Goal: Task Accomplishment & Management: Use online tool/utility

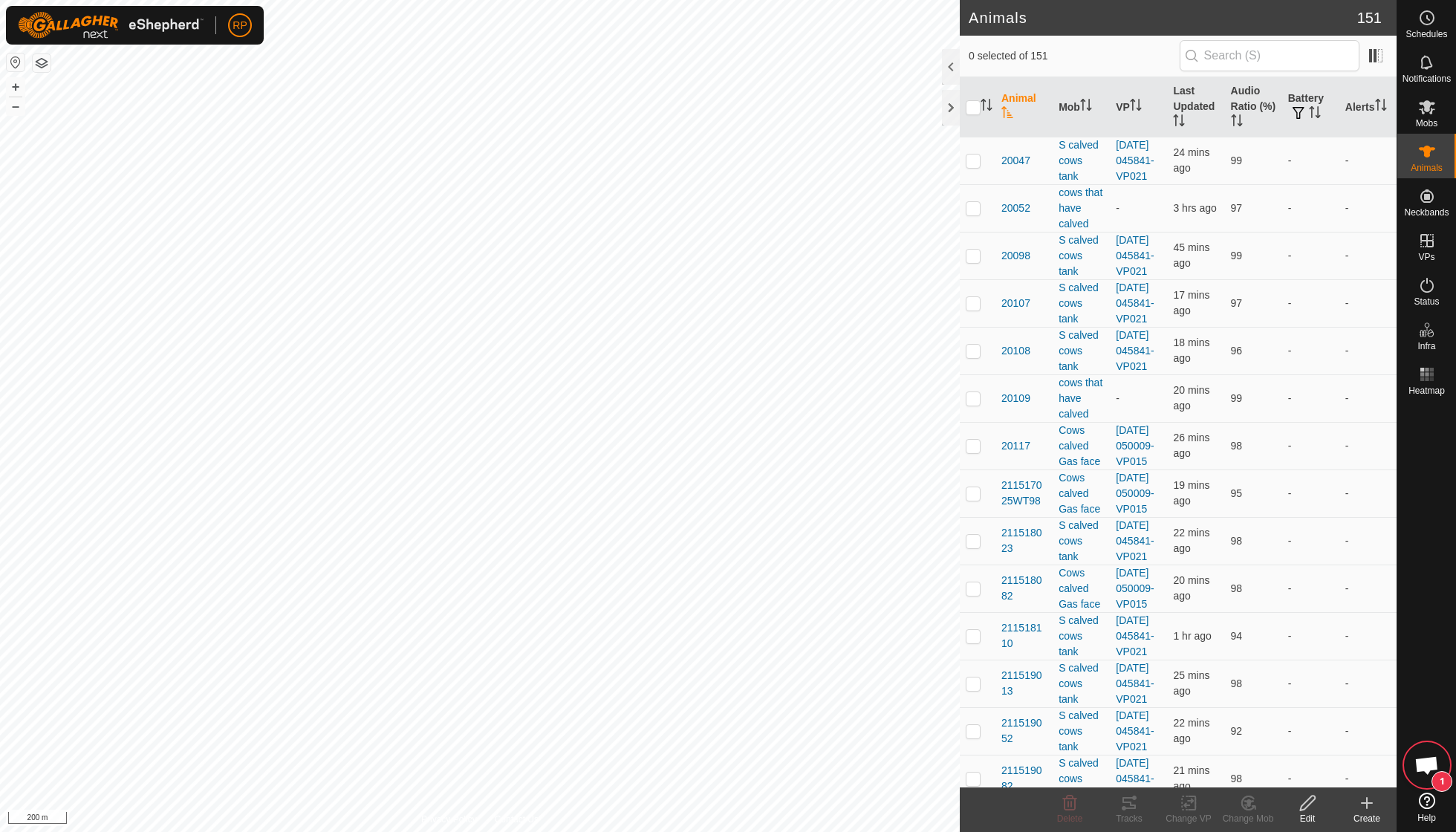
scroll to position [127, 0]
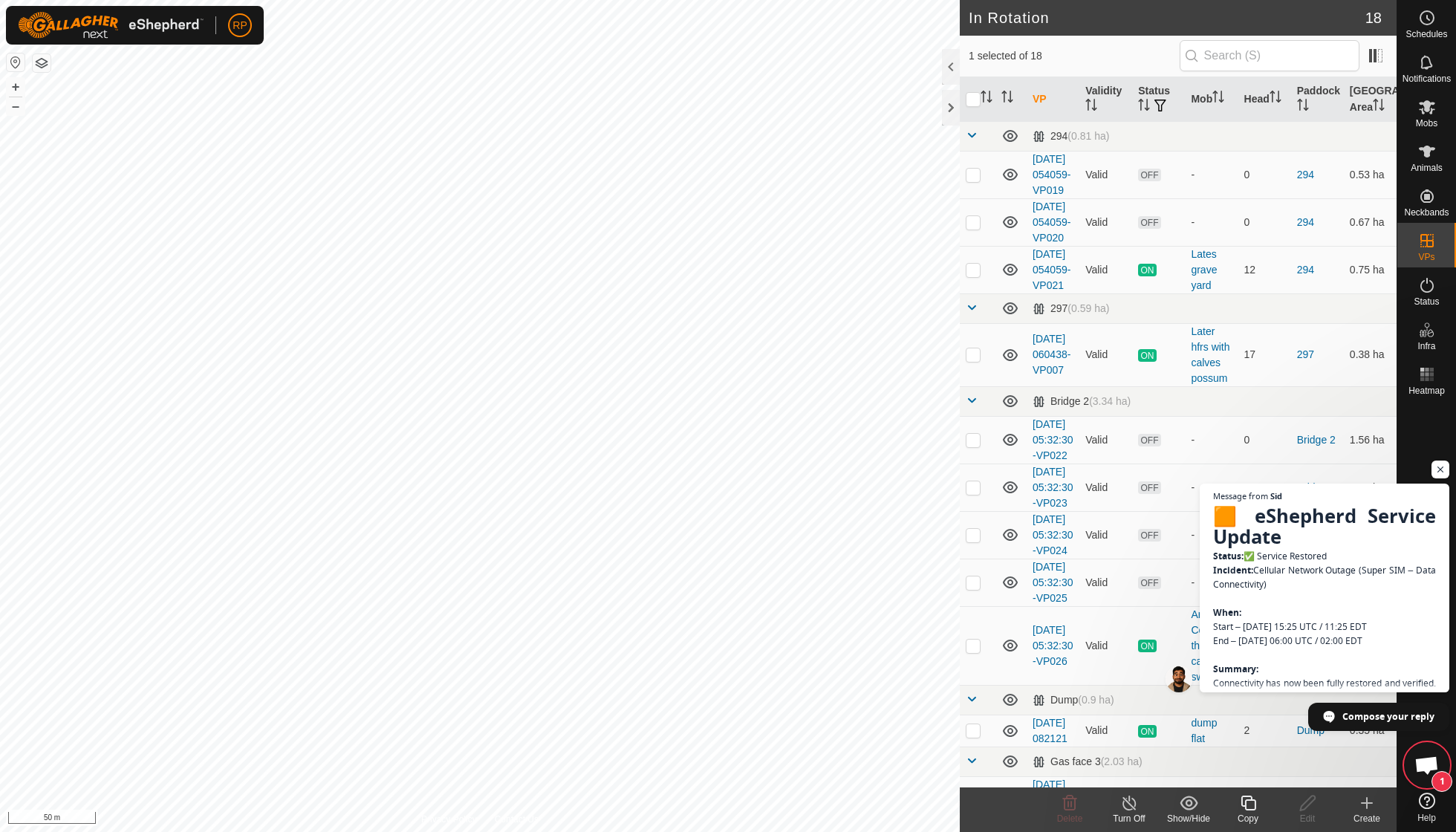
click at [1246, 806] on icon at bounding box center [1248, 802] width 15 height 15
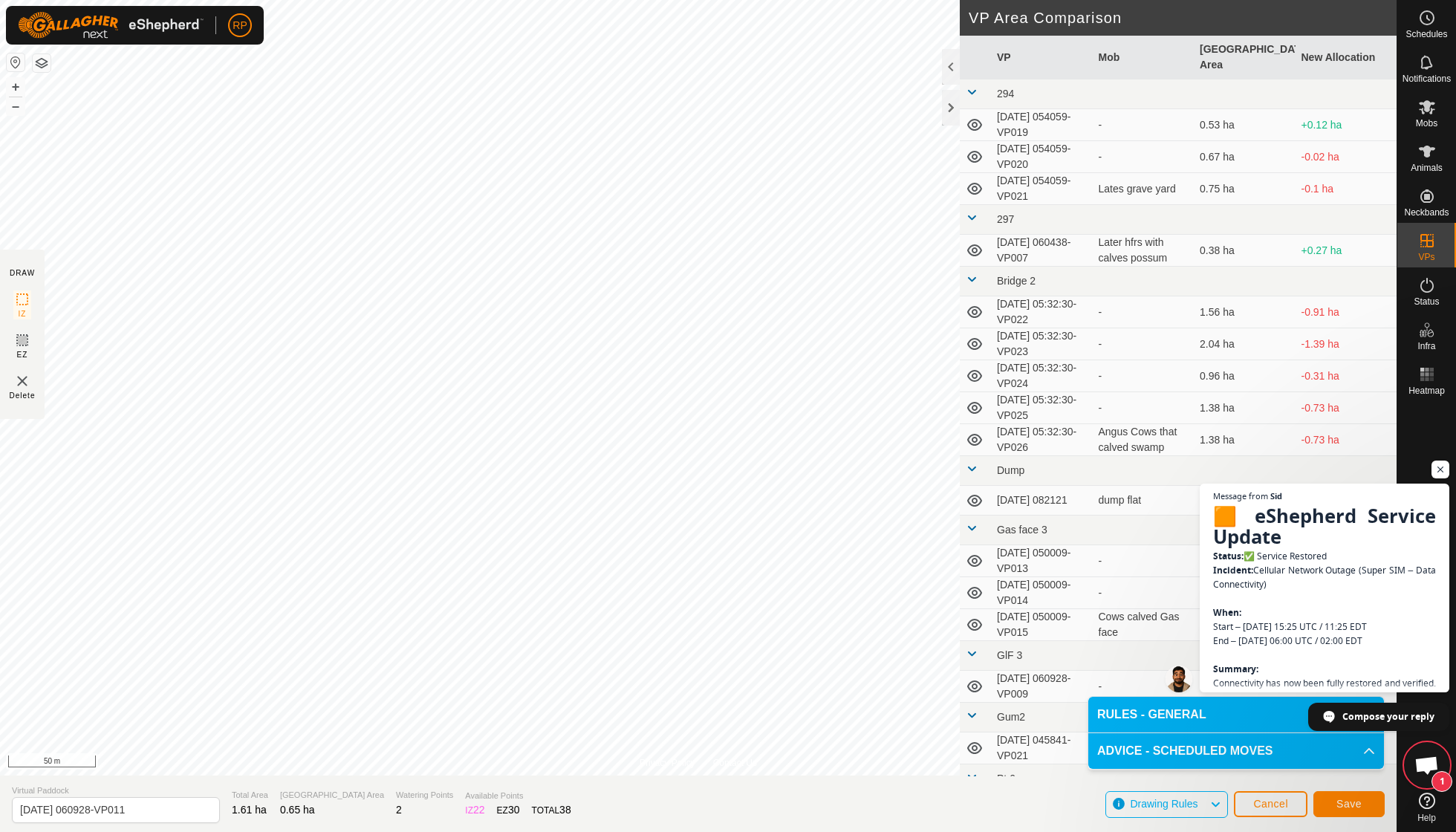
click at [1355, 810] on button "Save" at bounding box center [1348, 803] width 71 height 26
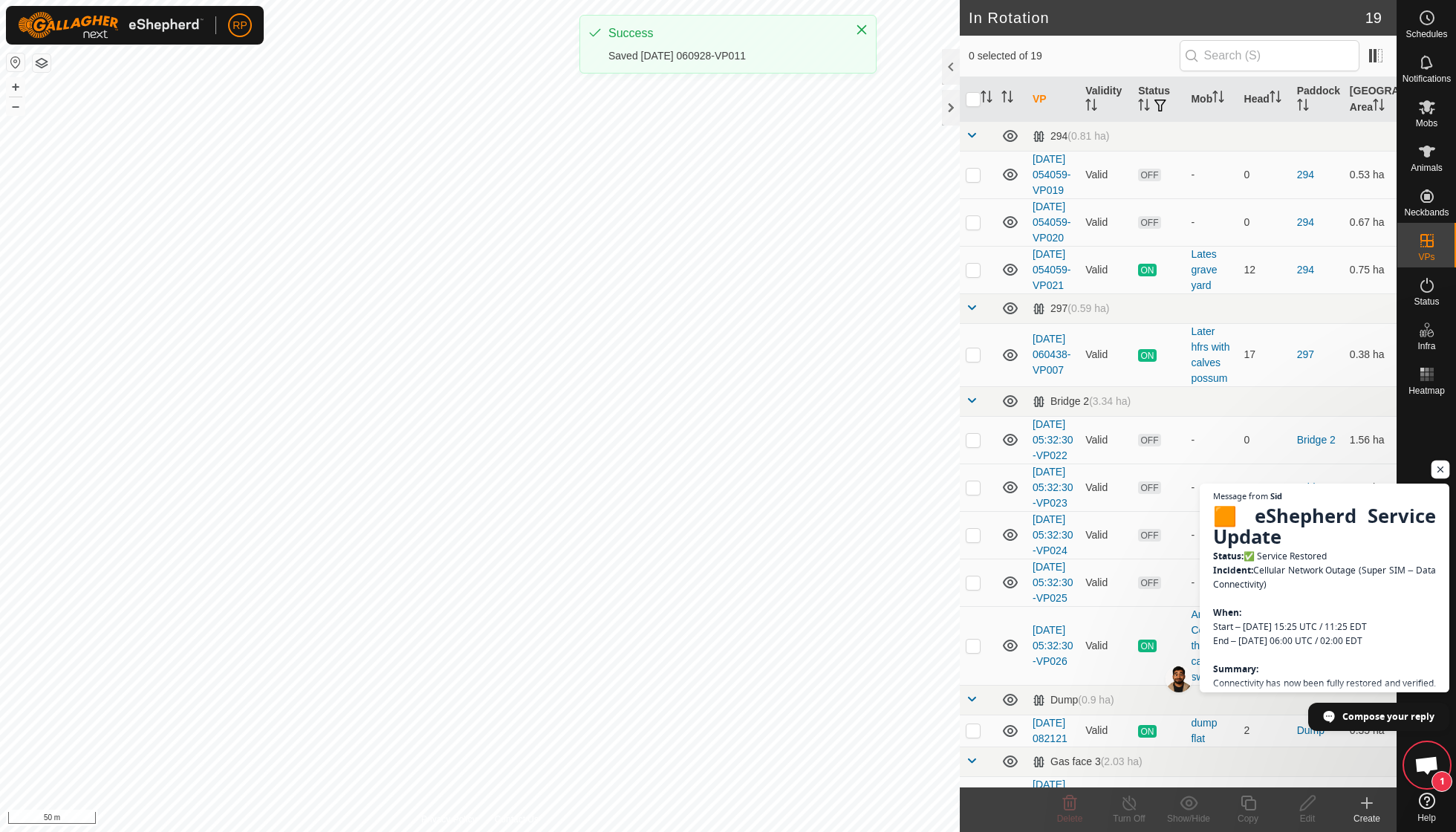
click at [1442, 473] on span "Open chat" at bounding box center [1441, 469] width 19 height 19
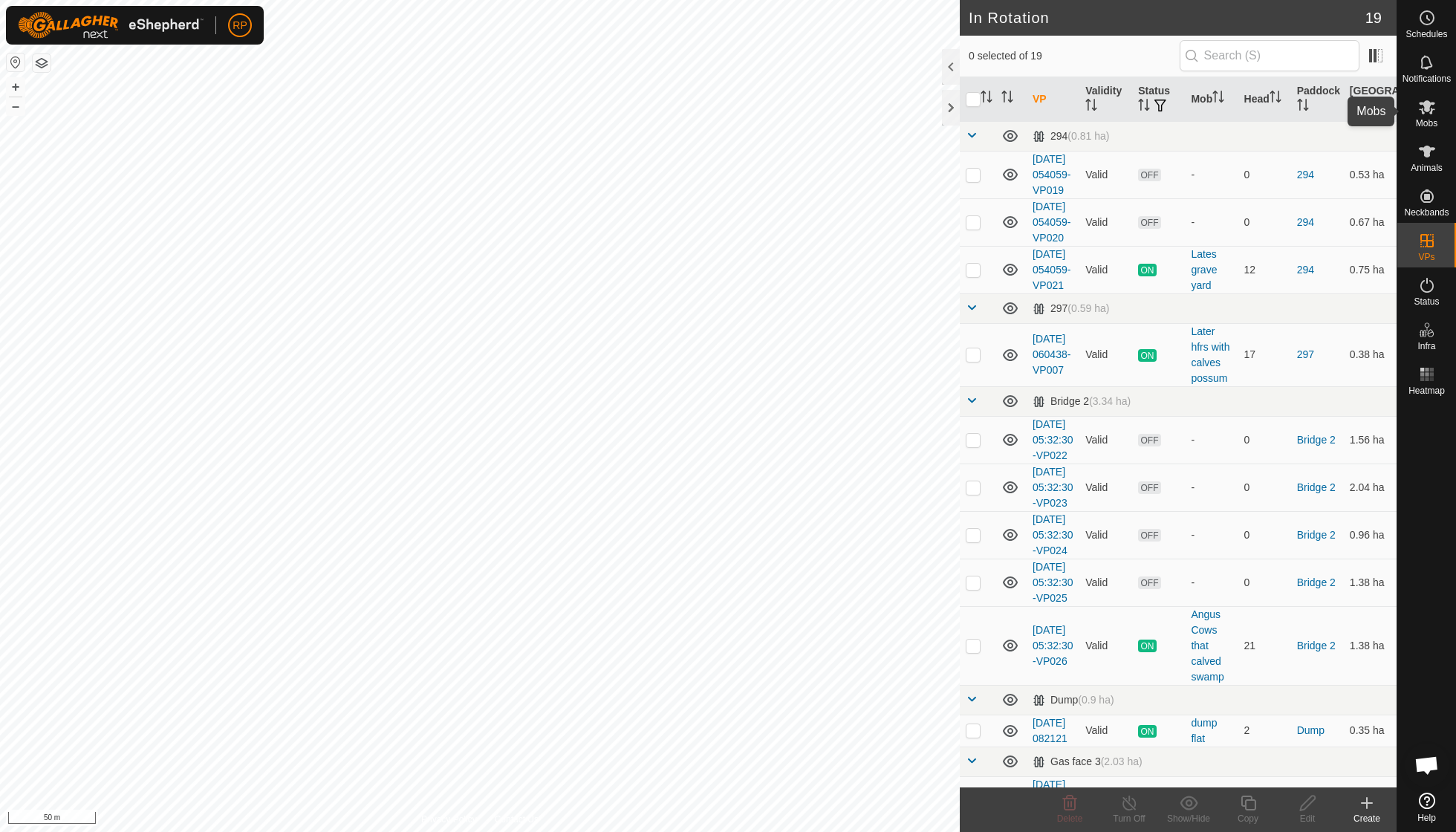
click at [1426, 118] on span "Mobs" at bounding box center [1426, 123] width 22 height 9
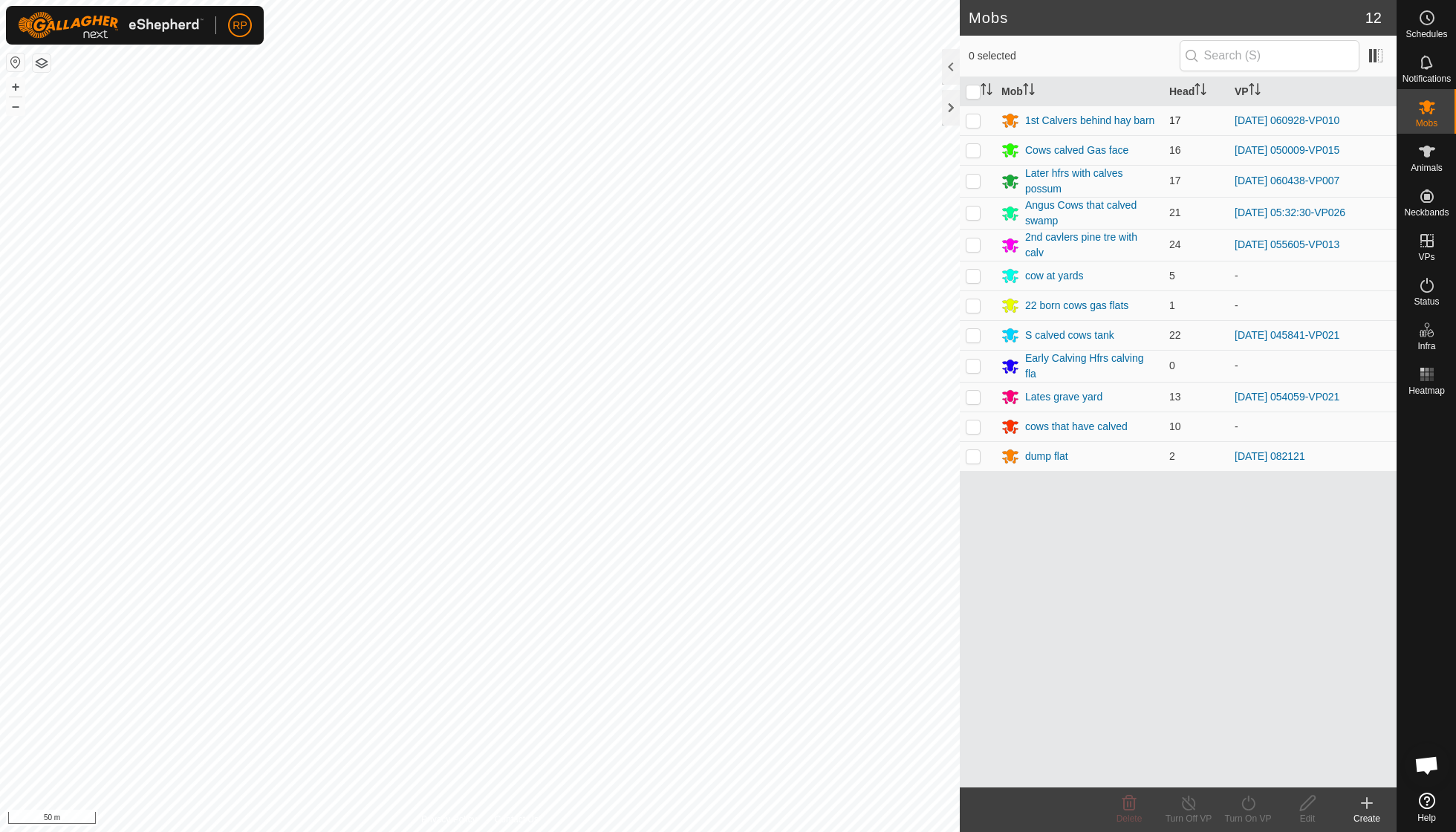
click at [975, 122] on p-checkbox at bounding box center [973, 119] width 15 height 12
checkbox input "true"
click at [1246, 807] on icon at bounding box center [1248, 803] width 19 height 18
click at [1251, 774] on link "Now" at bounding box center [1293, 769] width 147 height 30
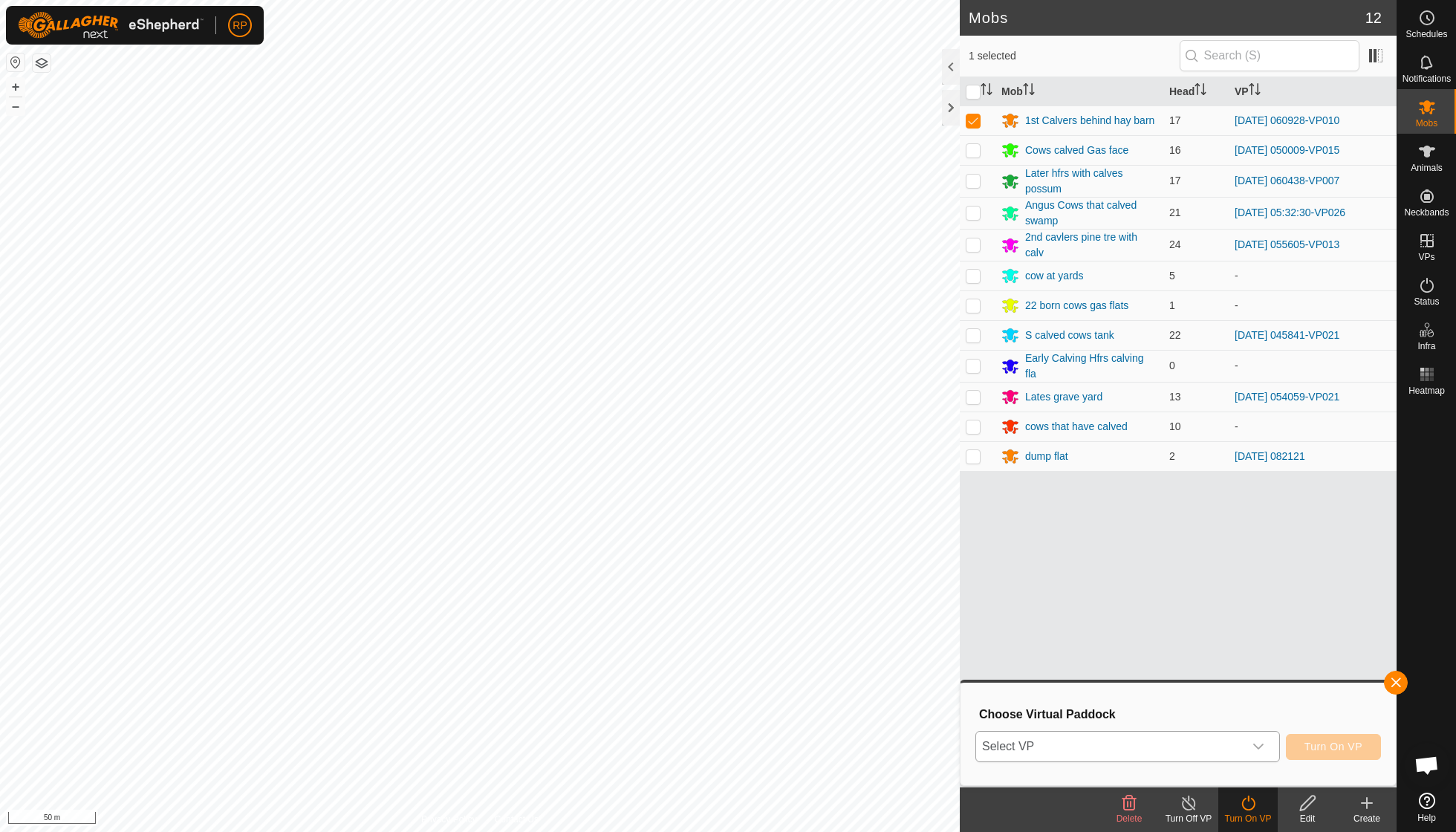
click at [1259, 744] on icon "dropdown trigger" at bounding box center [1258, 746] width 12 height 12
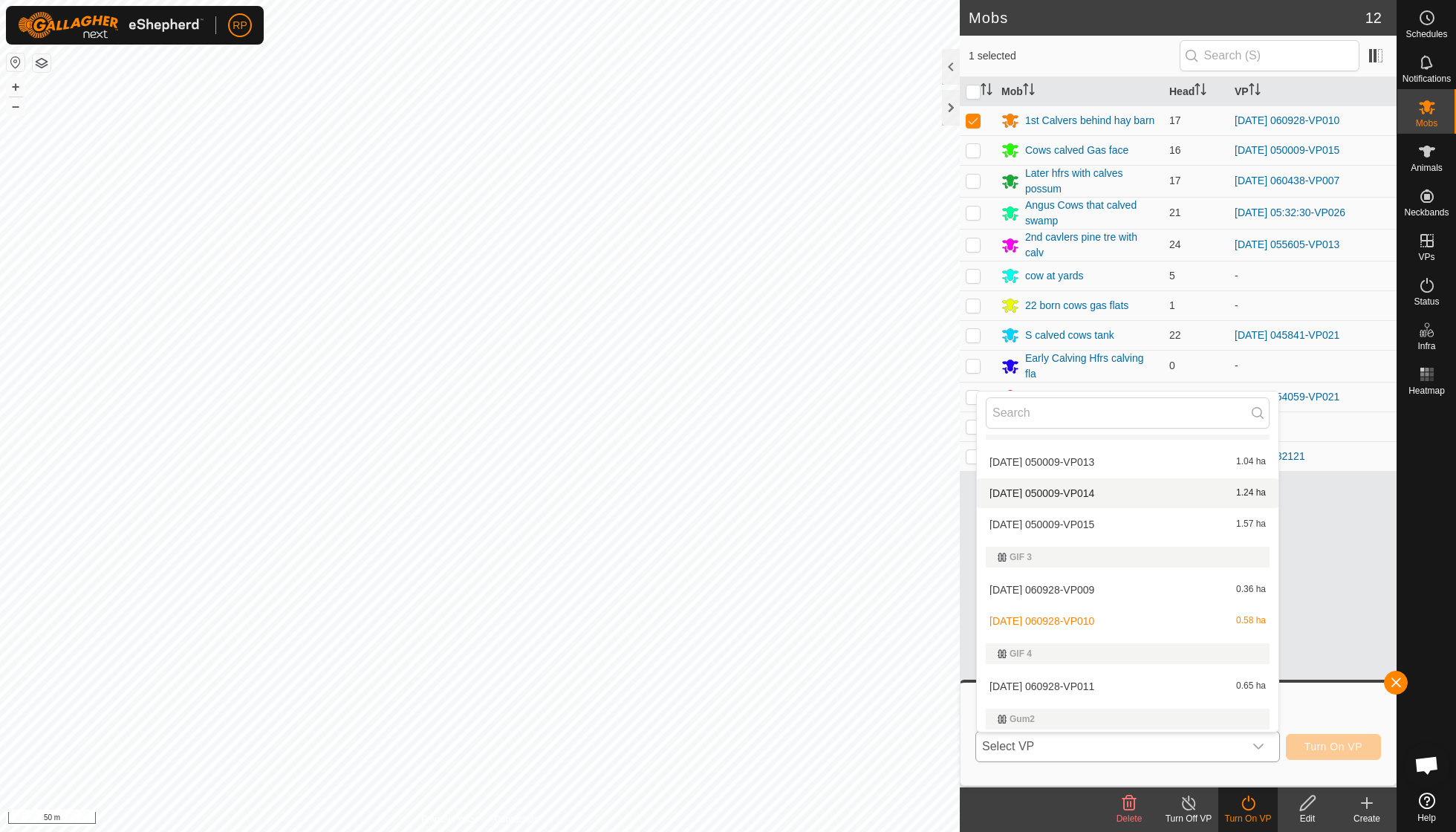
scroll to position [485, 0]
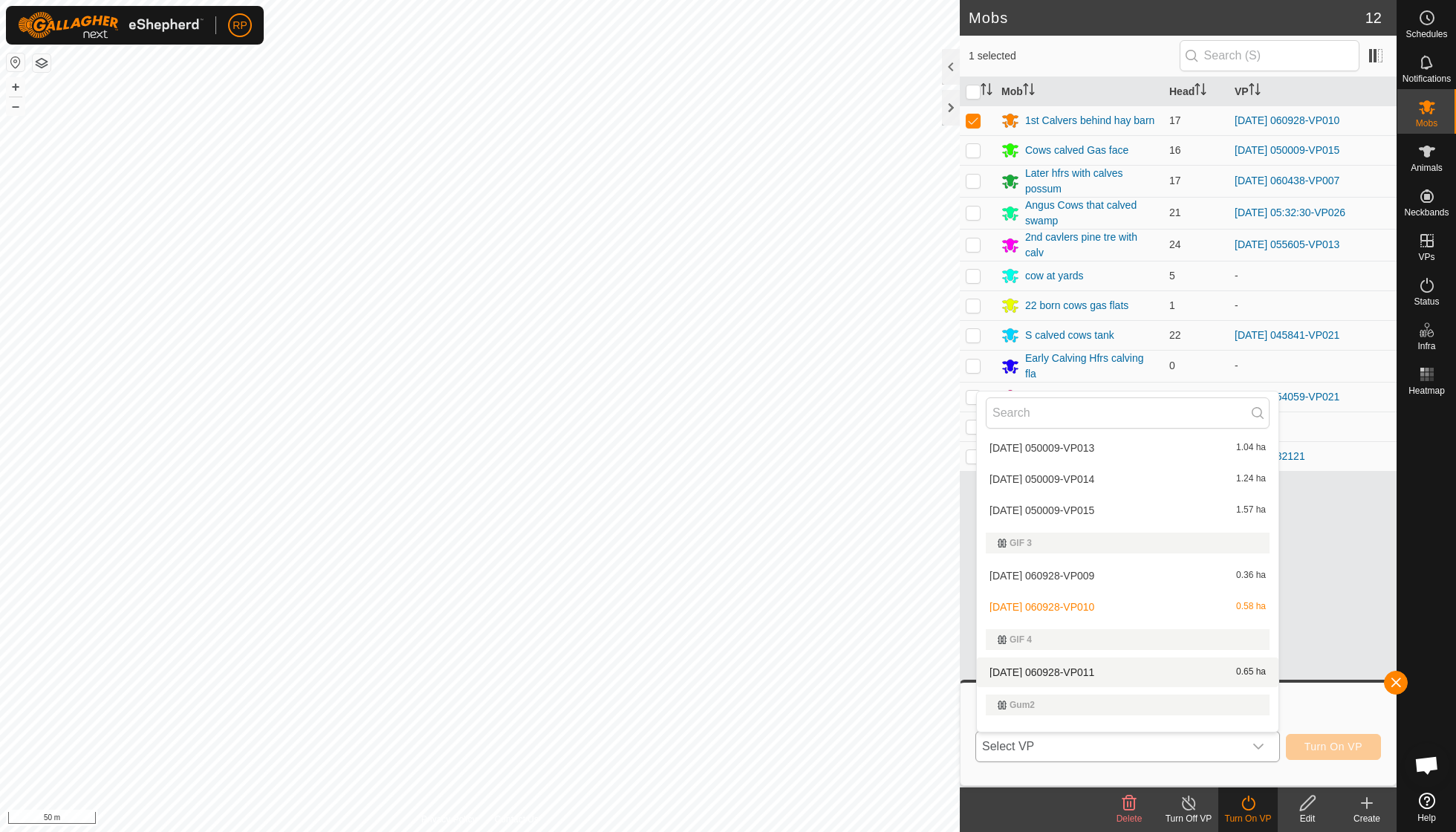
click at [1092, 667] on span "[DATE] 060928-VP011" at bounding box center [1041, 672] width 105 height 11
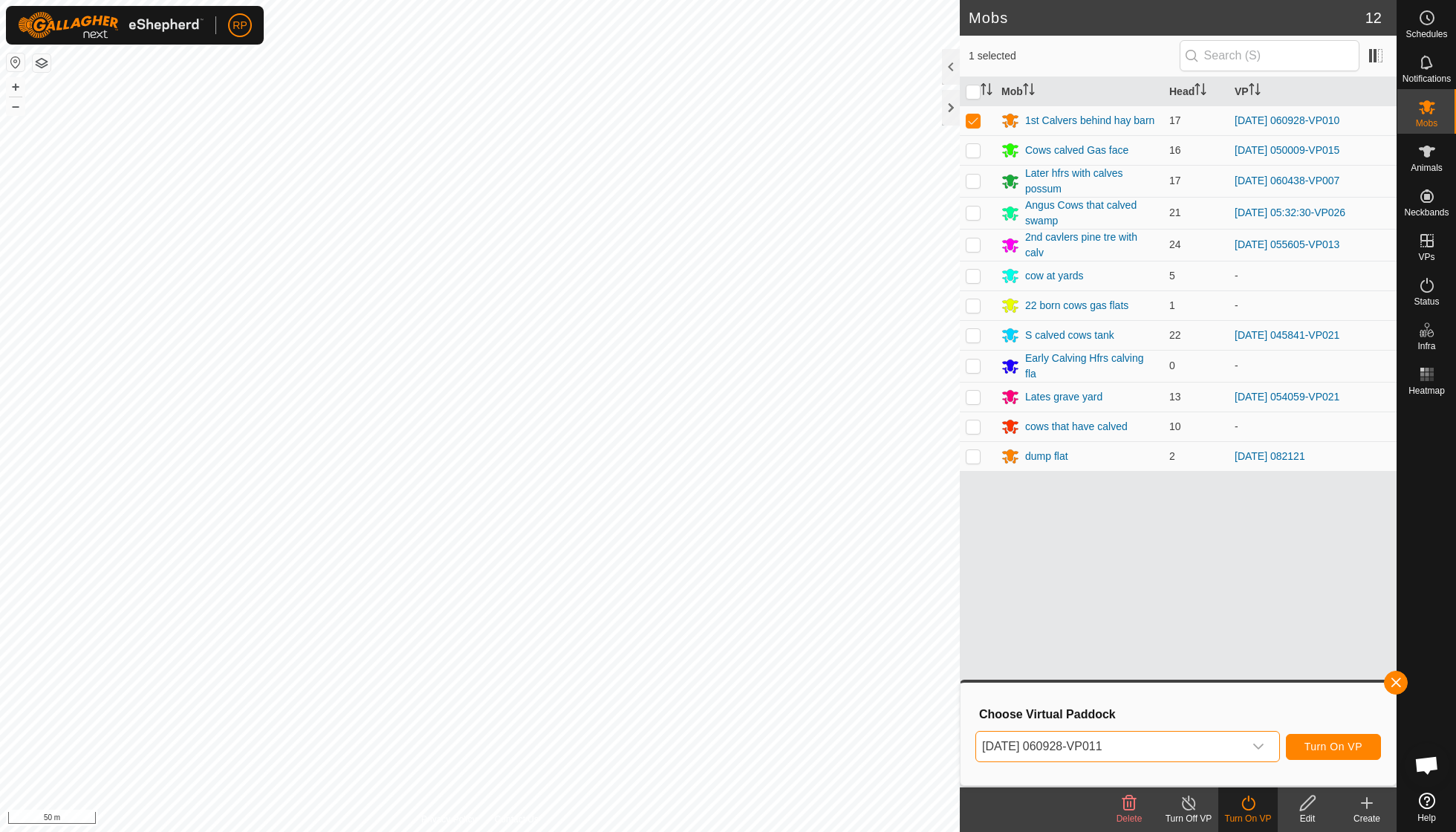
click at [1322, 750] on span "Turn On VP" at bounding box center [1333, 746] width 58 height 12
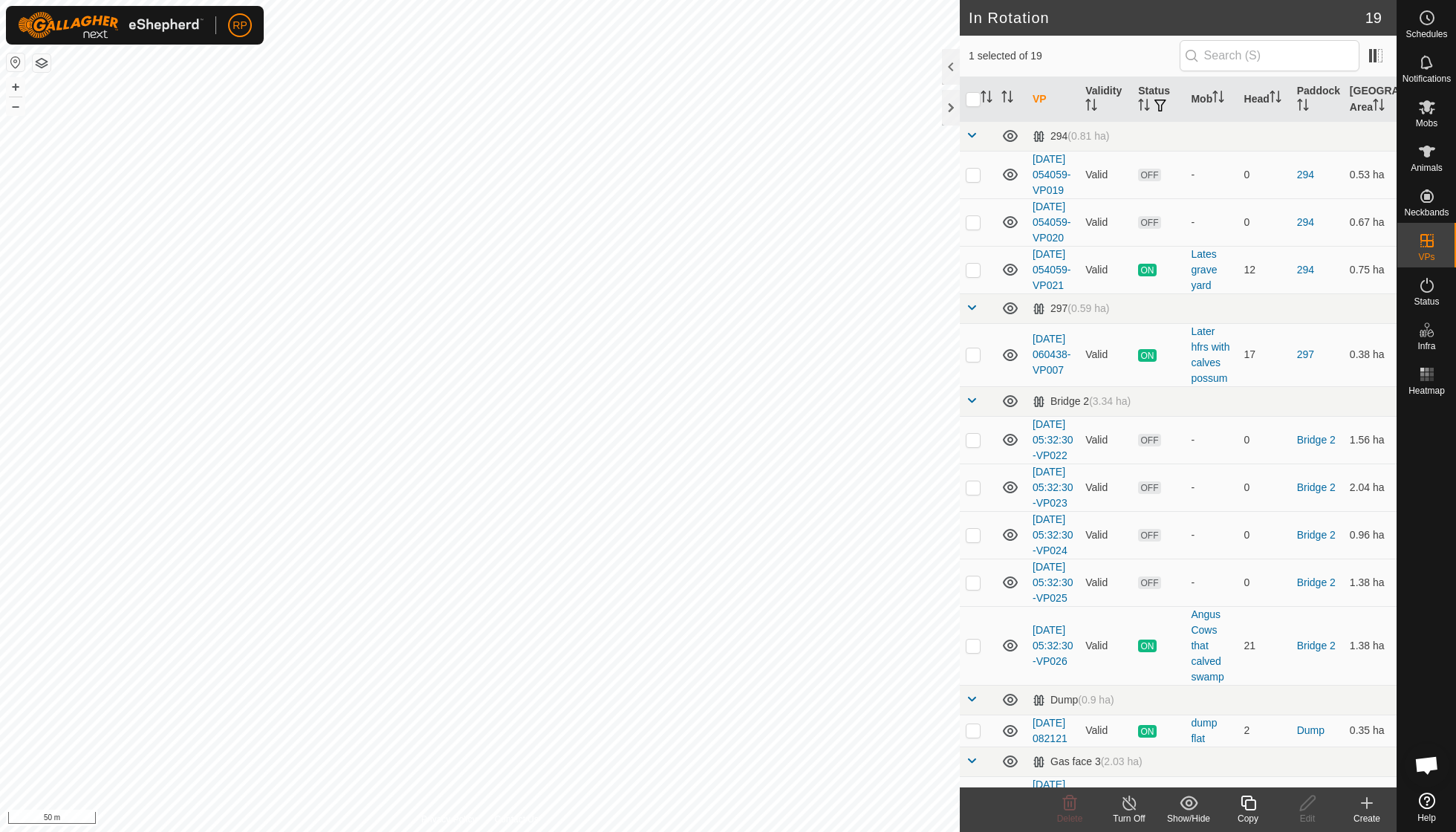
click at [1250, 810] on icon at bounding box center [1248, 802] width 15 height 15
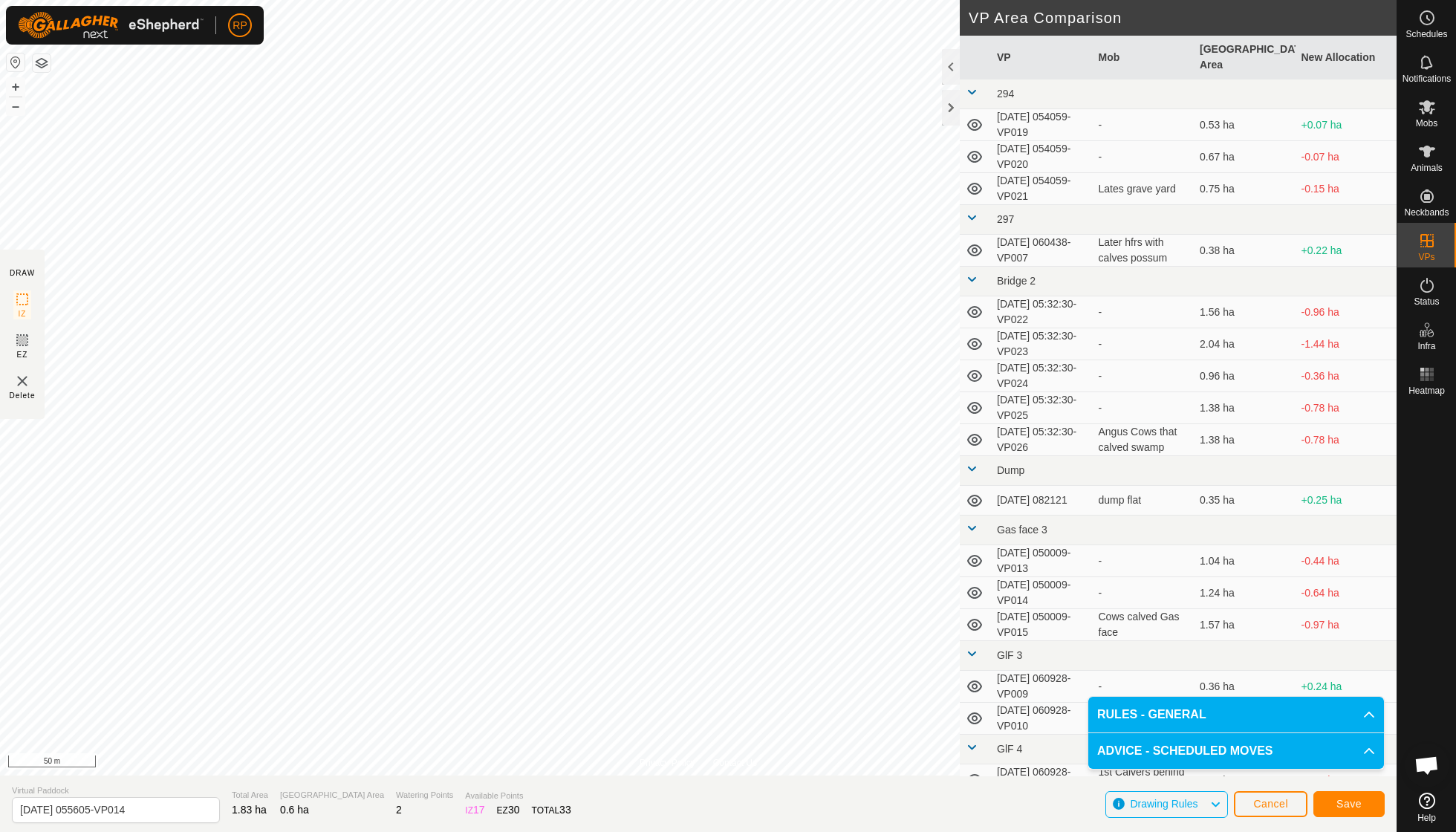
click at [1347, 799] on span "Save" at bounding box center [1349, 803] width 25 height 12
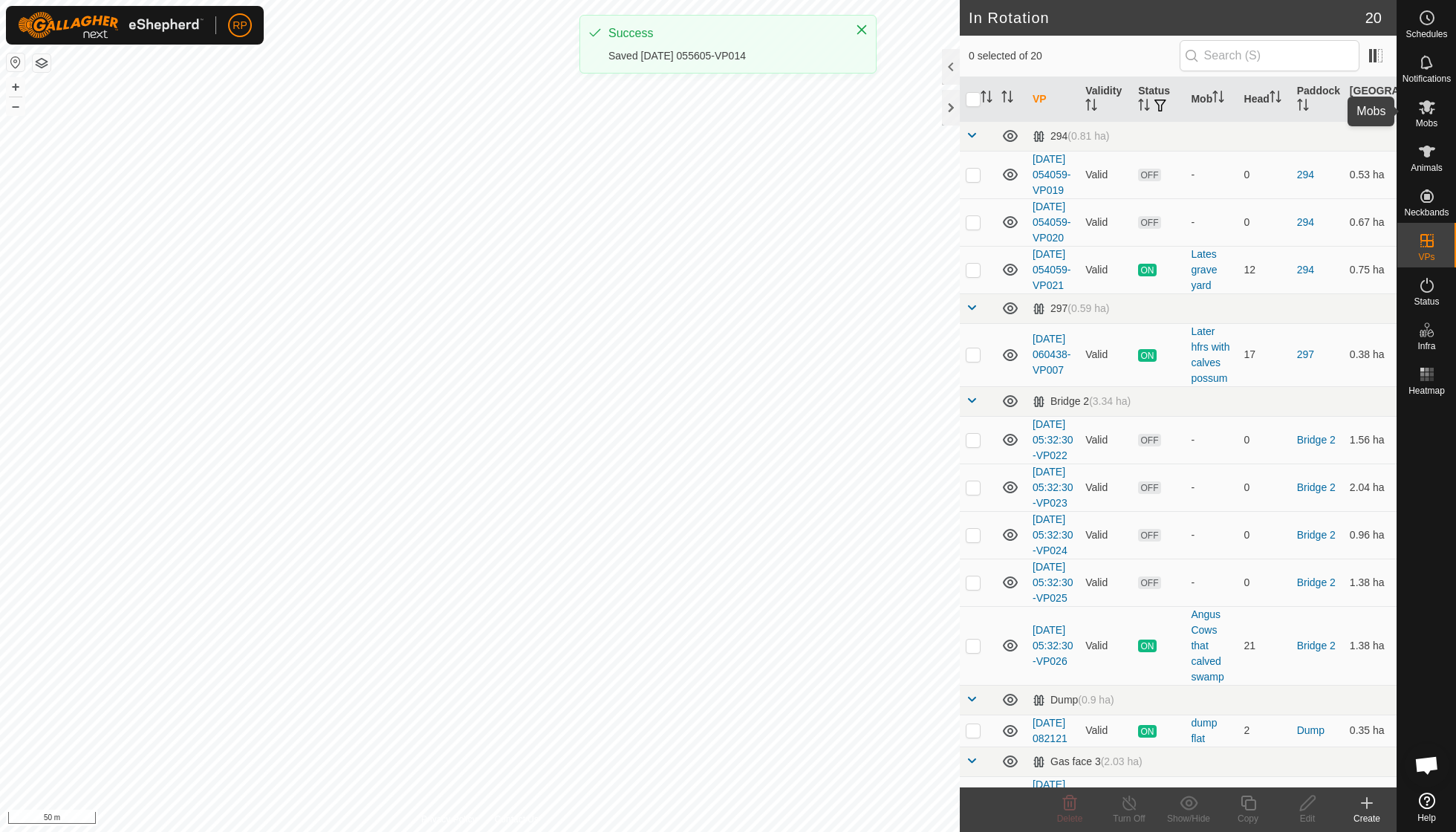
click at [1426, 119] on span "Mobs" at bounding box center [1426, 123] width 22 height 9
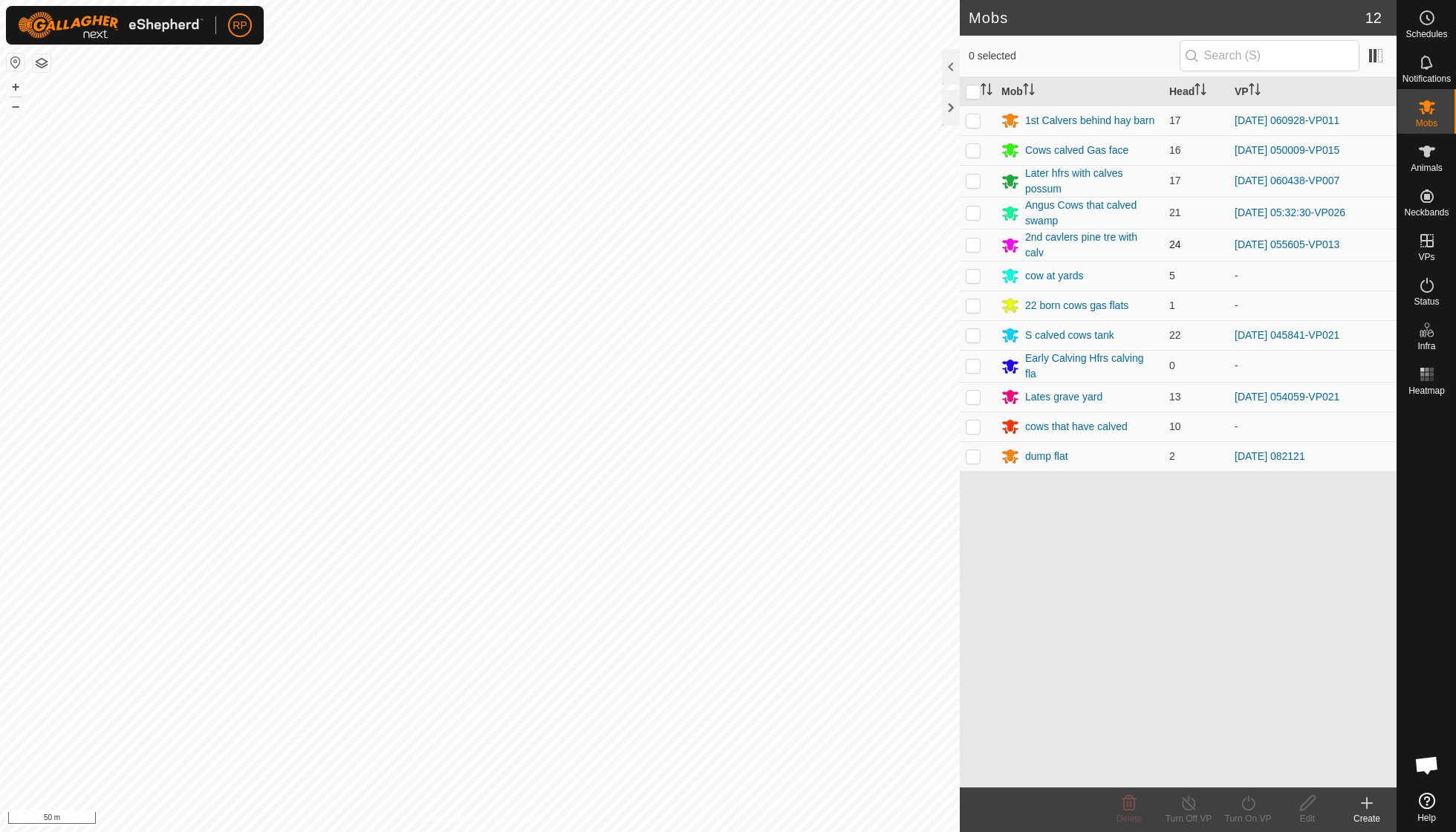
click at [973, 241] on p-checkbox at bounding box center [973, 244] width 15 height 12
checkbox input "true"
click at [1246, 800] on icon at bounding box center [1248, 803] width 19 height 18
click at [1245, 775] on link "Now" at bounding box center [1293, 769] width 147 height 30
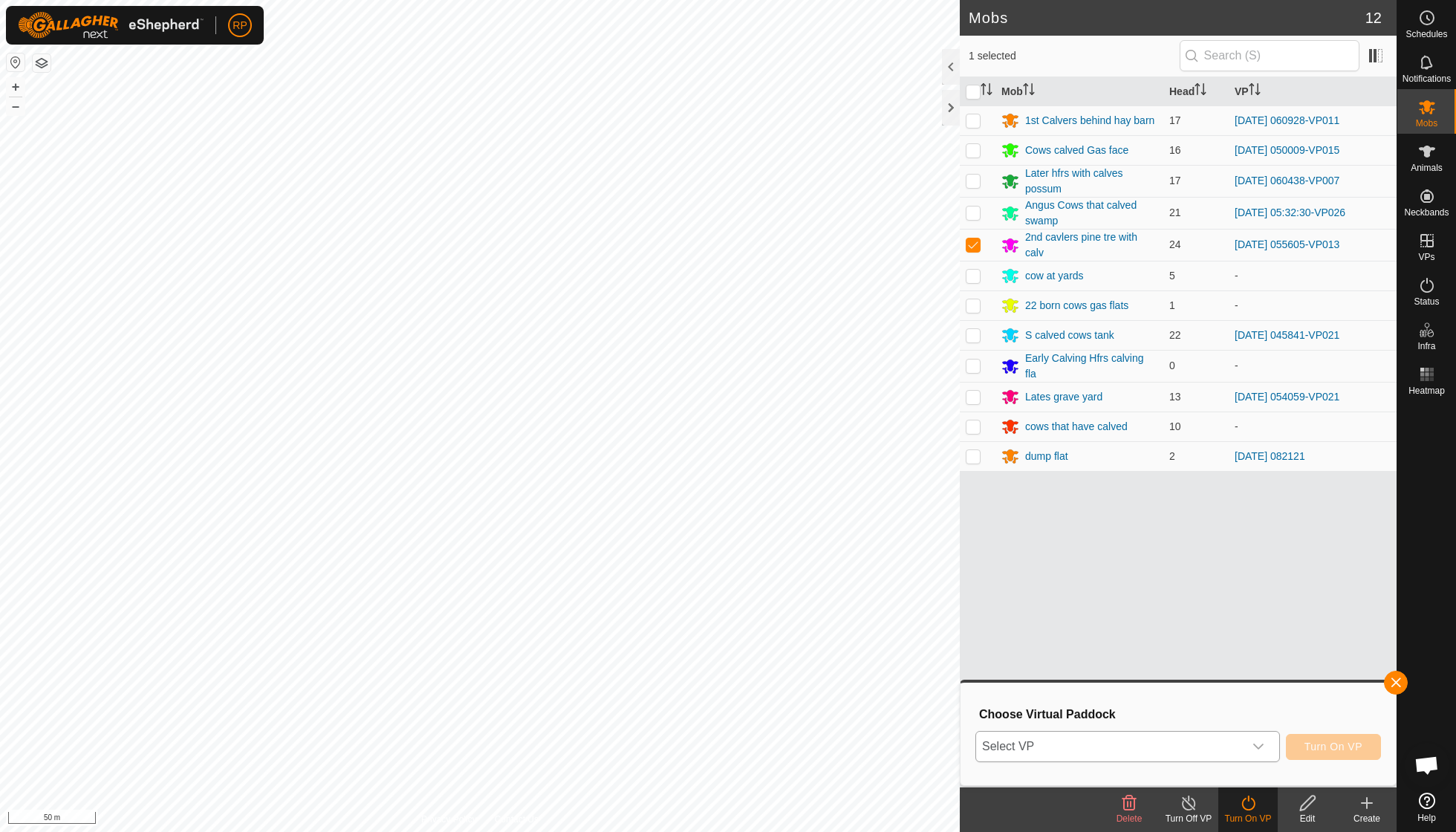
click at [1256, 744] on icon "dropdown trigger" at bounding box center [1258, 746] width 12 height 12
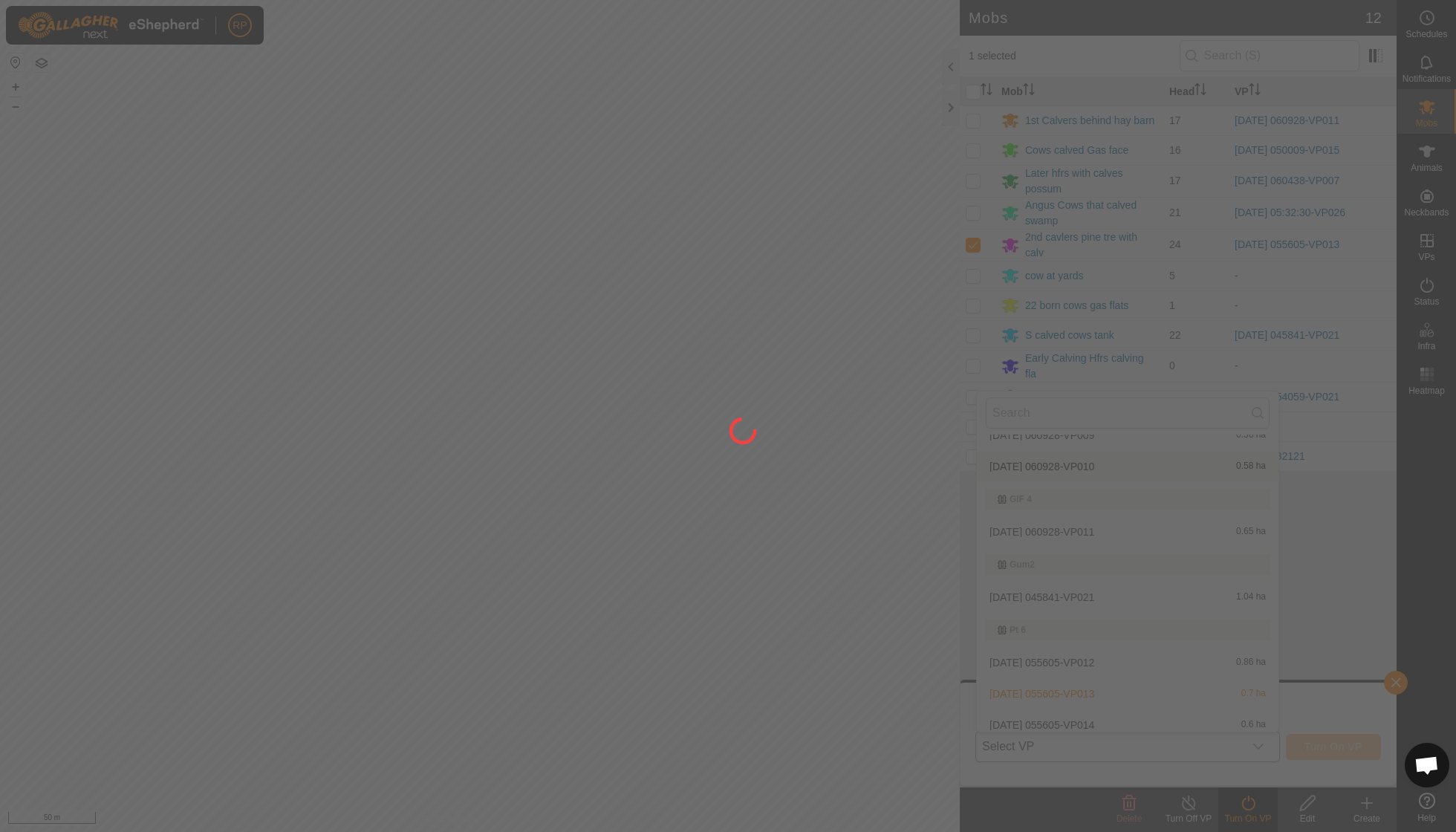
scroll to position [623, 0]
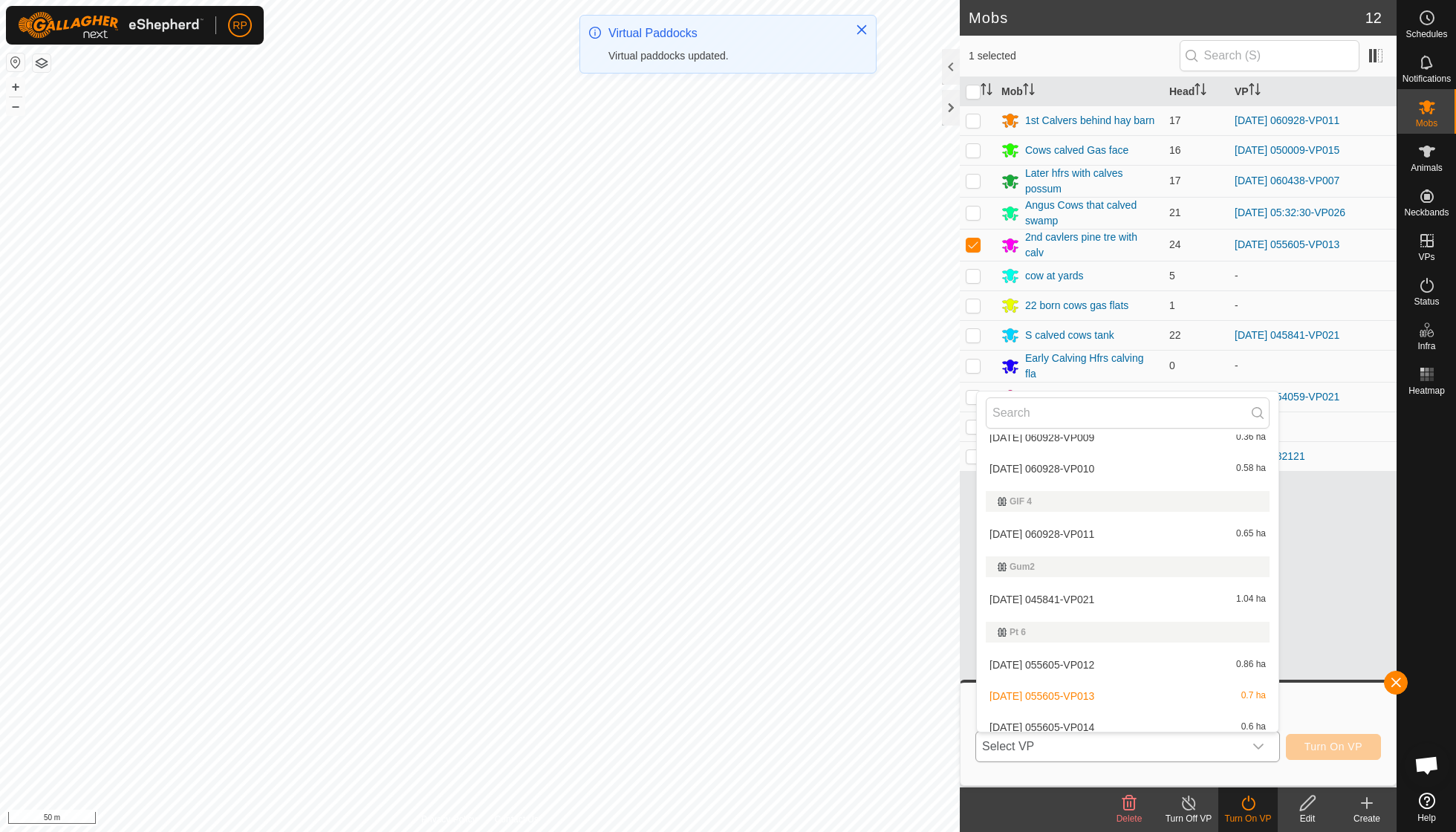
click at [1093, 713] on li "[DATE] 055605-VP014 0.6 ha" at bounding box center [1127, 727] width 302 height 30
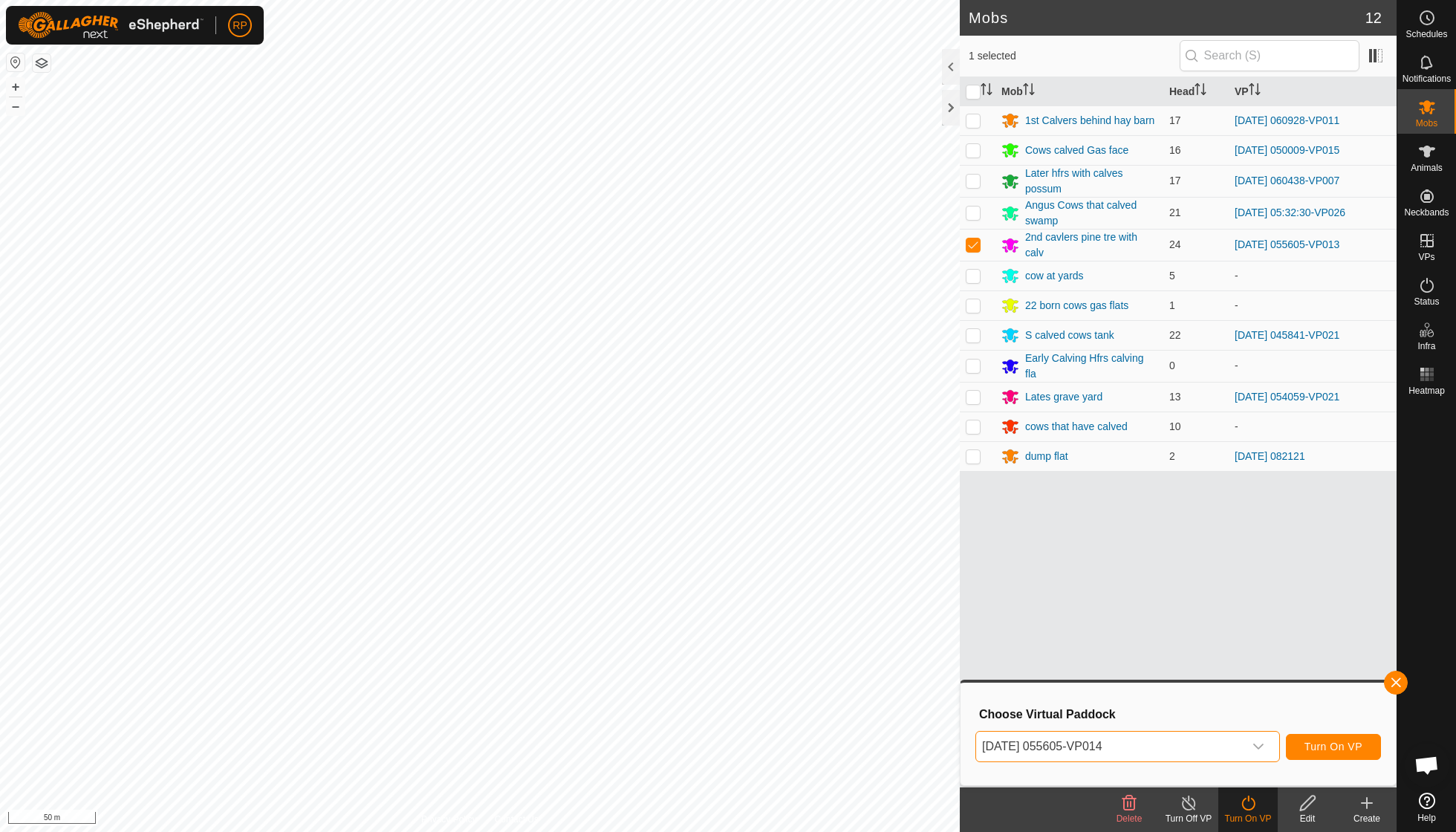
click at [1338, 747] on span "Turn On VP" at bounding box center [1333, 746] width 58 height 12
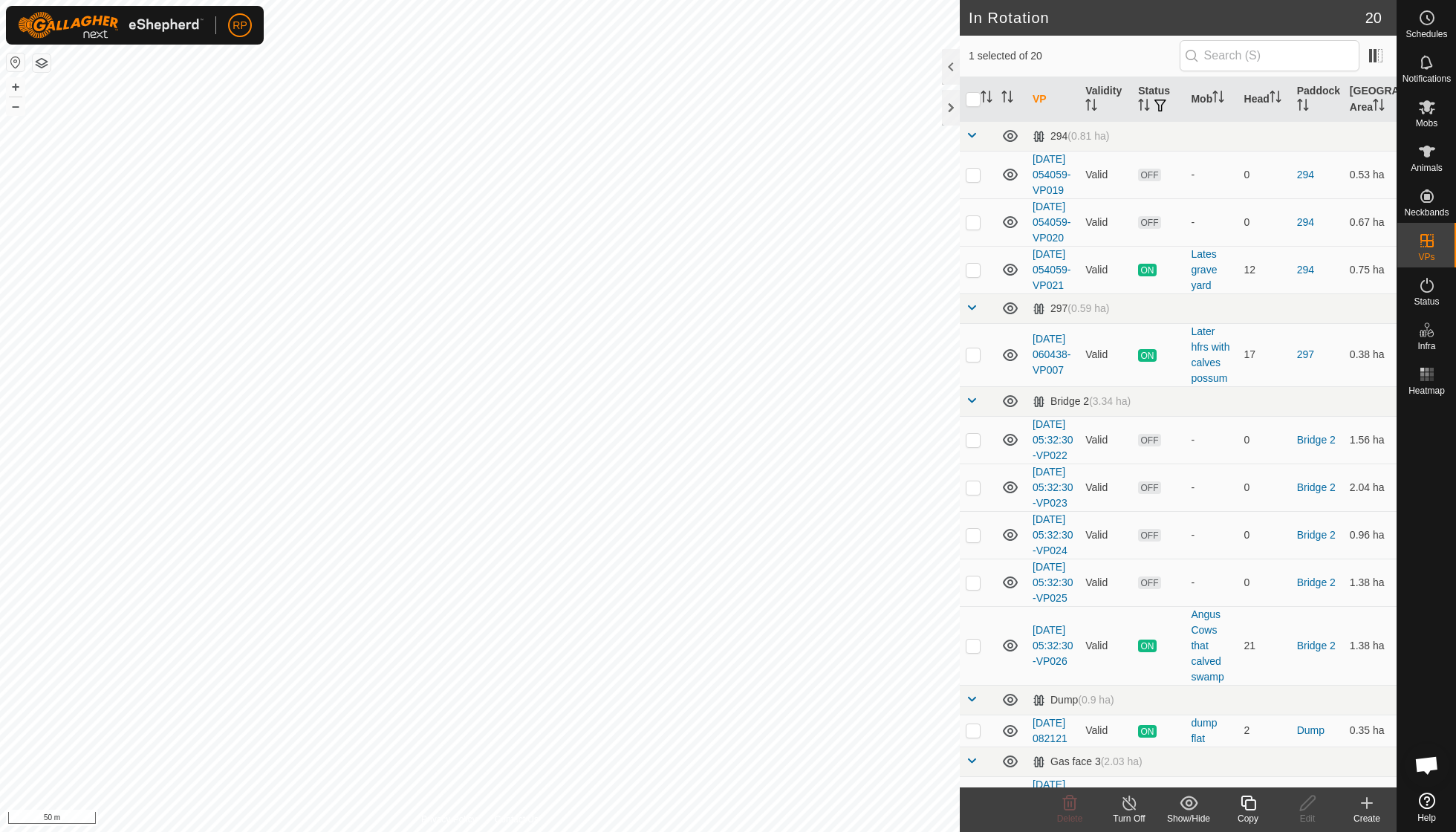
click at [1240, 809] on icon at bounding box center [1248, 803] width 19 height 18
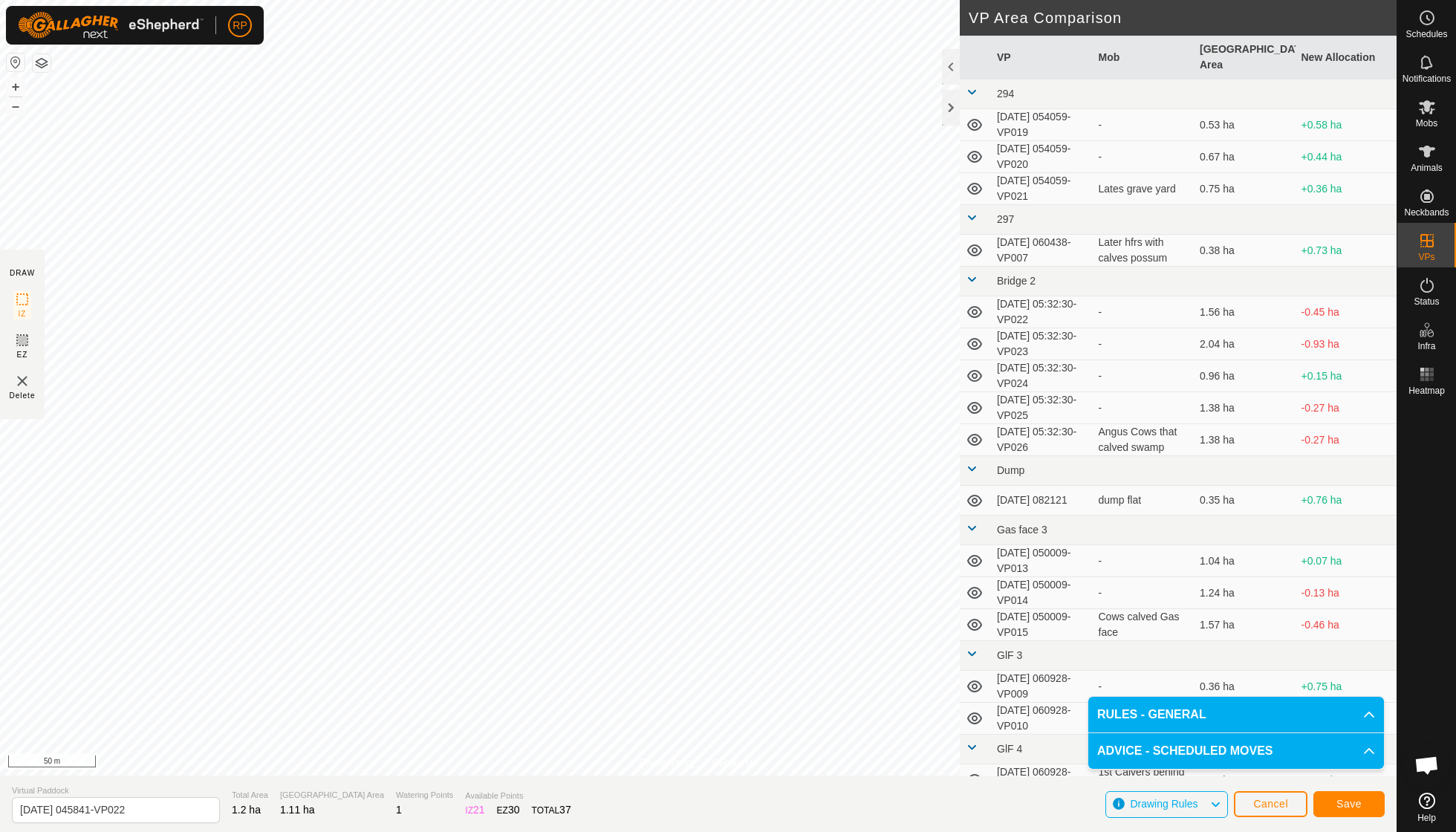
click at [1342, 812] on button "Save" at bounding box center [1348, 803] width 71 height 26
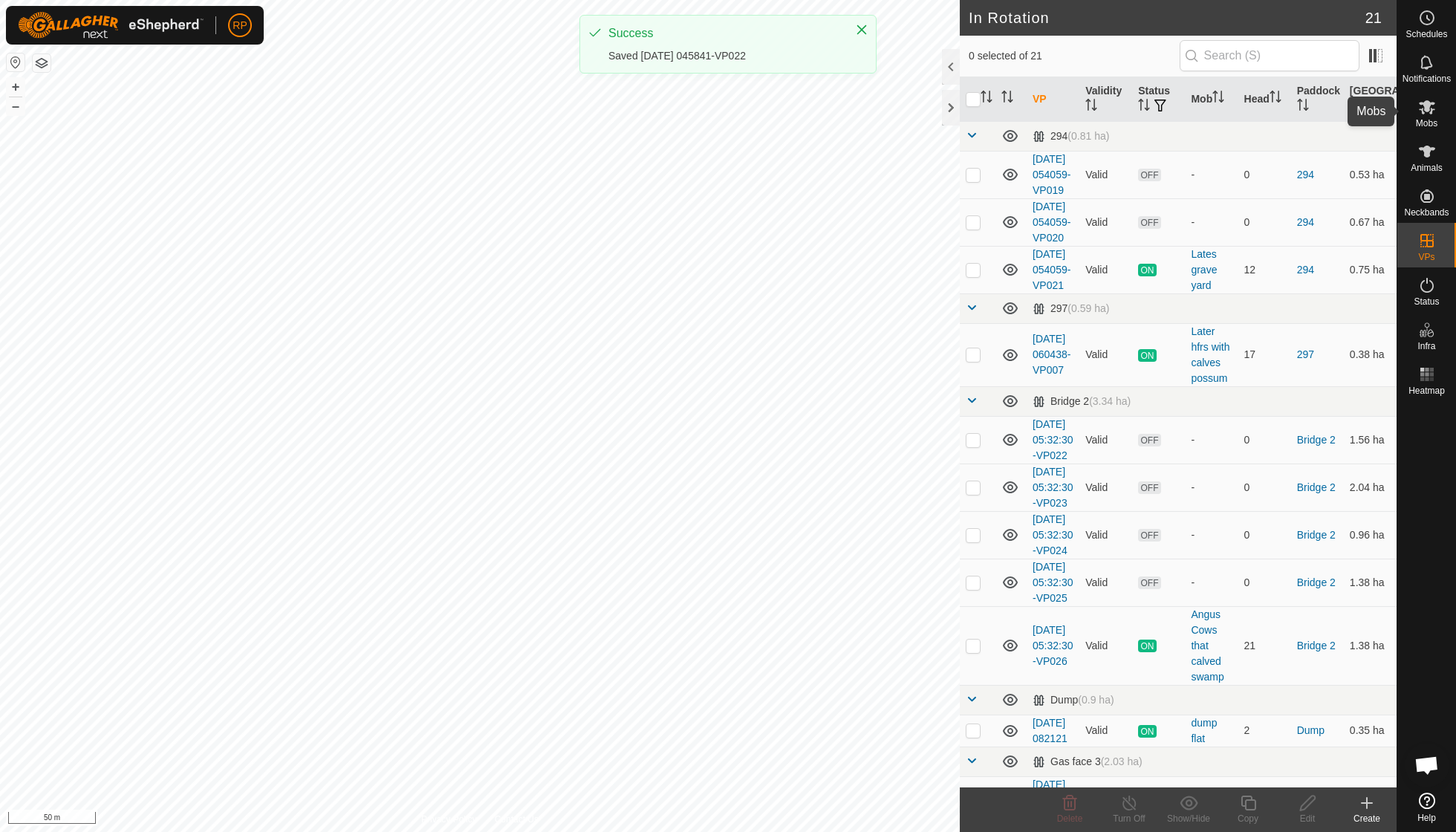
click at [1430, 123] on span "Mobs" at bounding box center [1426, 123] width 22 height 9
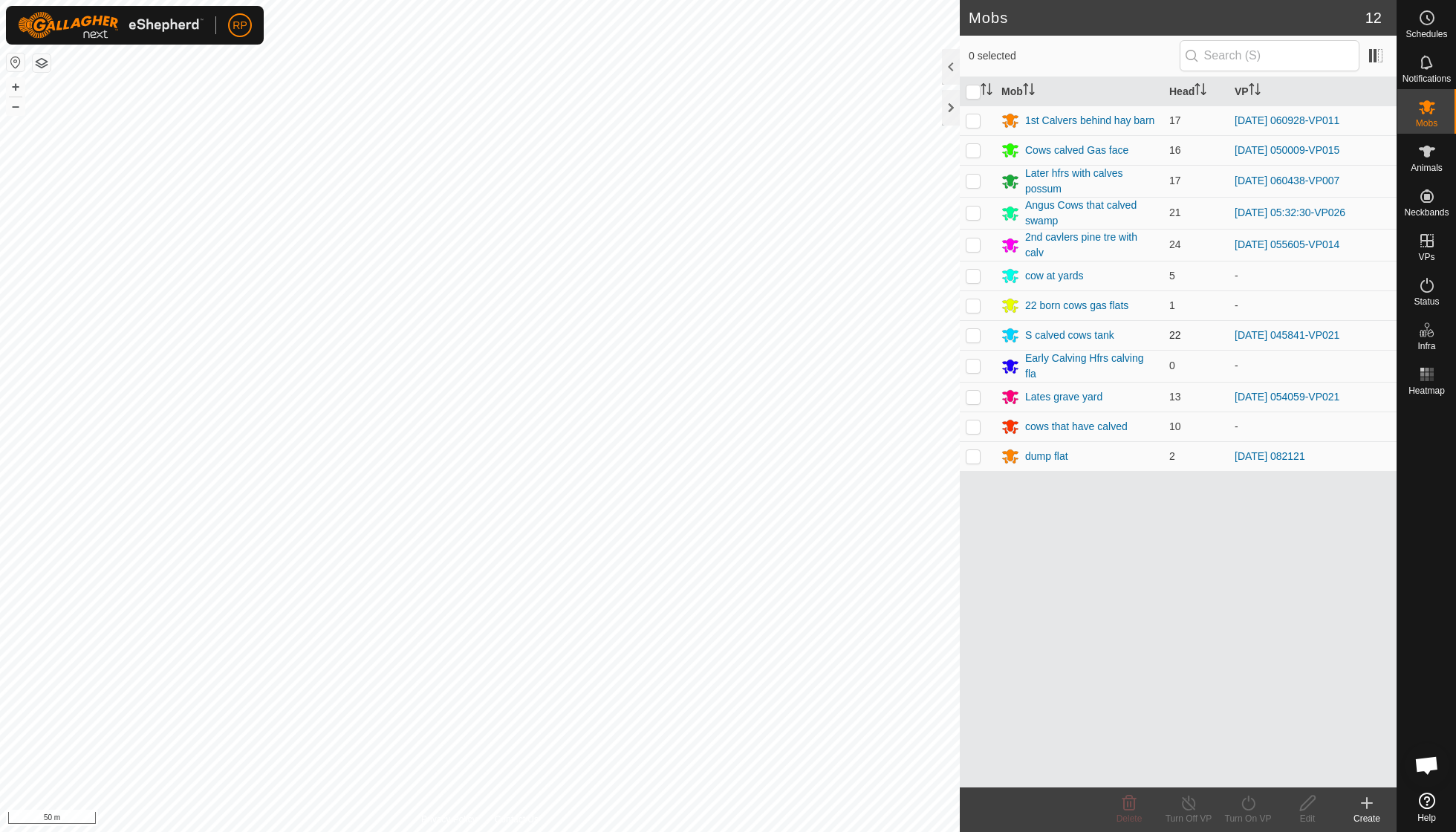
click at [971, 330] on p-checkbox at bounding box center [973, 335] width 15 height 12
checkbox input "true"
click at [1249, 802] on icon at bounding box center [1248, 803] width 19 height 18
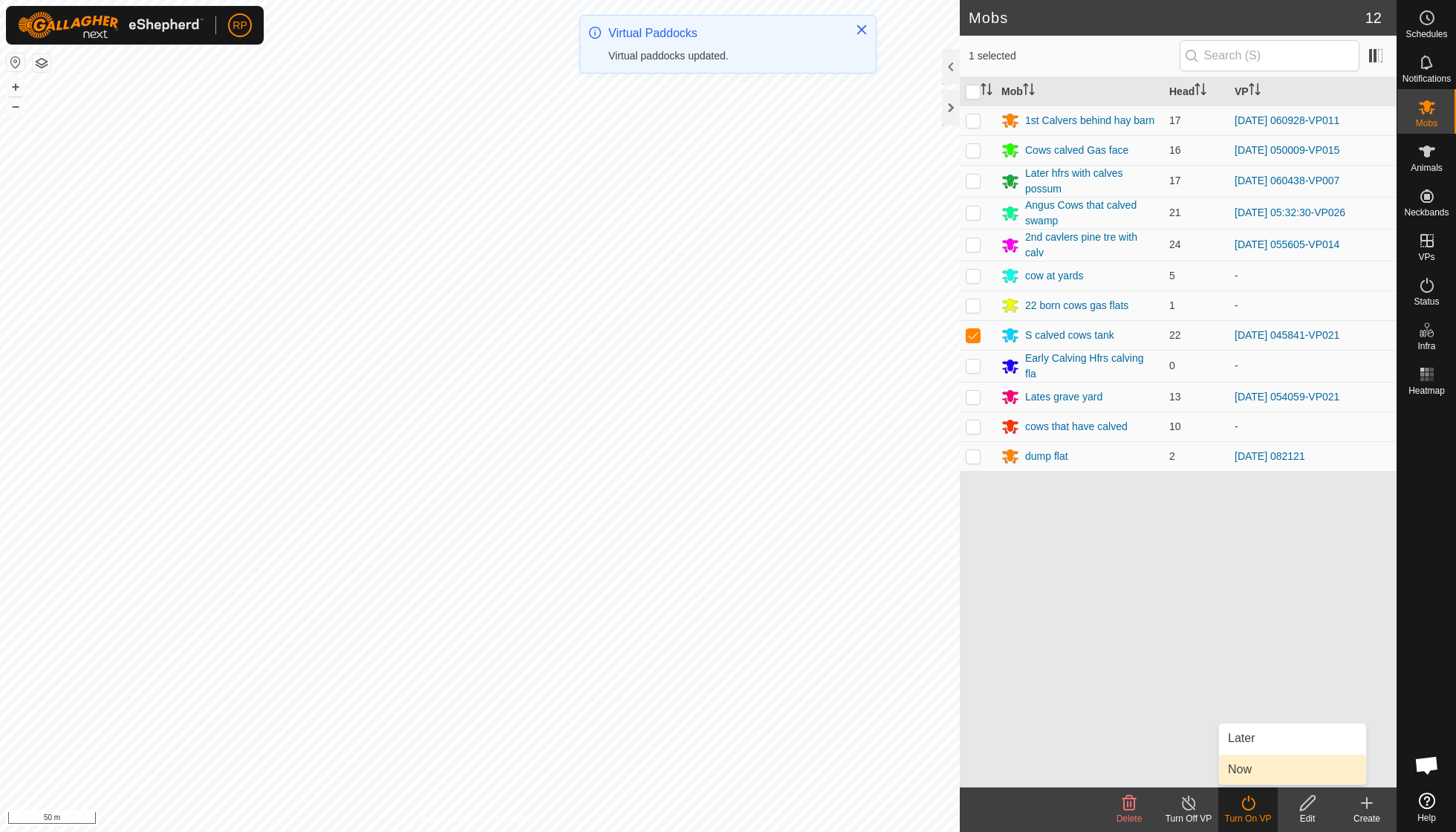
click at [1254, 774] on link "Now" at bounding box center [1293, 769] width 147 height 30
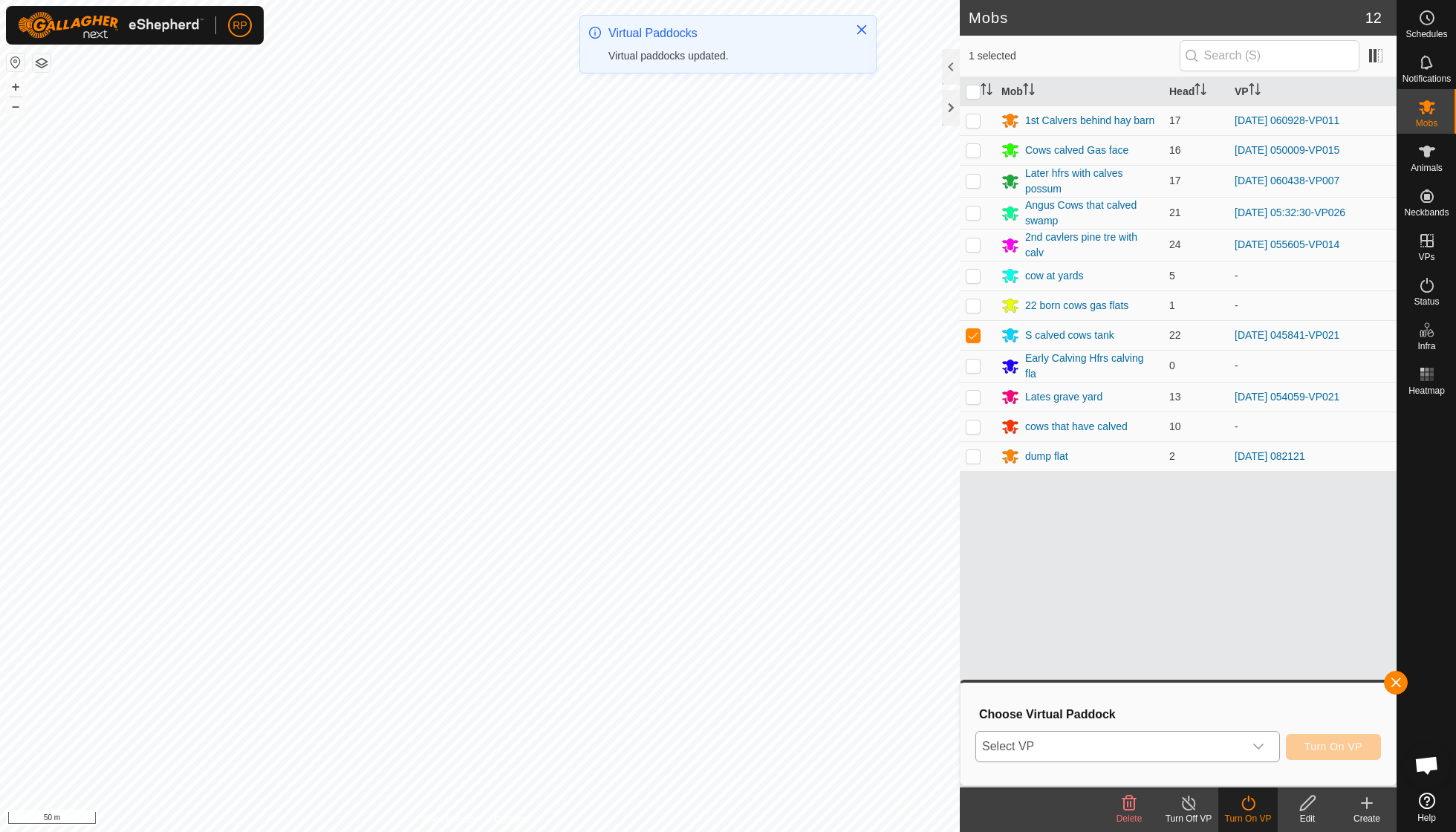
click at [1259, 747] on icon "dropdown trigger" at bounding box center [1258, 746] width 12 height 12
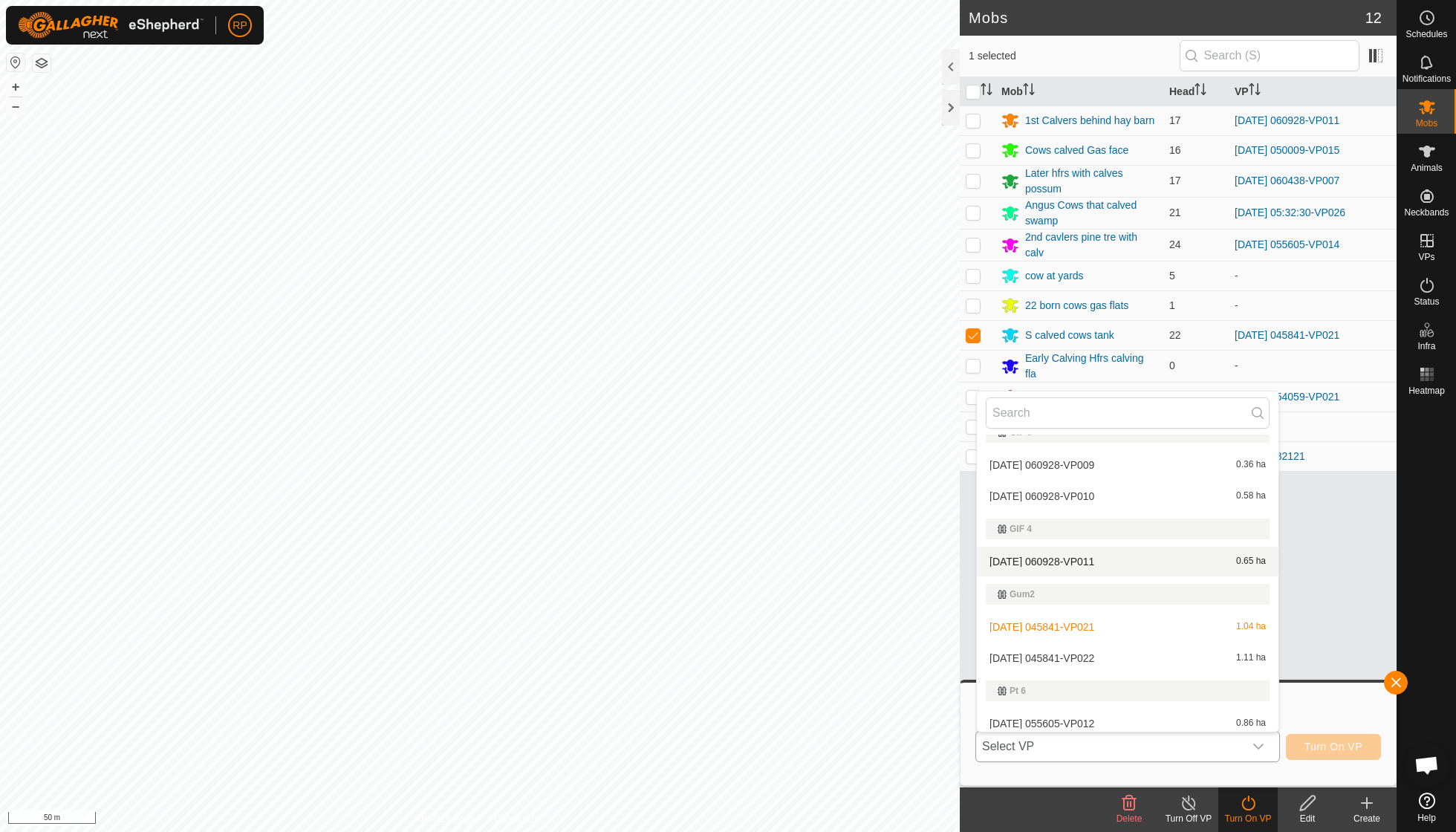
scroll to position [597, 0]
click at [1104, 644] on li "[DATE] 045841-VP022 1.11 ha" at bounding box center [1127, 655] width 302 height 30
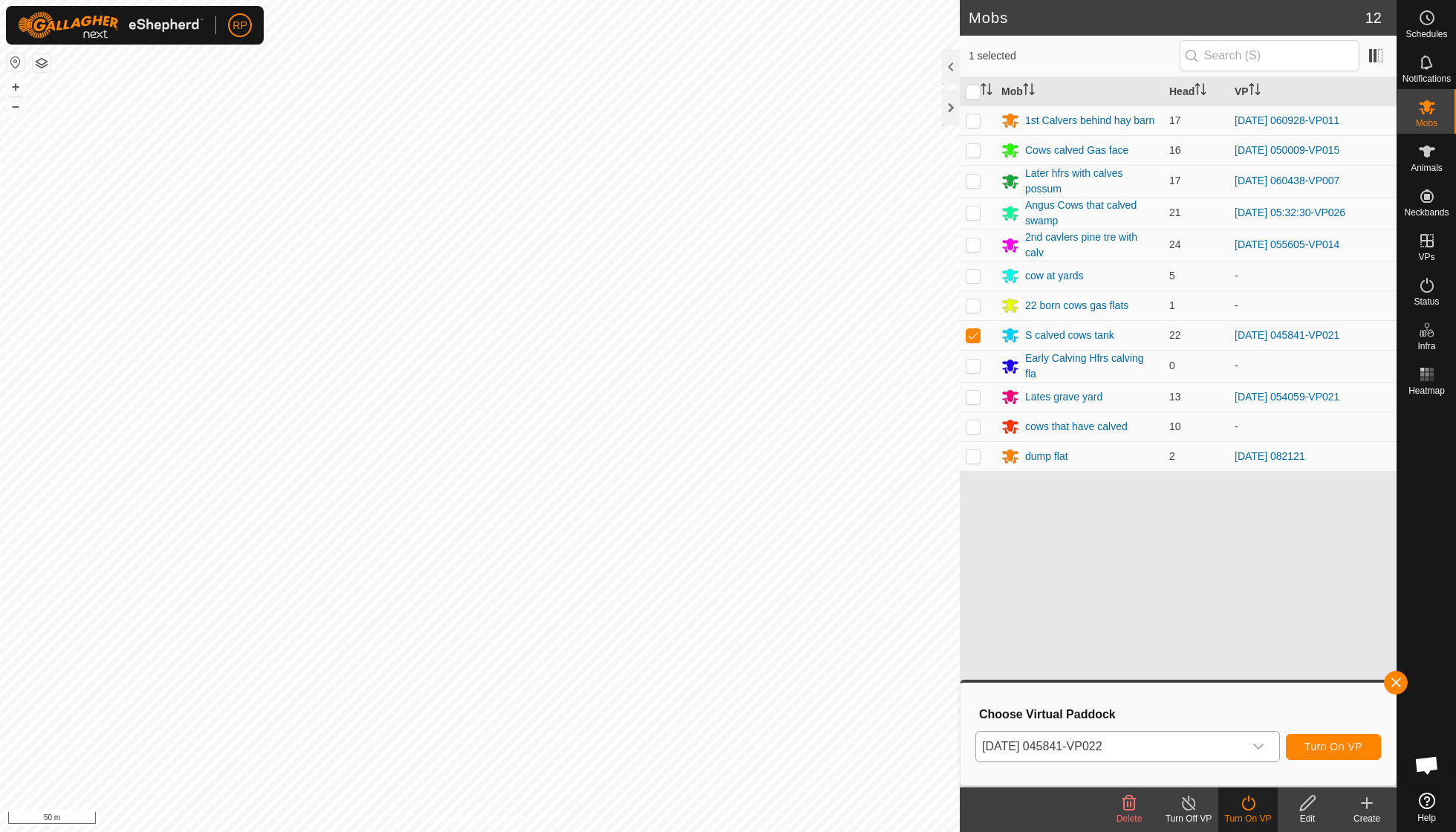
click at [1320, 737] on button "Turn On VP" at bounding box center [1334, 747] width 95 height 26
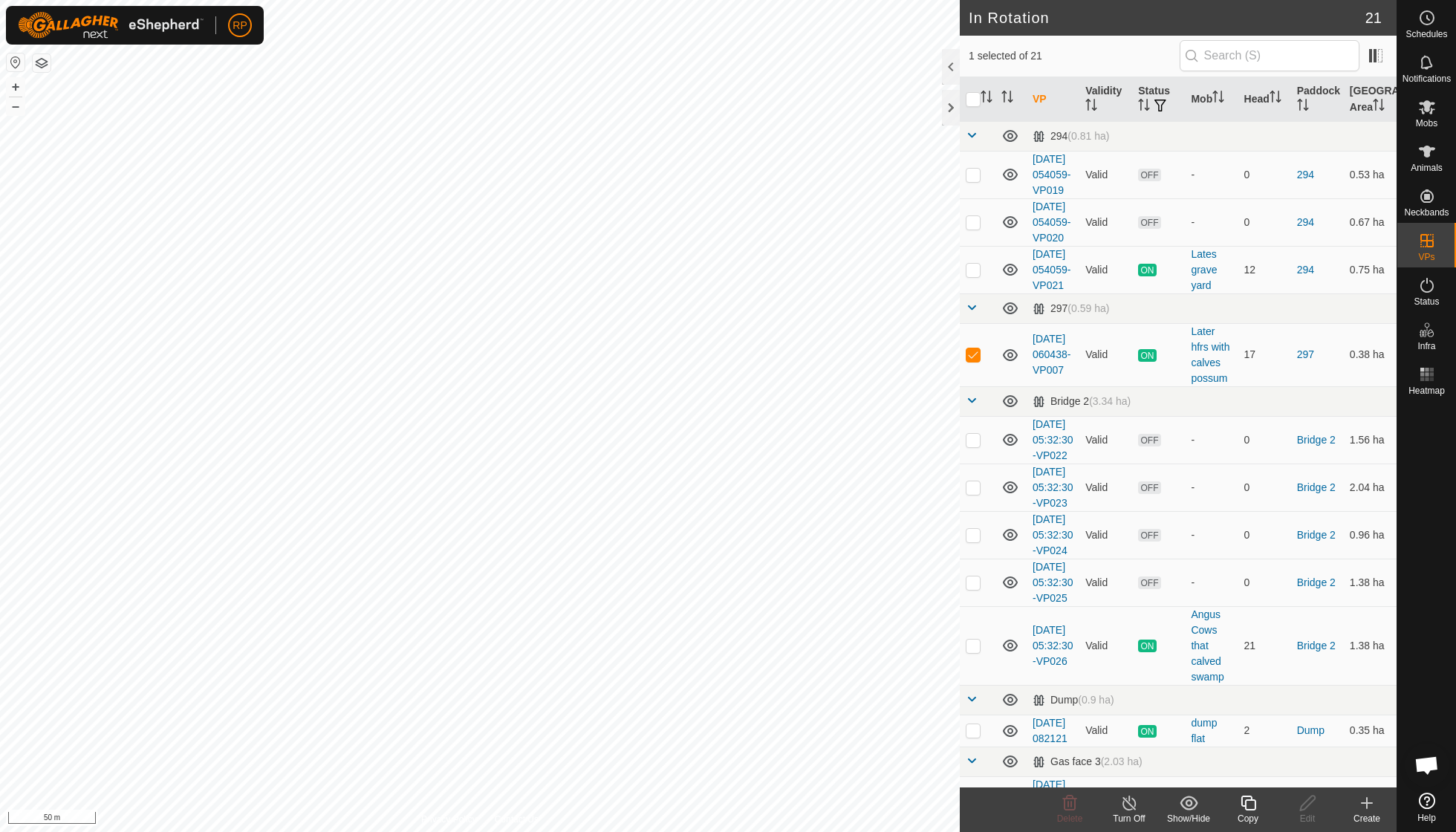
click at [1250, 805] on icon at bounding box center [1248, 803] width 19 height 18
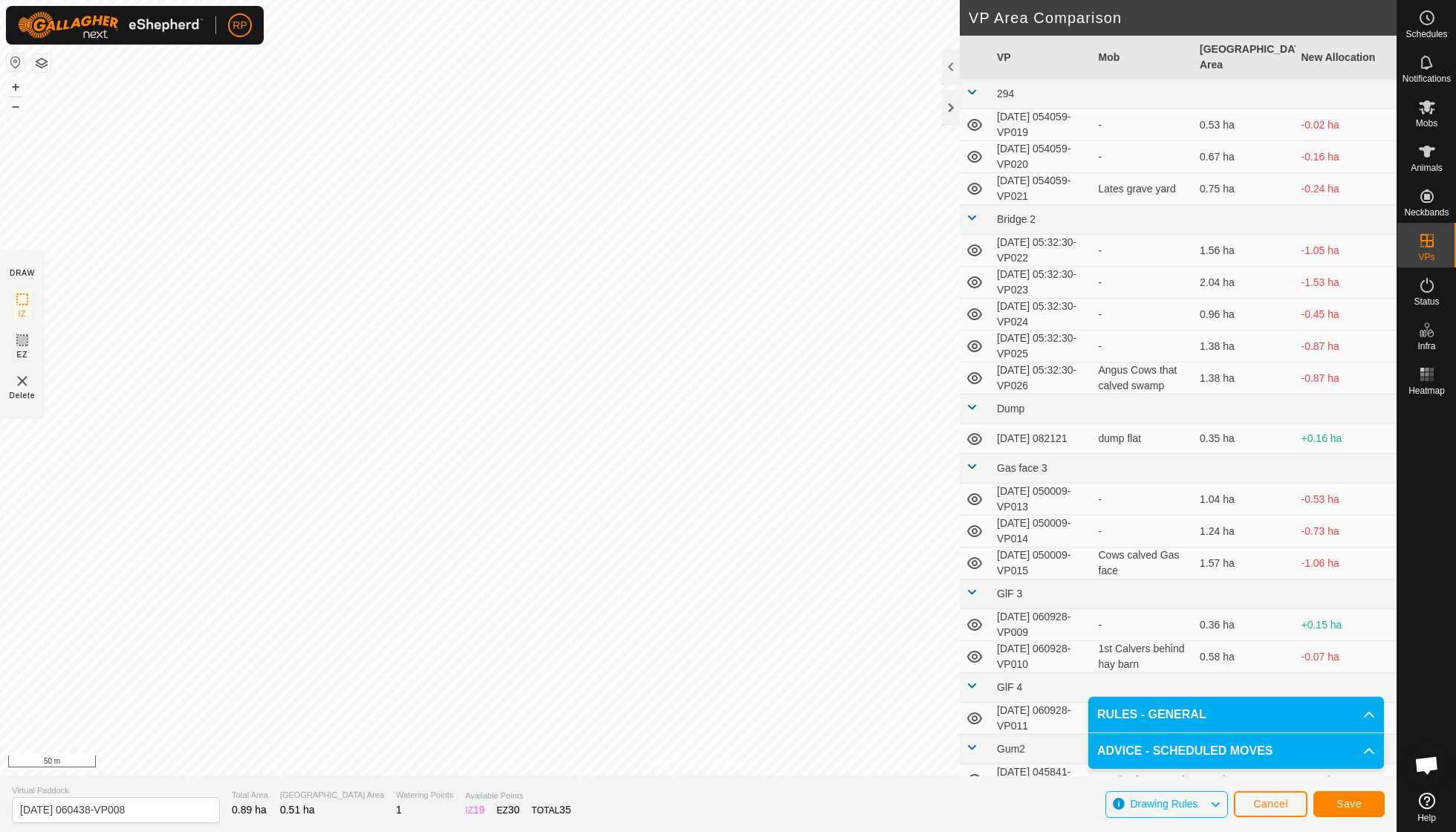
click at [1351, 803] on span "Save" at bounding box center [1349, 803] width 25 height 12
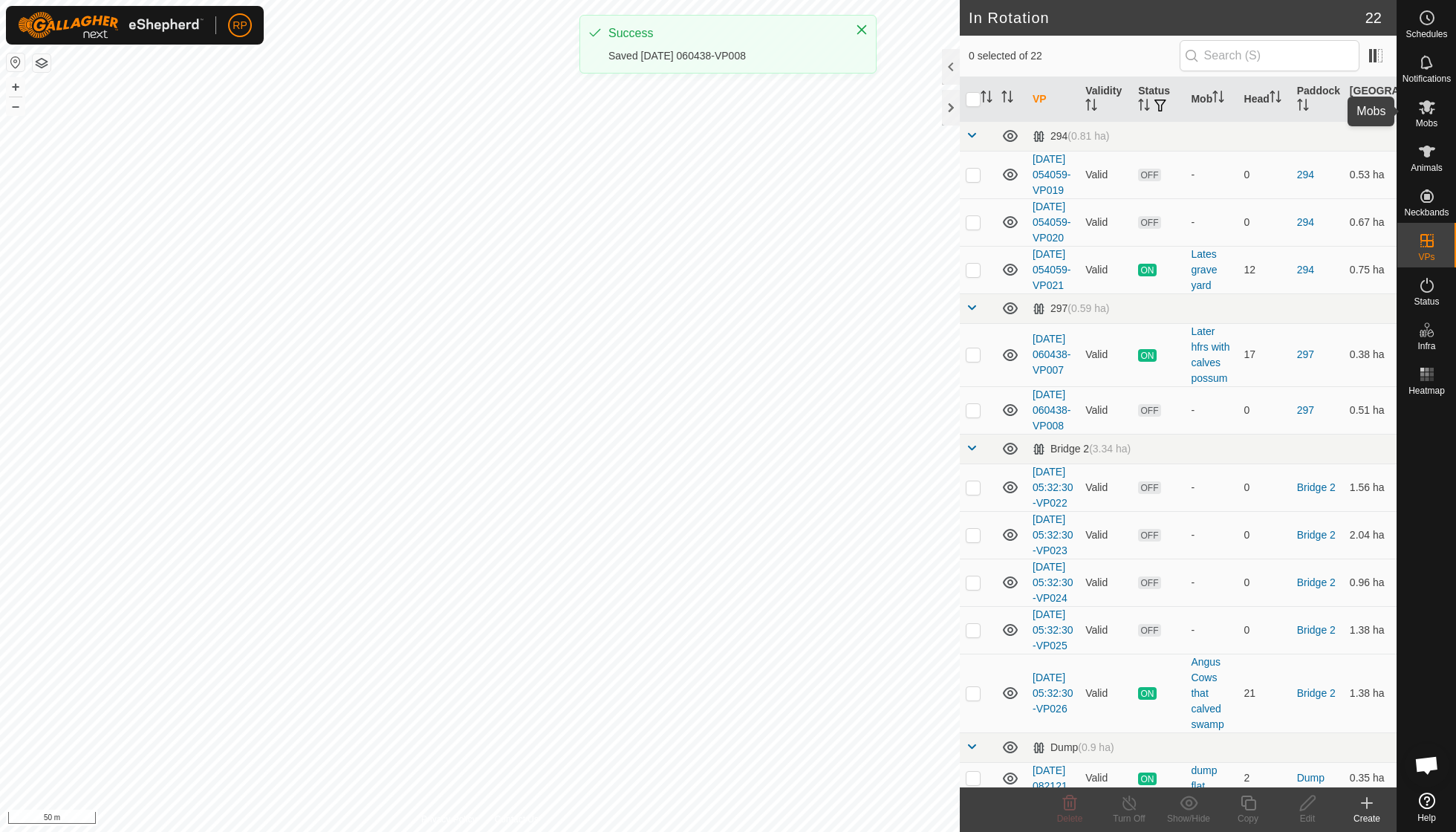
click at [1426, 131] on div "Mobs" at bounding box center [1426, 111] width 58 height 45
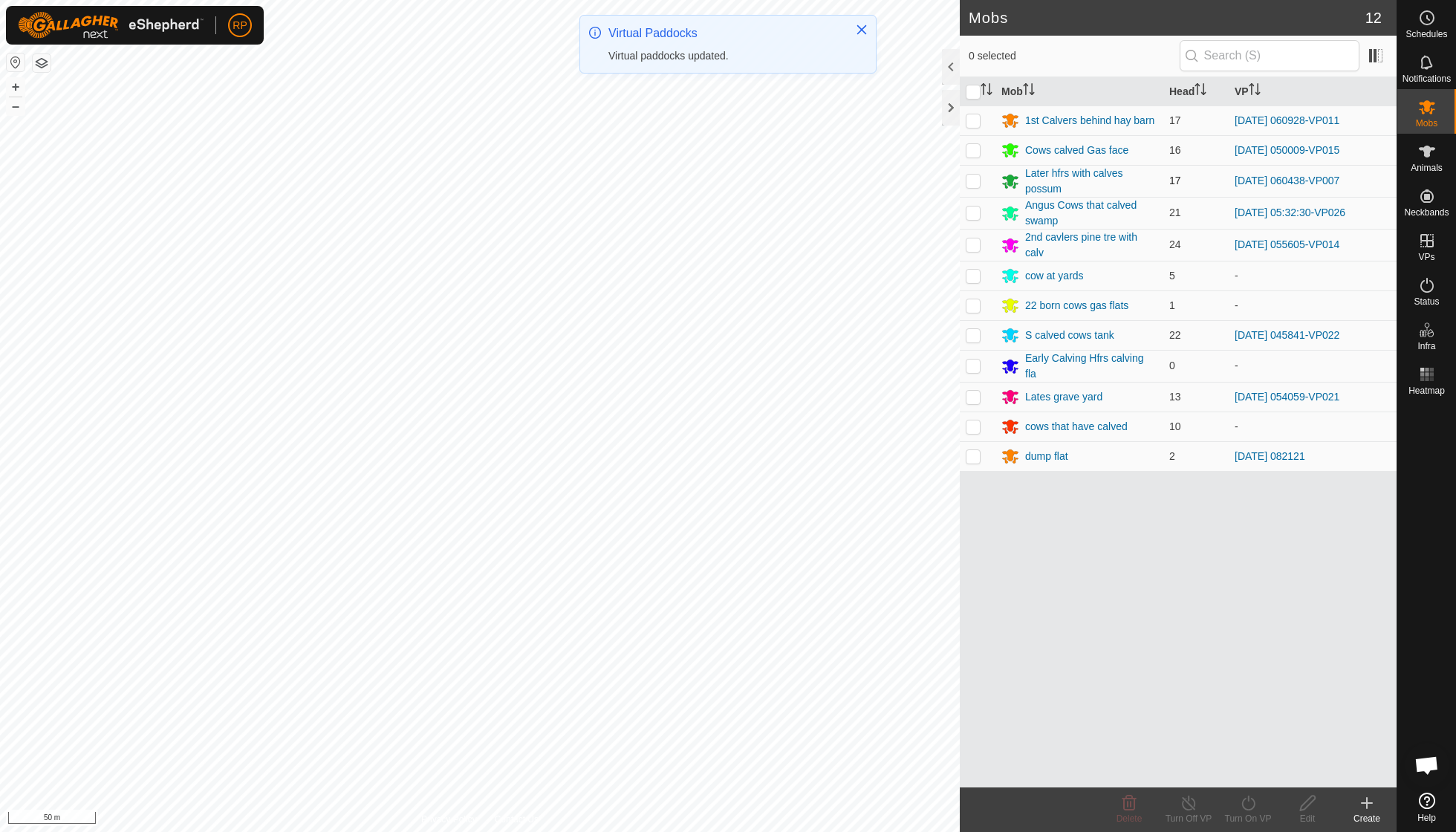
click at [972, 180] on p-checkbox at bounding box center [973, 180] width 15 height 12
checkbox input "true"
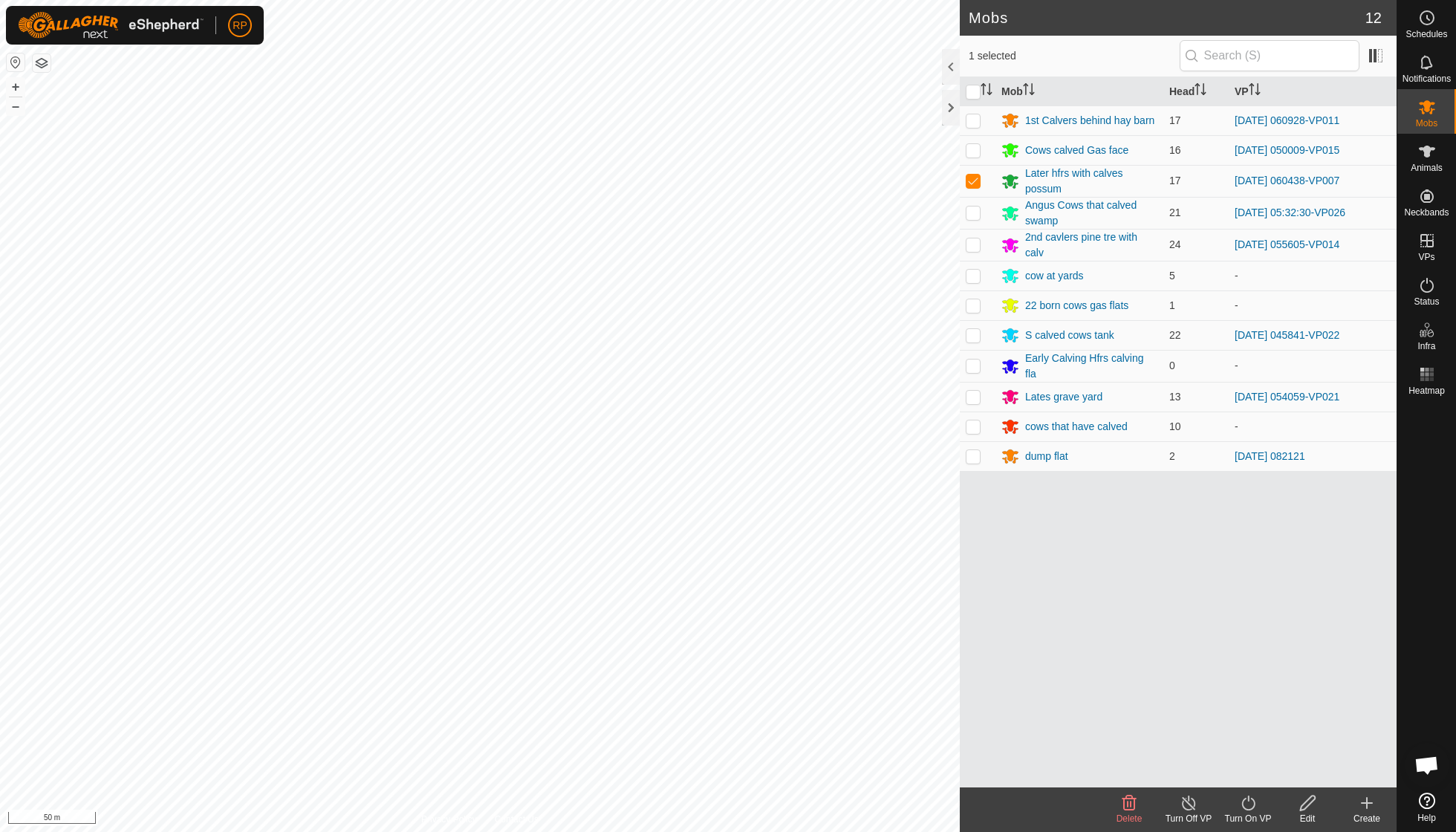
click at [1243, 803] on icon at bounding box center [1248, 803] width 19 height 18
click at [1249, 773] on link "Now" at bounding box center [1293, 769] width 147 height 30
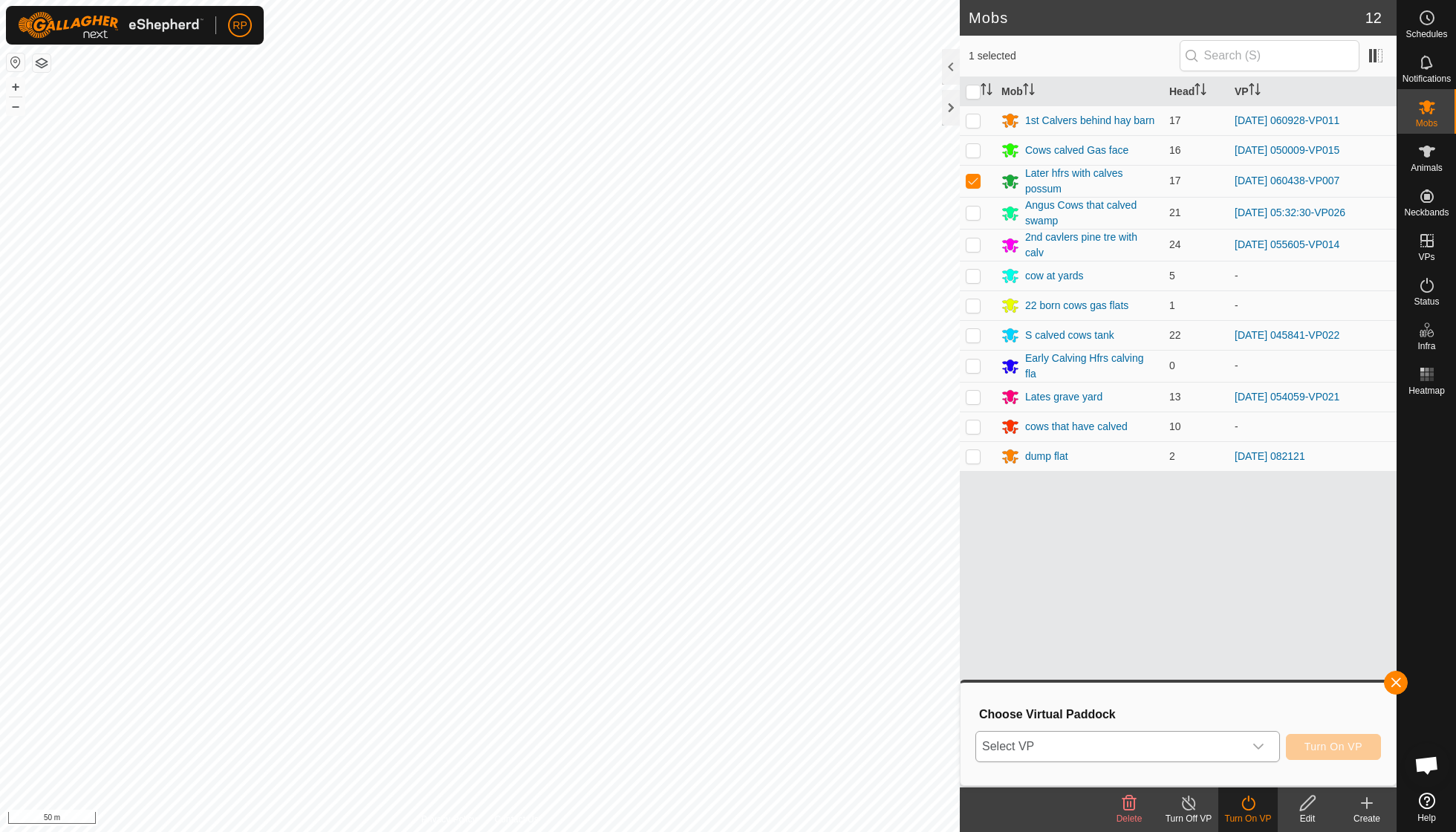
click at [1260, 748] on icon "dropdown trigger" at bounding box center [1258, 746] width 12 height 12
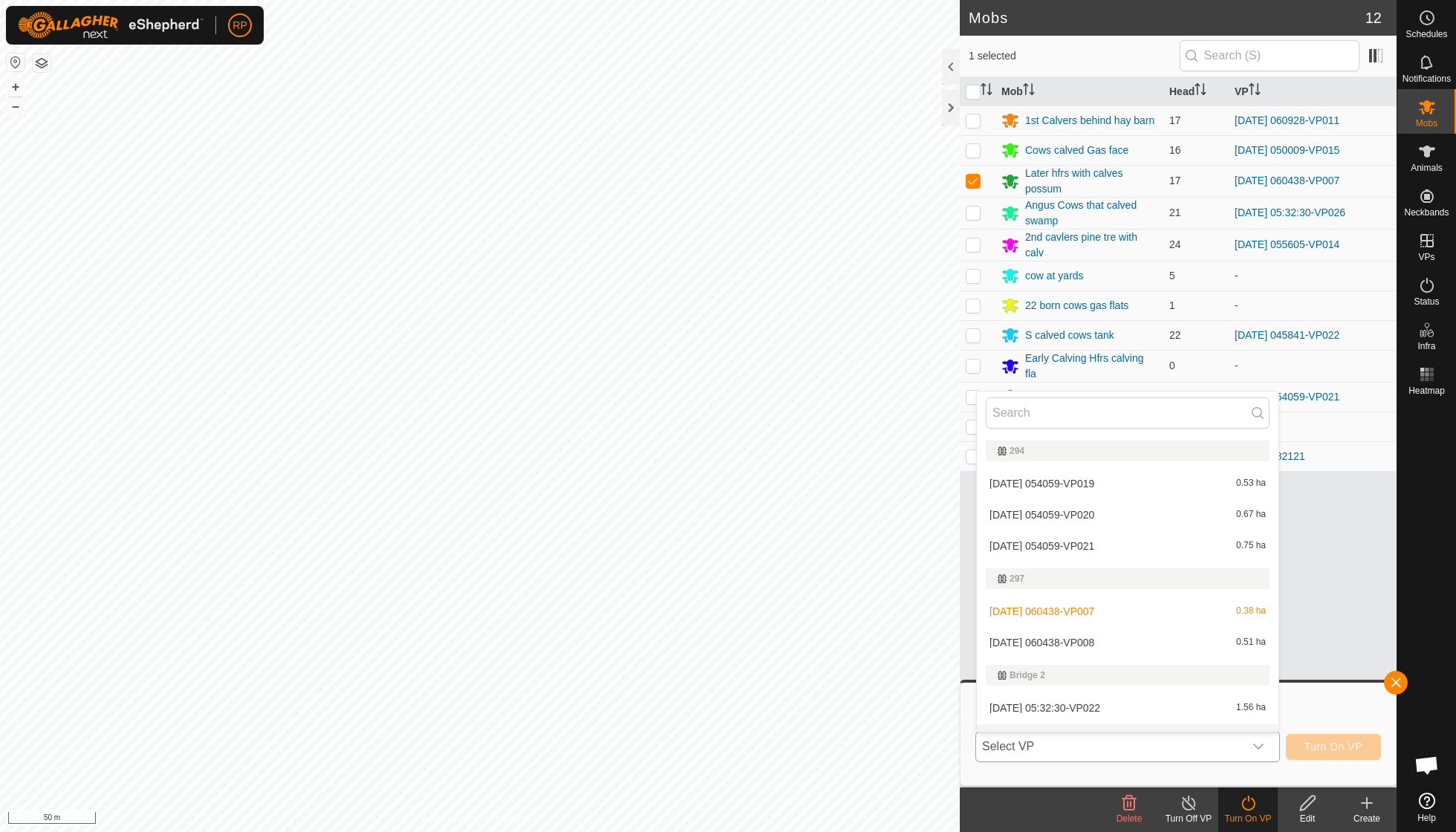
scroll to position [19, 0]
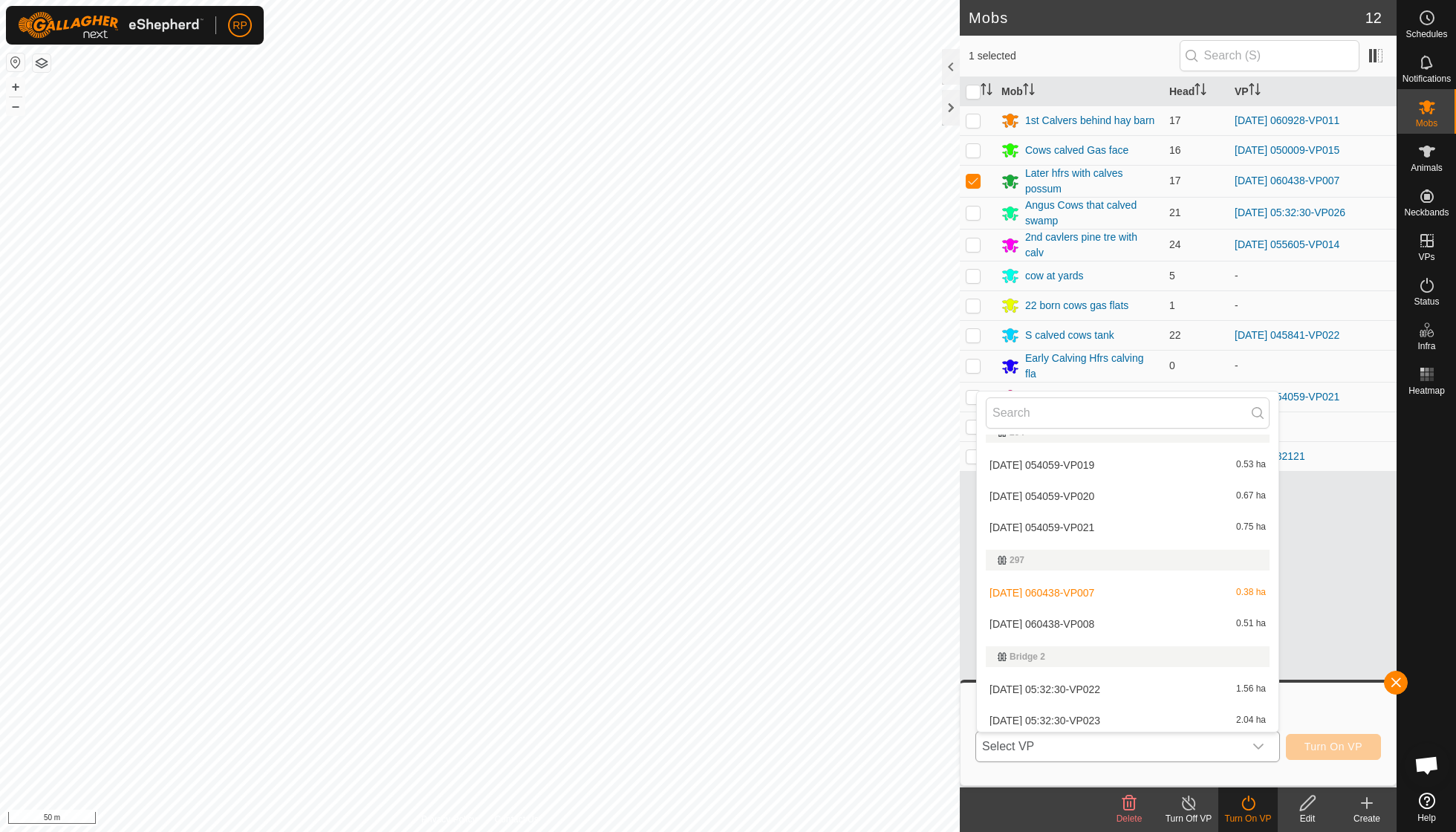
click at [1139, 618] on li "[DATE] 060438-VP008 0.51 ha" at bounding box center [1127, 624] width 302 height 30
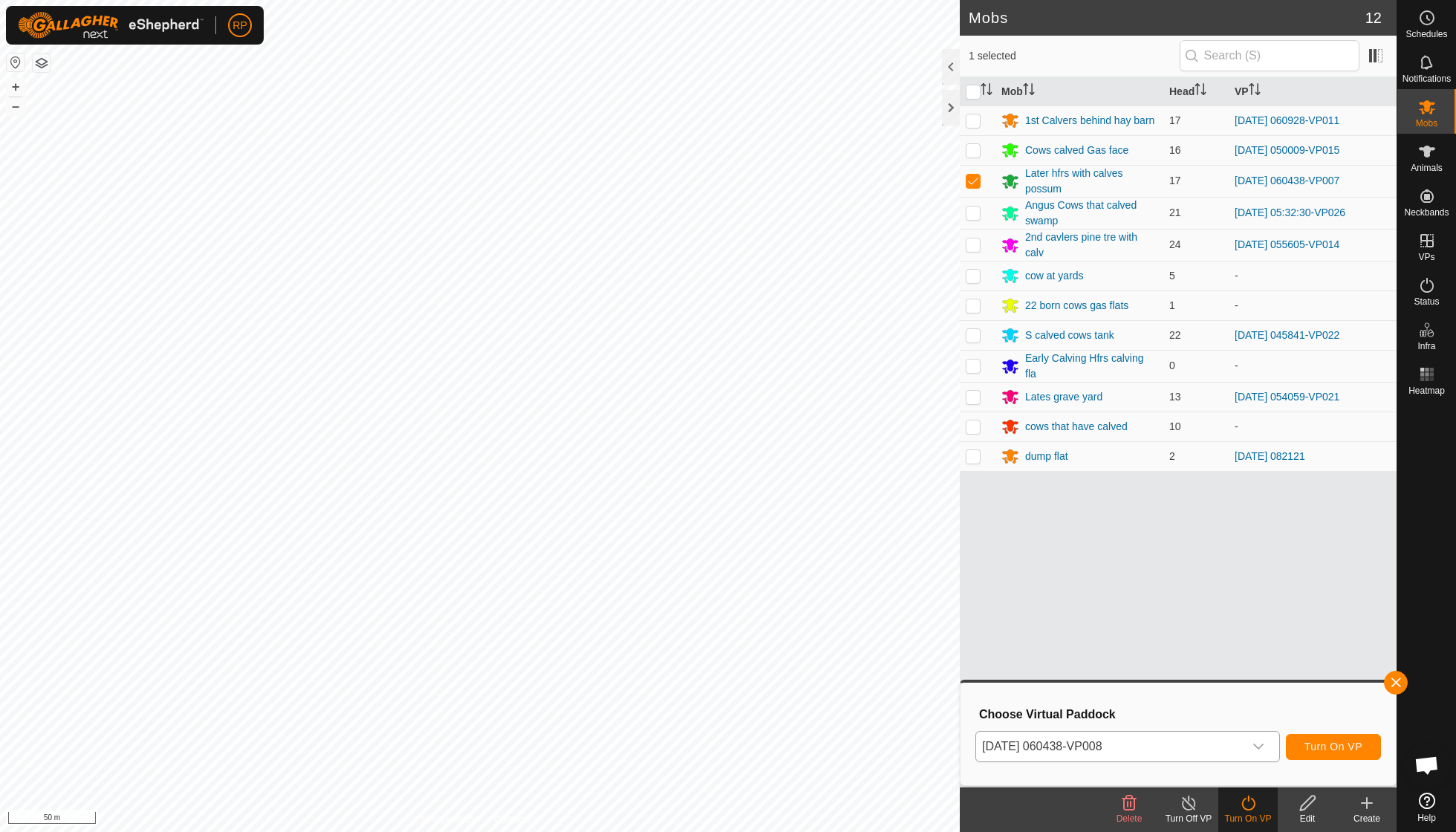
click at [1359, 748] on span "Turn On VP" at bounding box center [1333, 746] width 58 height 12
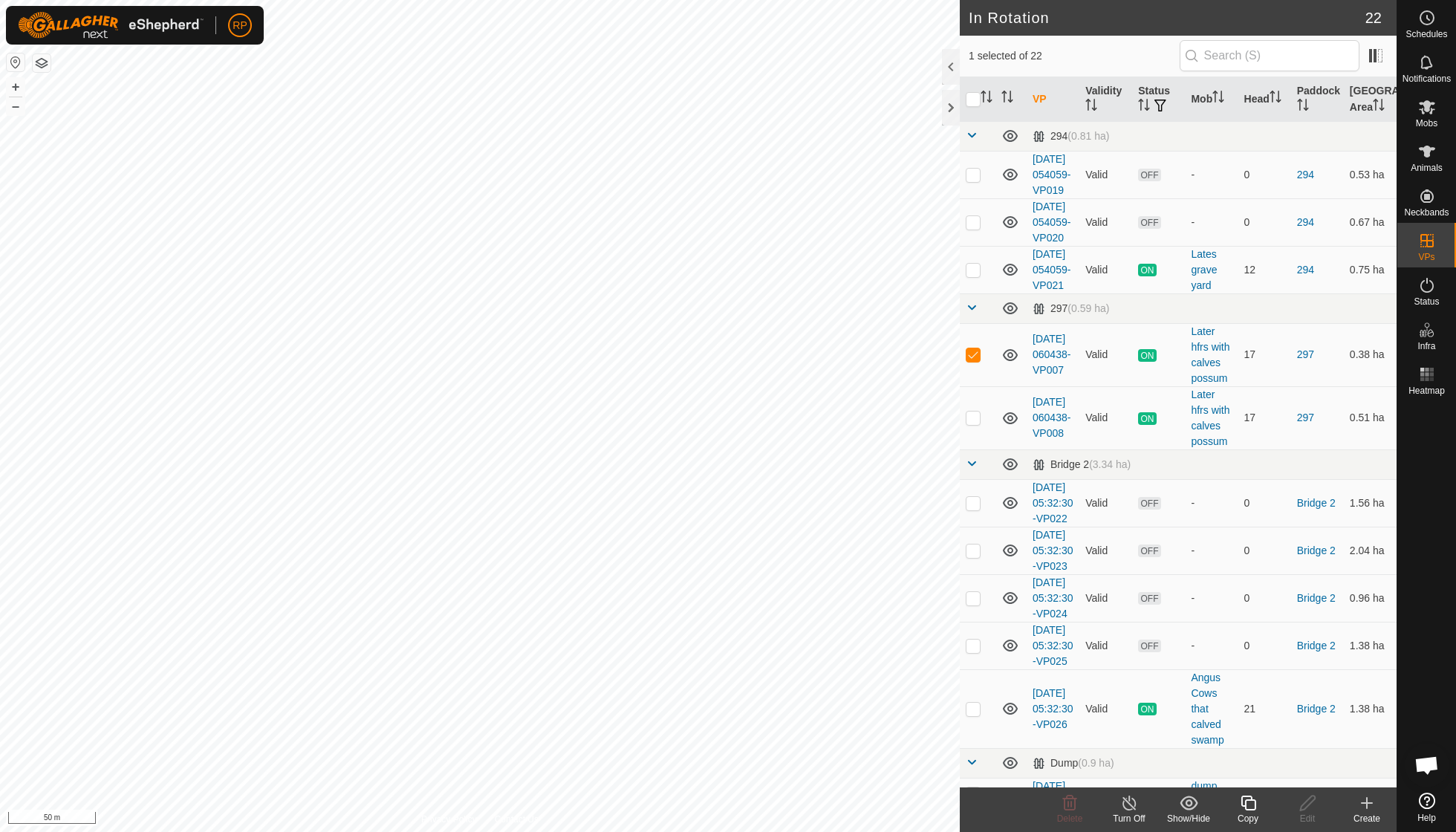
checkbox input "false"
checkbox input "true"
click at [1249, 809] on icon at bounding box center [1248, 802] width 15 height 15
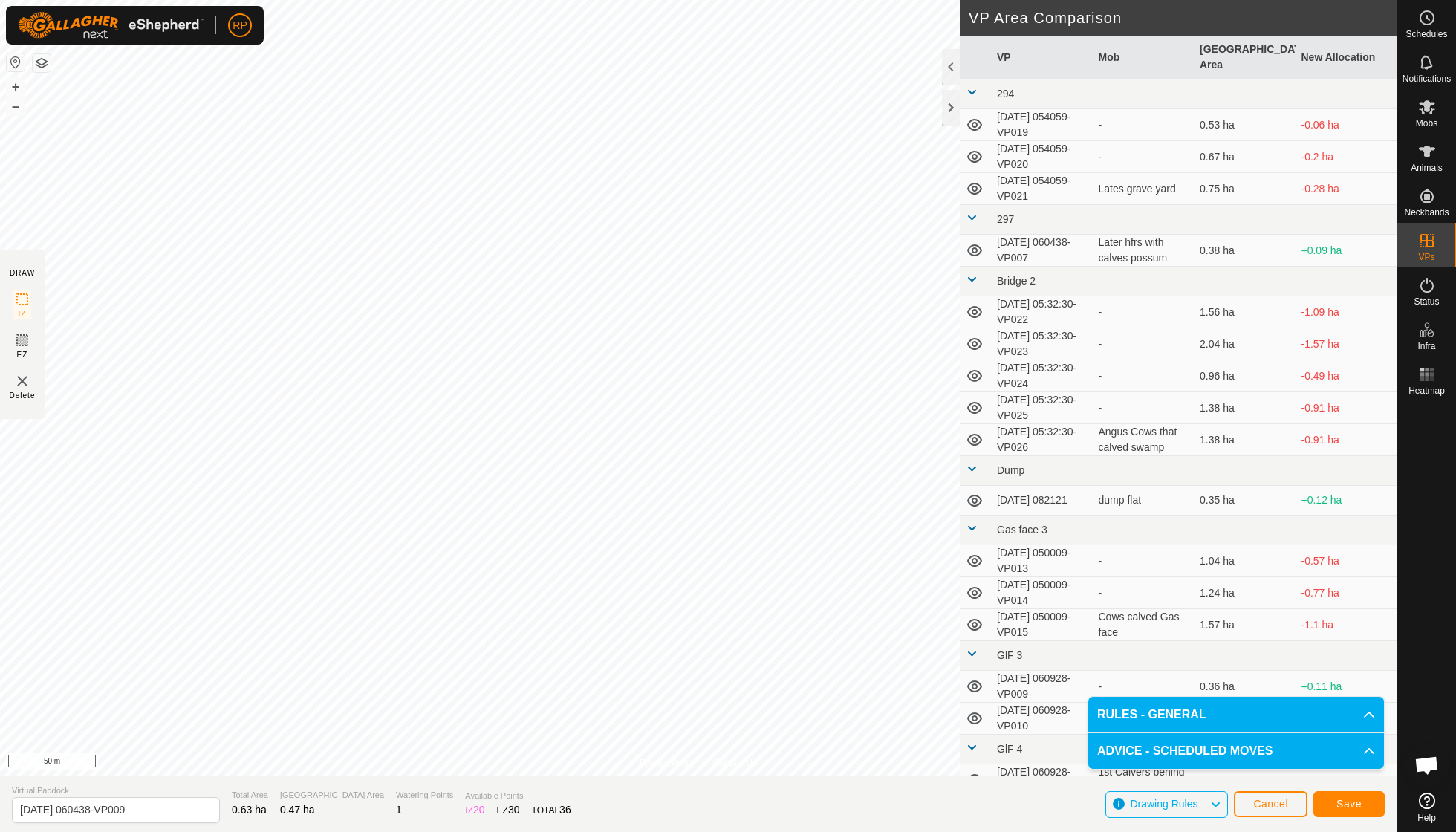
click at [1341, 796] on button "Save" at bounding box center [1348, 803] width 71 height 26
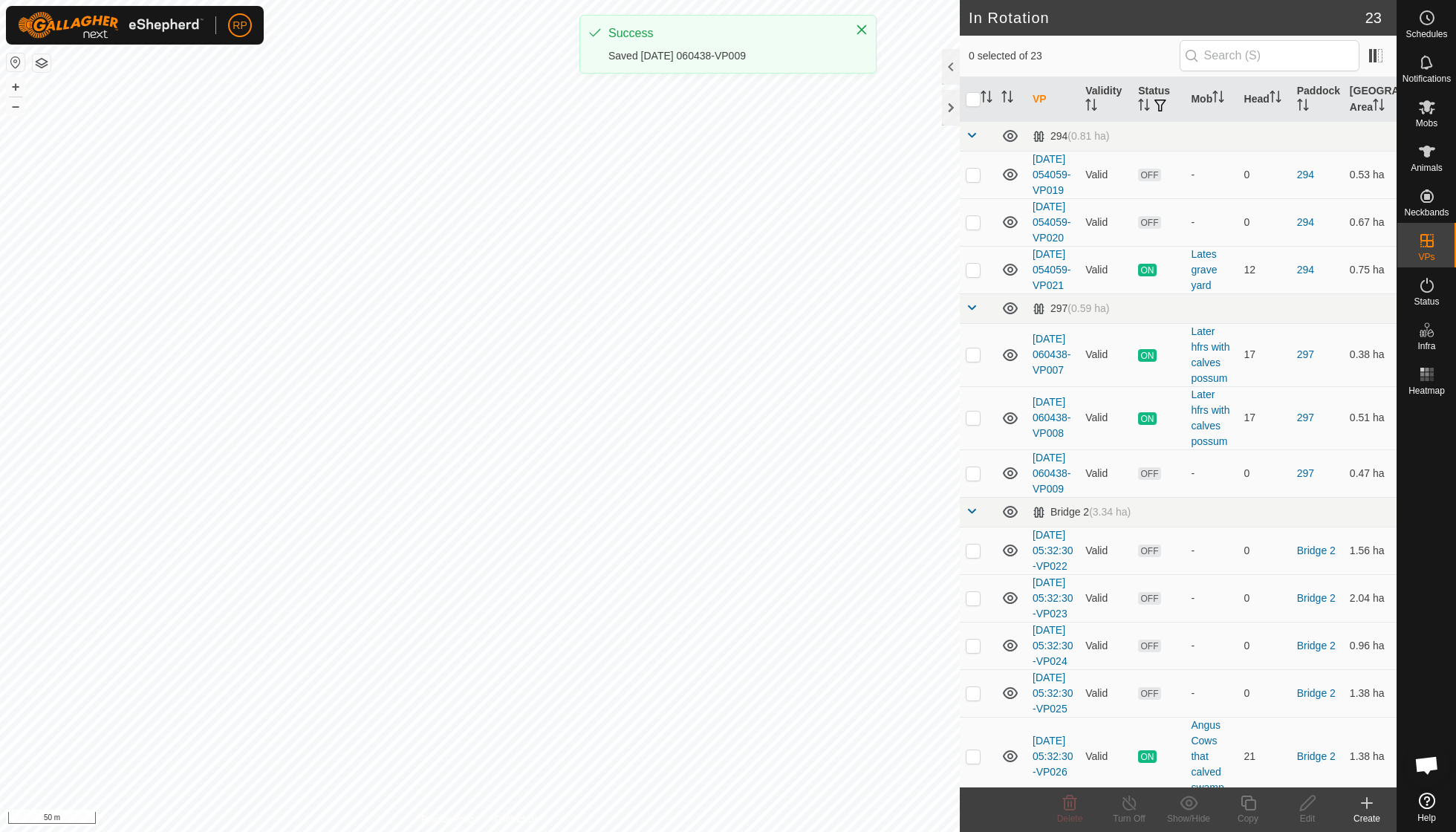
click at [1433, 109] on icon at bounding box center [1427, 108] width 16 height 14
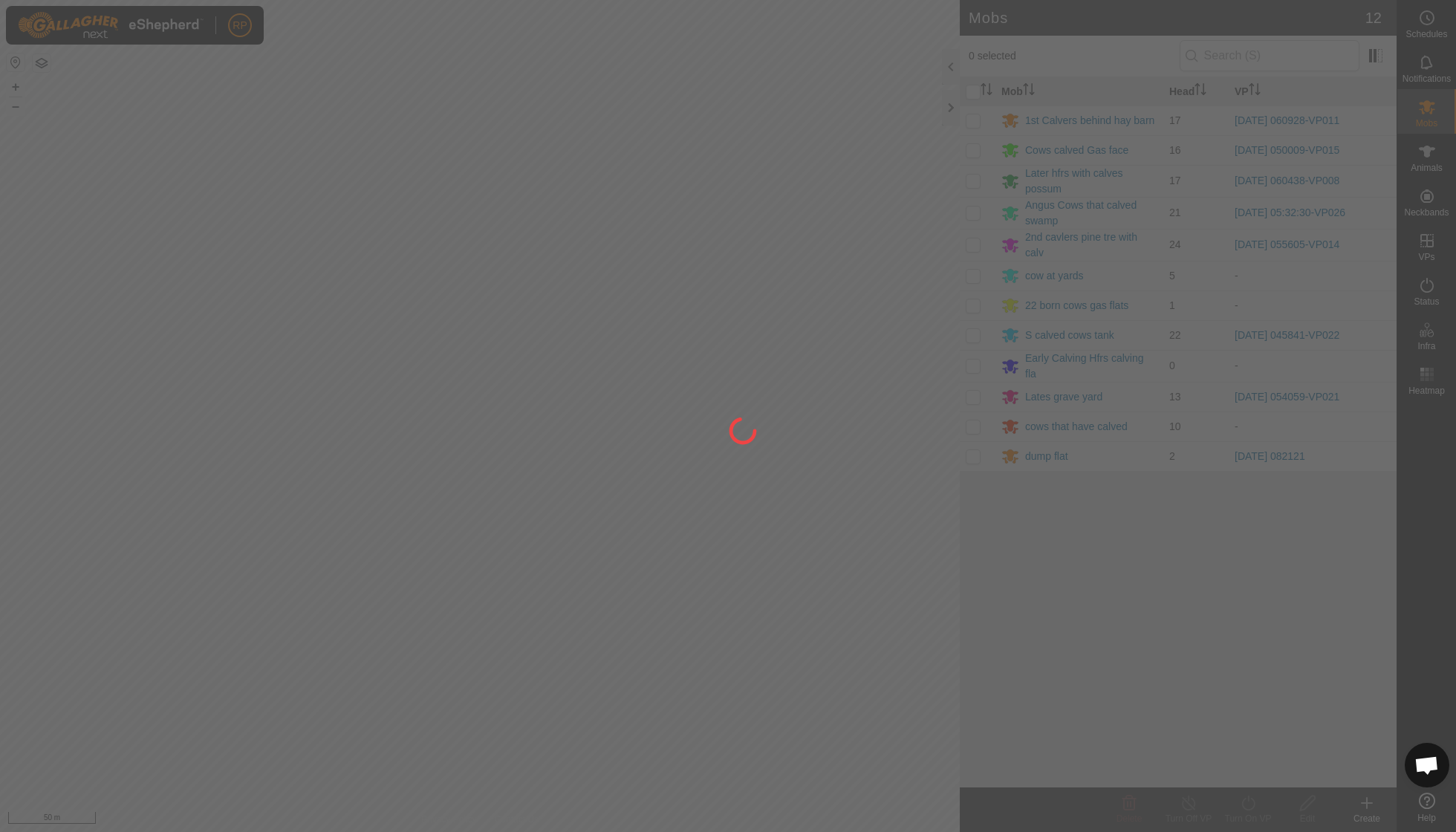
drag, startPoint x: 247, startPoint y: 390, endPoint x: 377, endPoint y: 410, distance: 131.5
click at [377, 410] on div at bounding box center [728, 416] width 1456 height 832
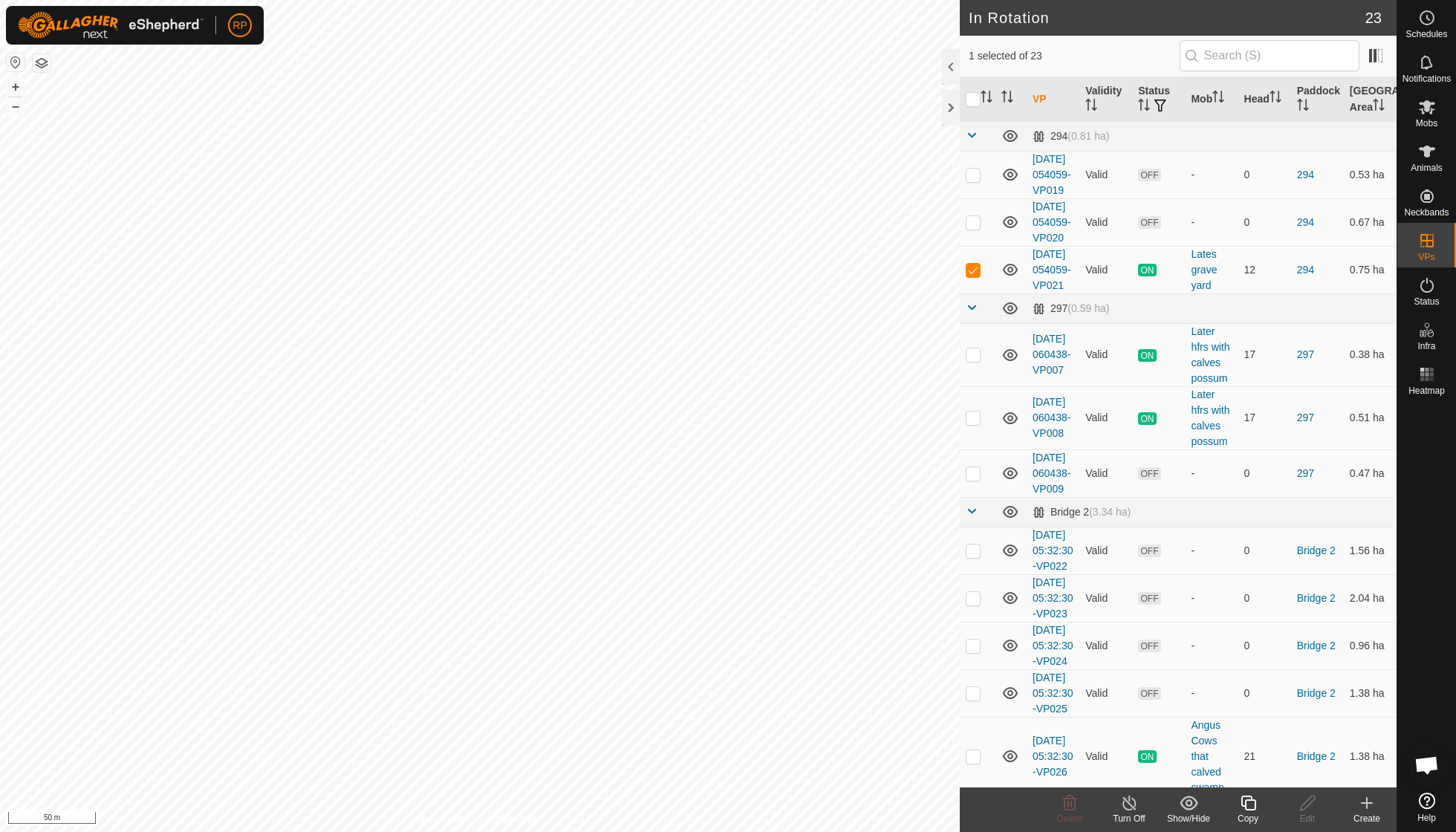
click at [1256, 807] on icon at bounding box center [1248, 802] width 15 height 15
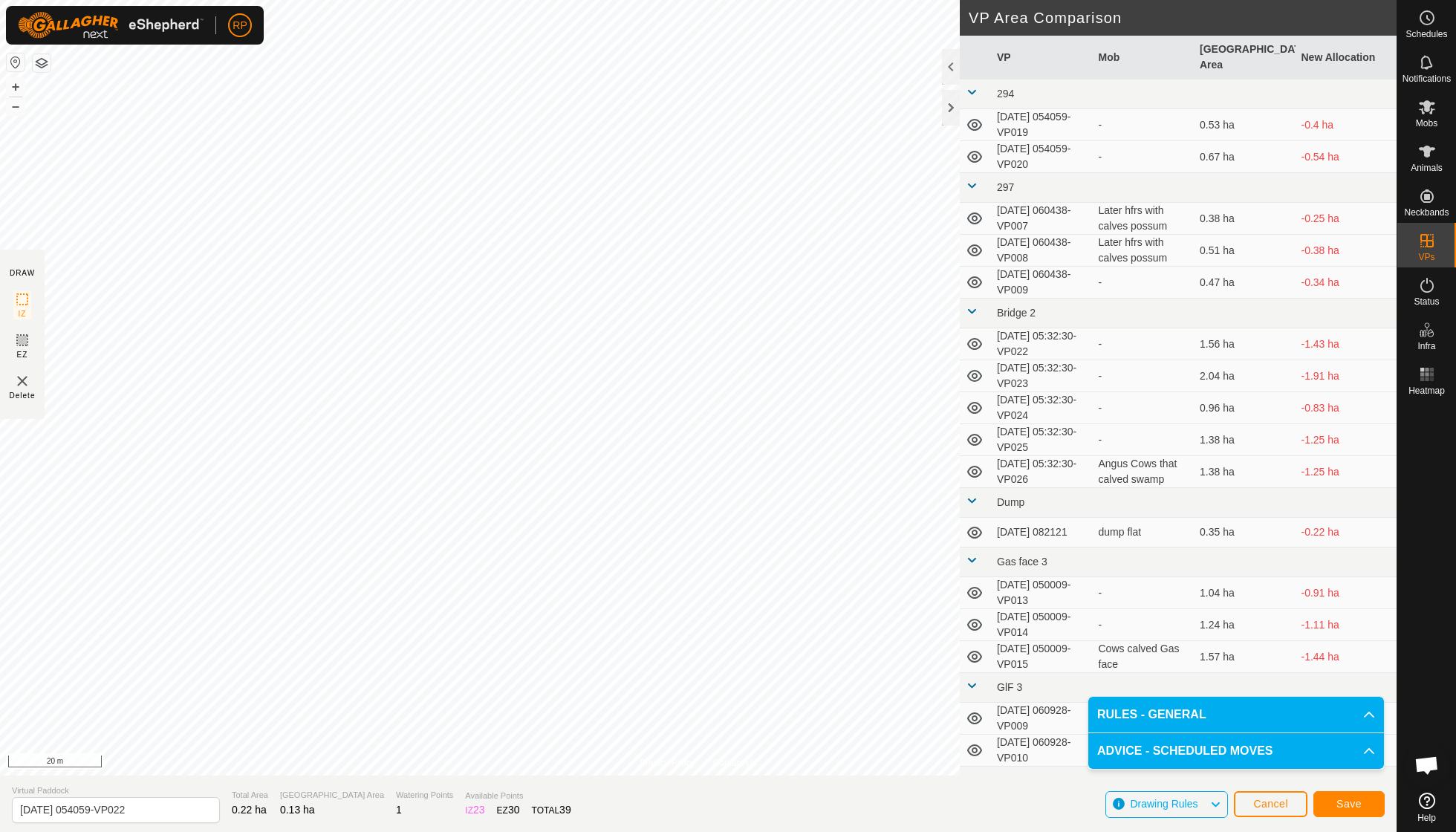
click at [1340, 800] on span "Save" at bounding box center [1349, 803] width 25 height 12
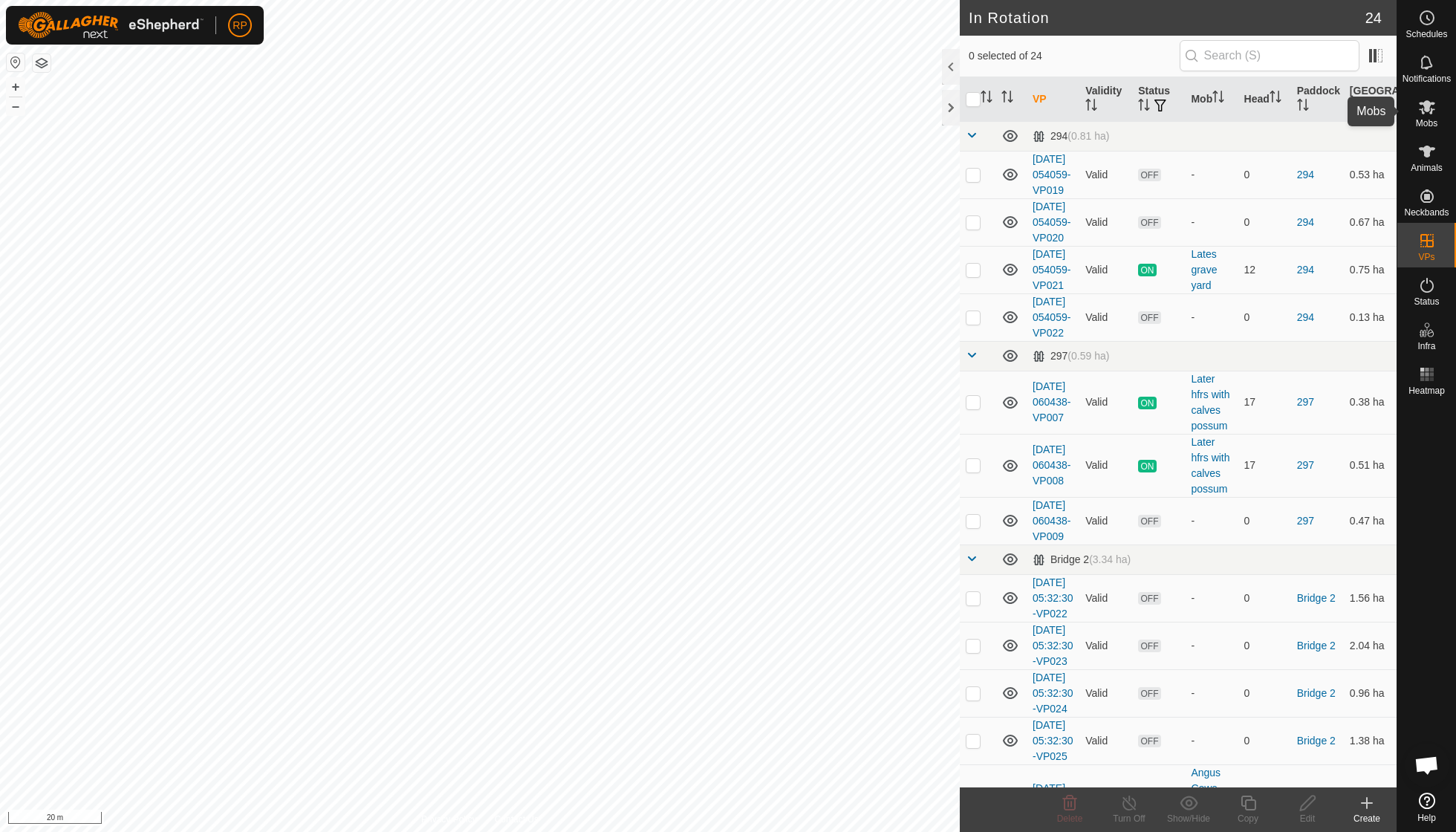
click at [1426, 114] on icon at bounding box center [1427, 107] width 18 height 18
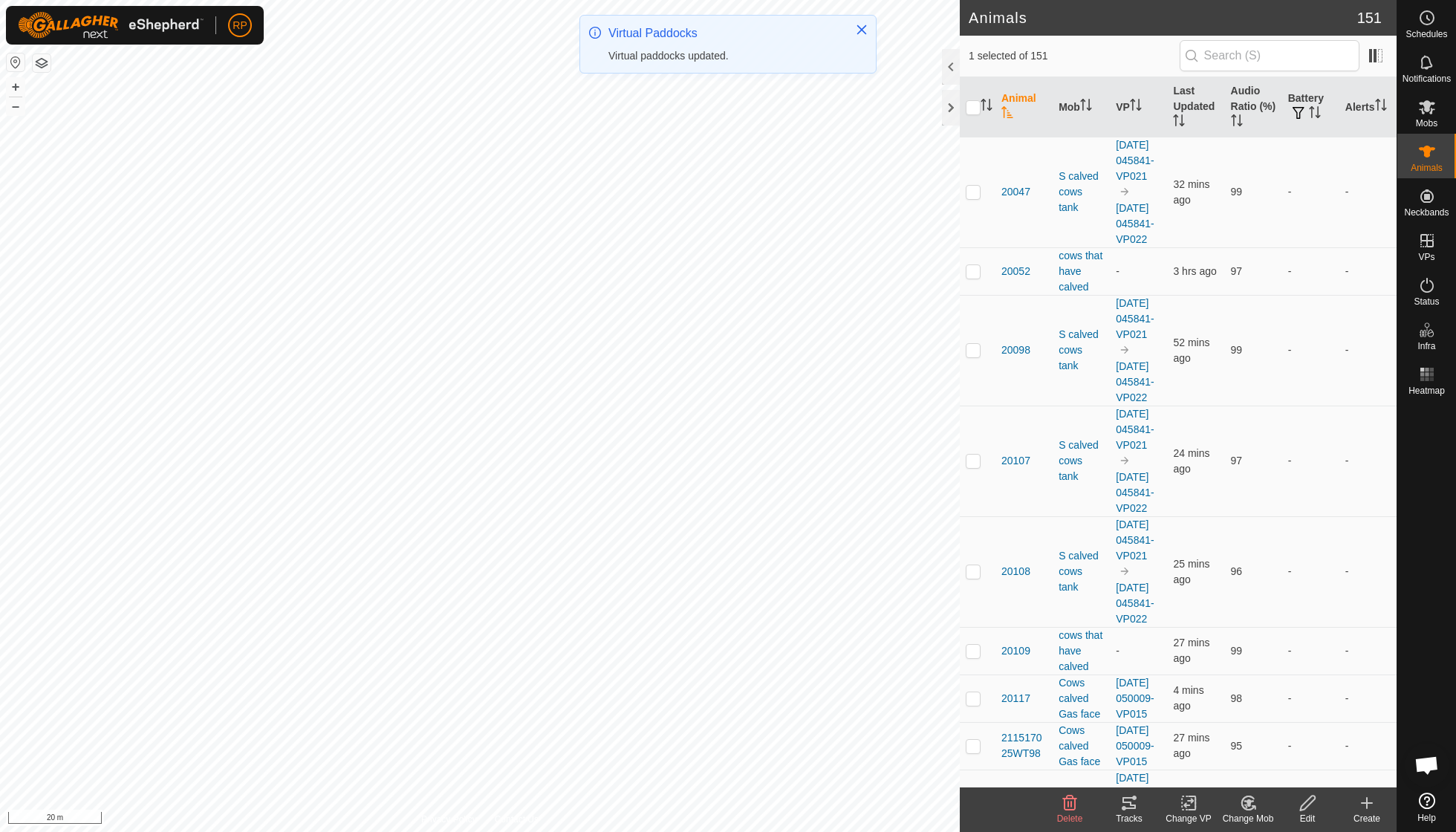
click at [1248, 800] on icon at bounding box center [1249, 802] width 11 height 7
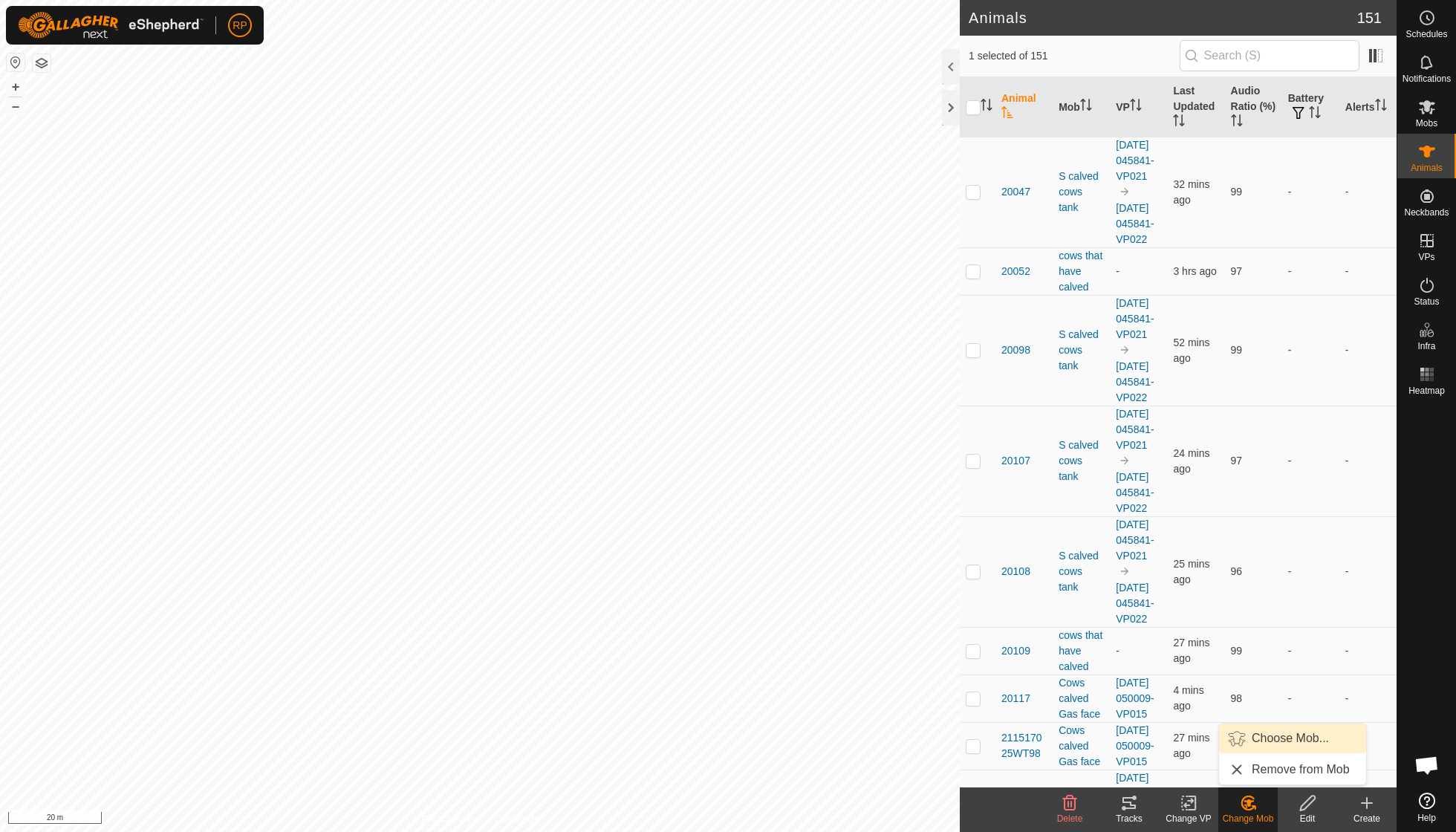
click at [1254, 739] on link "Choose Mob..." at bounding box center [1293, 738] width 147 height 30
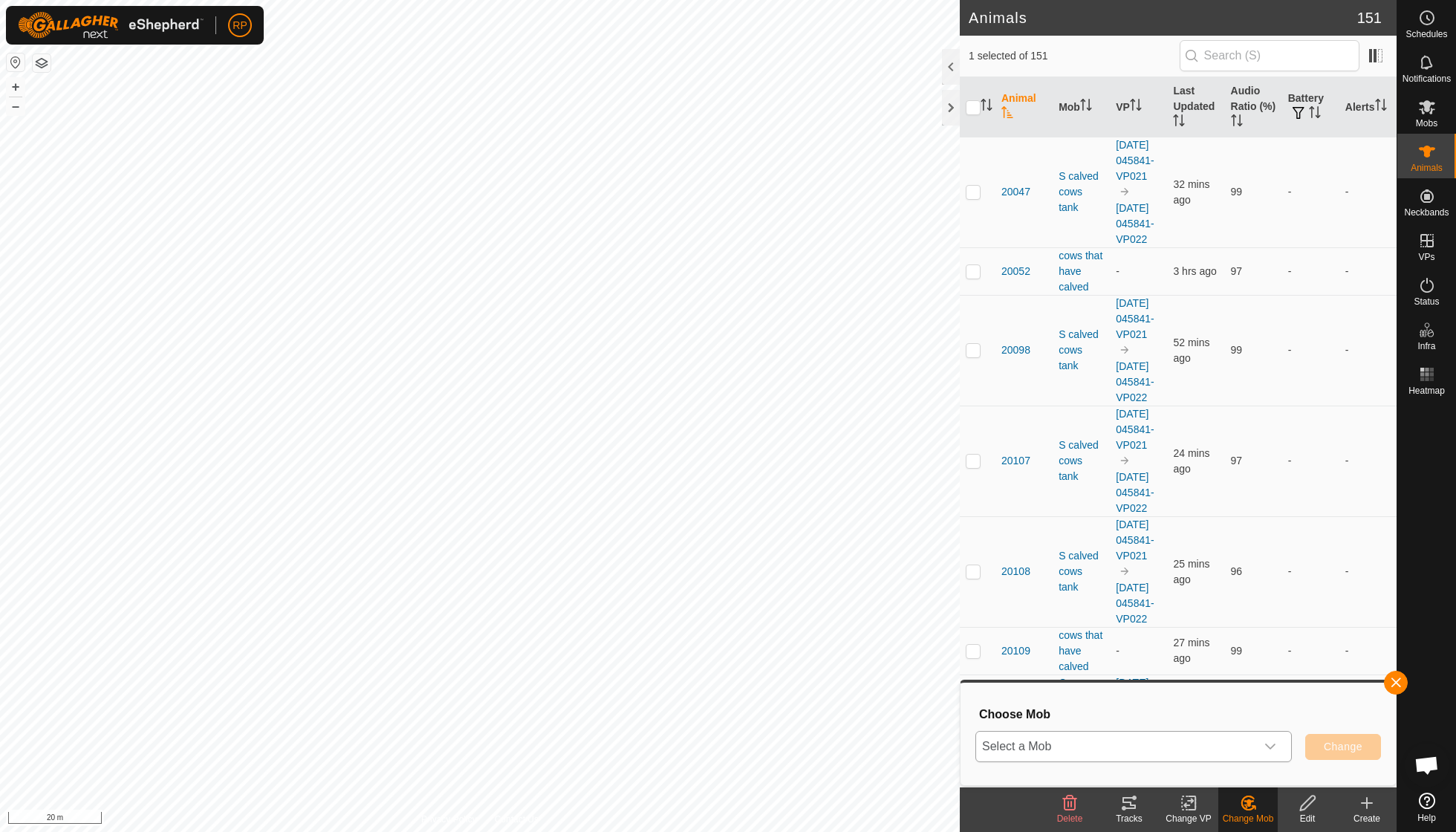
click at [1269, 743] on icon "dropdown trigger" at bounding box center [1270, 746] width 12 height 12
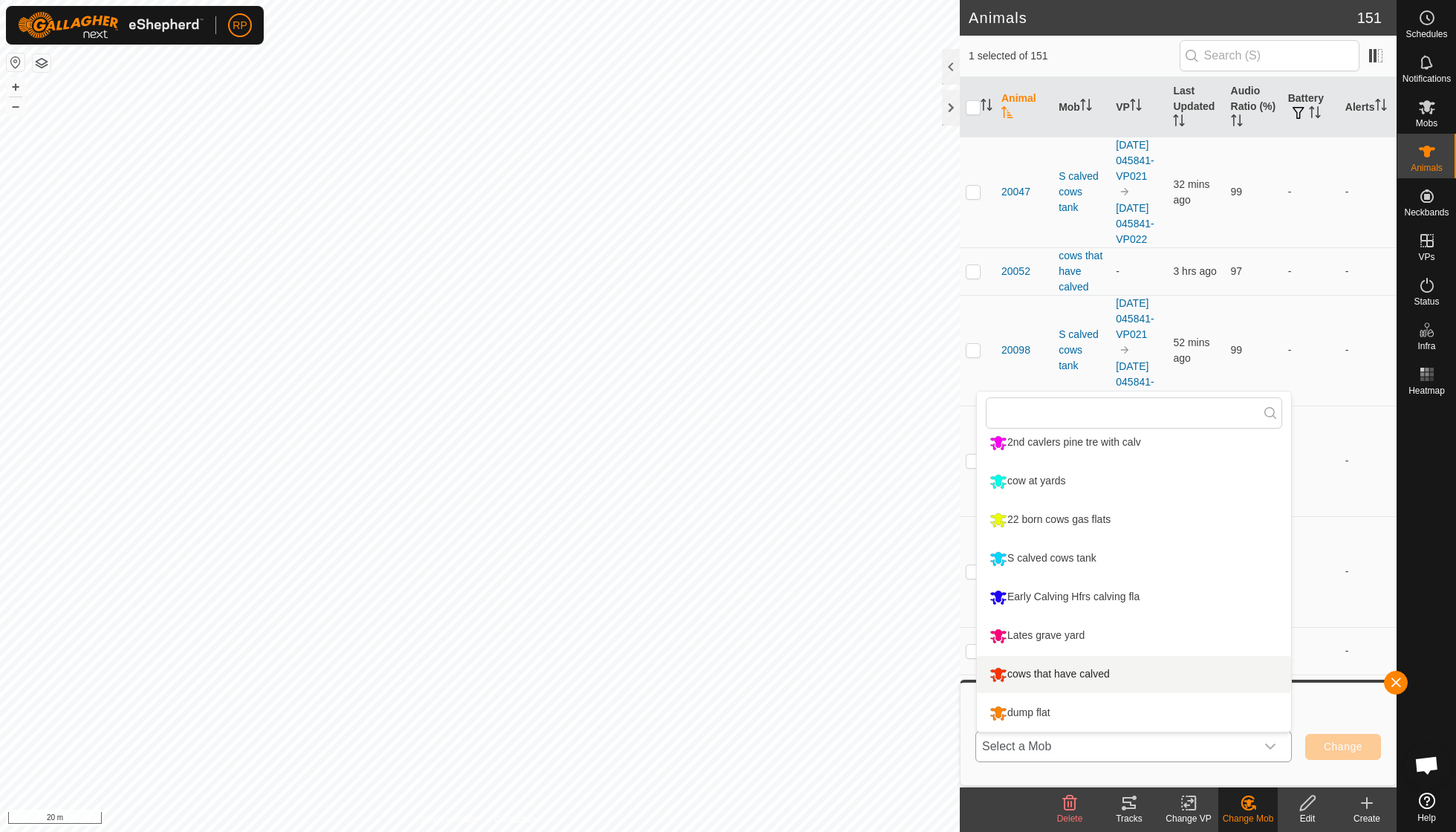
scroll to position [165, 0]
click at [1058, 675] on li "cows that have calved" at bounding box center [1134, 674] width 314 height 37
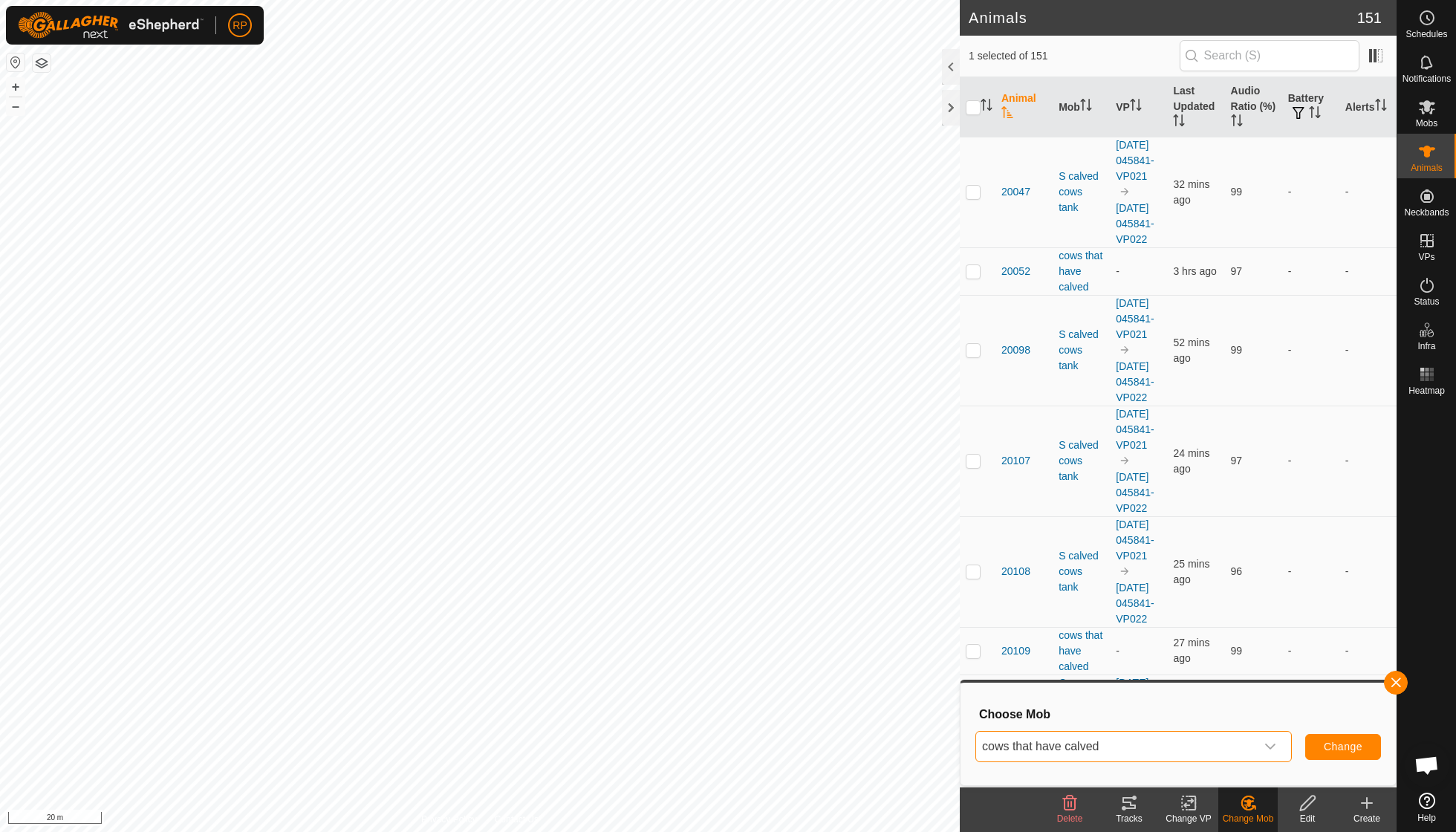
click at [1332, 747] on span "Change" at bounding box center [1343, 746] width 39 height 12
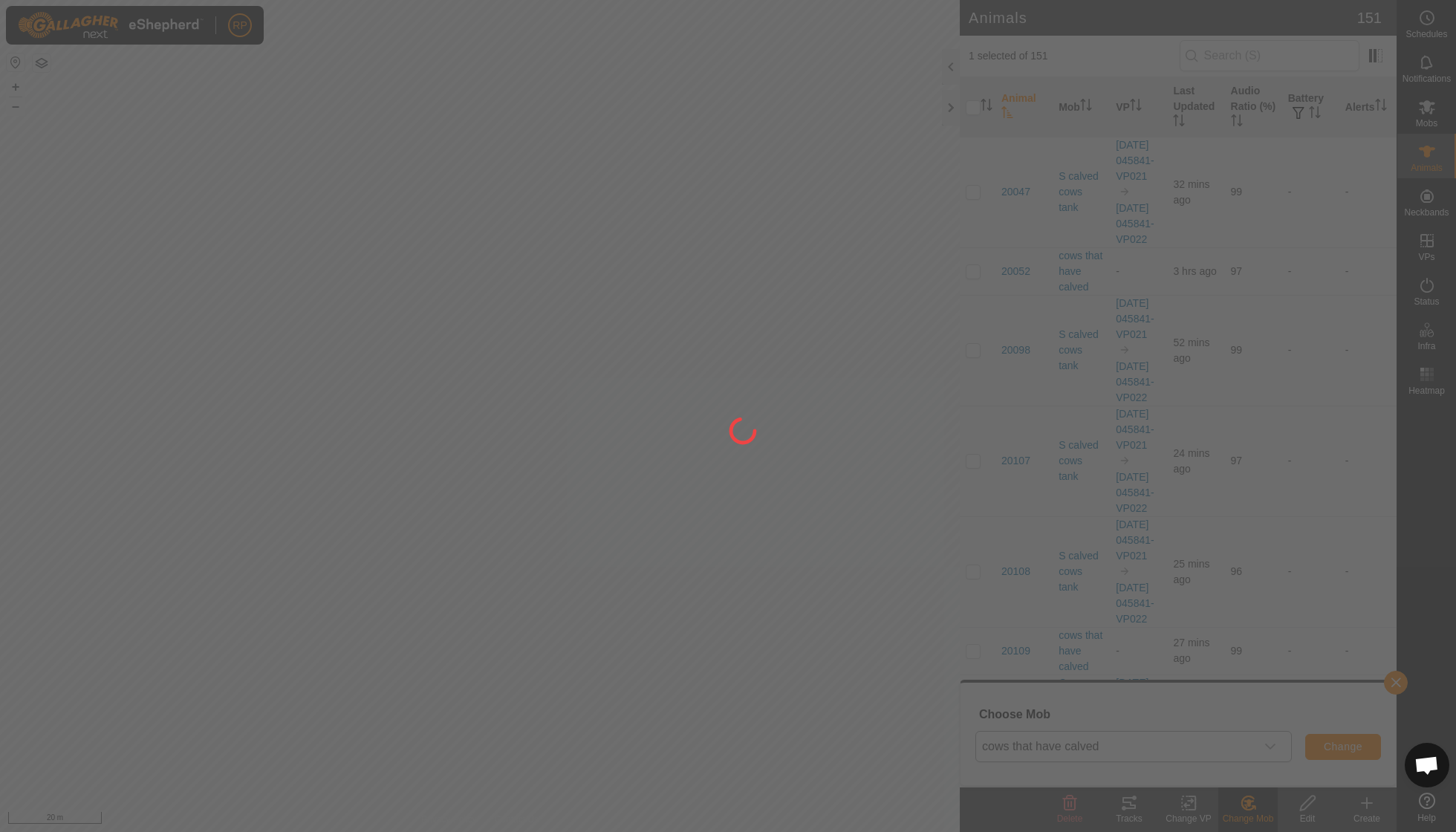
checkbox input "false"
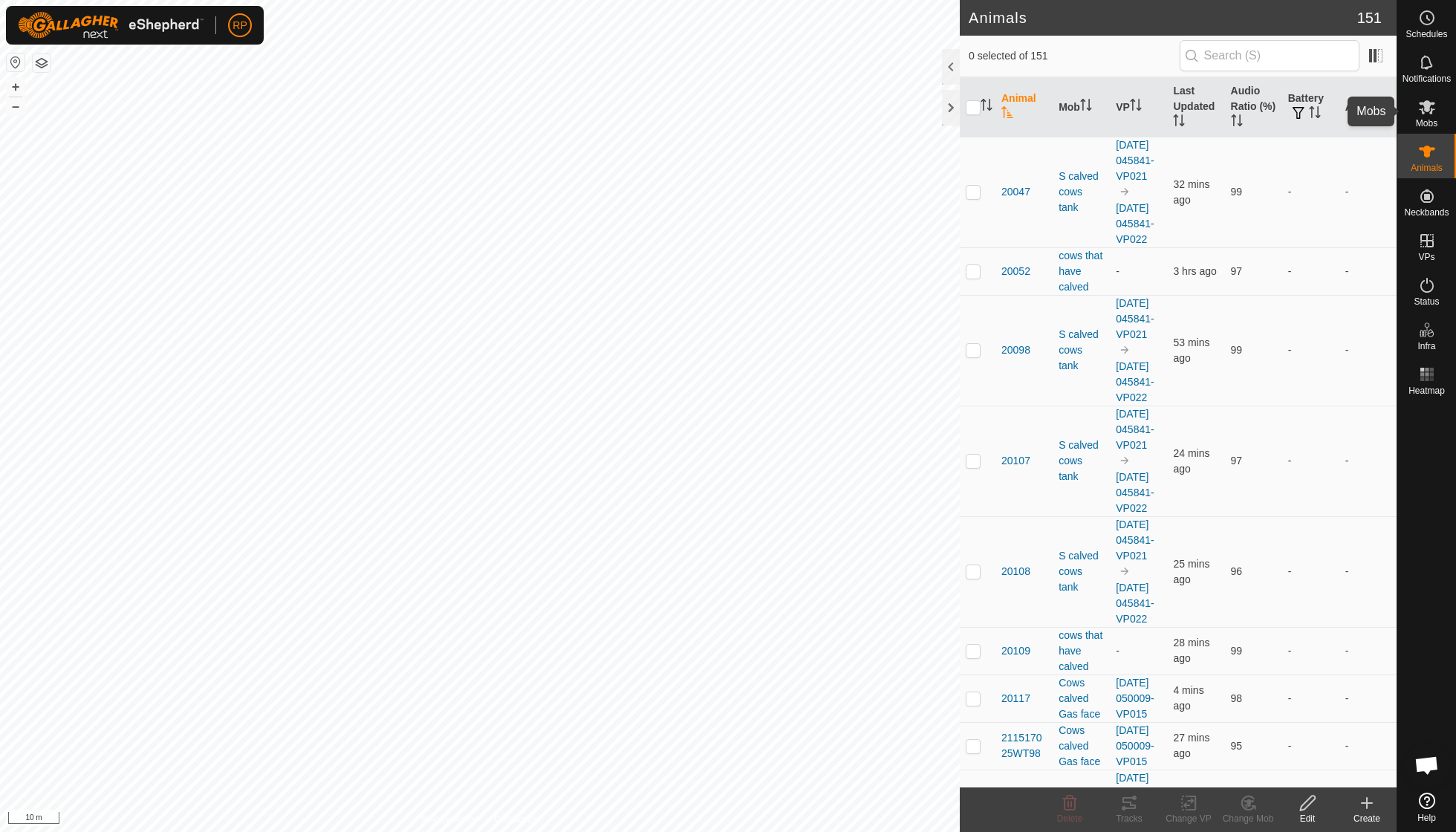
click at [1420, 116] on es-mob-svg-icon at bounding box center [1427, 107] width 27 height 23
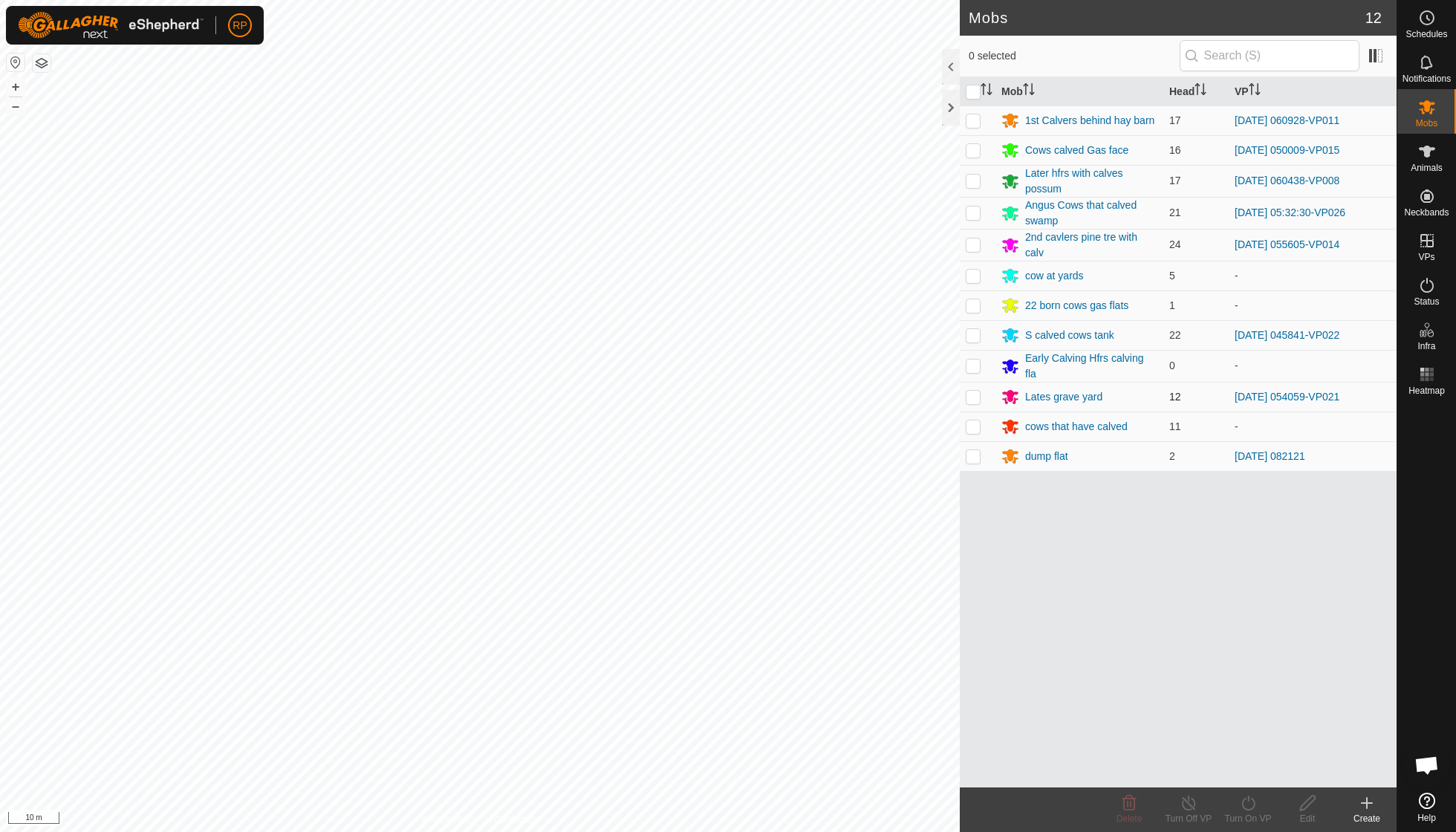
click at [973, 390] on p-checkbox at bounding box center [973, 396] width 15 height 12
checkbox input "true"
click at [1251, 803] on icon at bounding box center [1248, 803] width 19 height 18
click at [1243, 800] on icon at bounding box center [1248, 802] width 13 height 15
click at [1248, 801] on icon at bounding box center [1248, 802] width 13 height 15
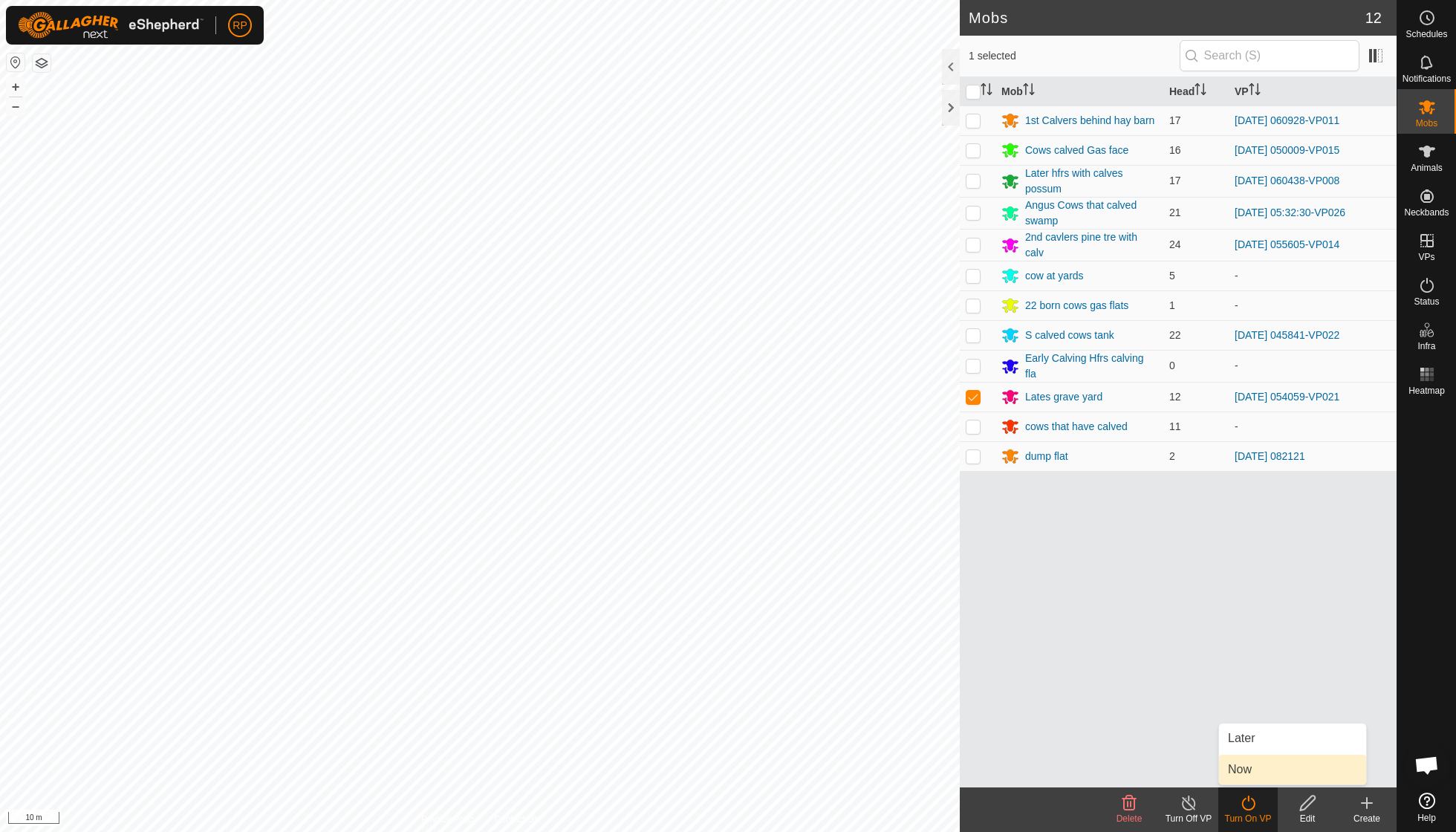
click at [1248, 773] on link "Now" at bounding box center [1293, 769] width 147 height 30
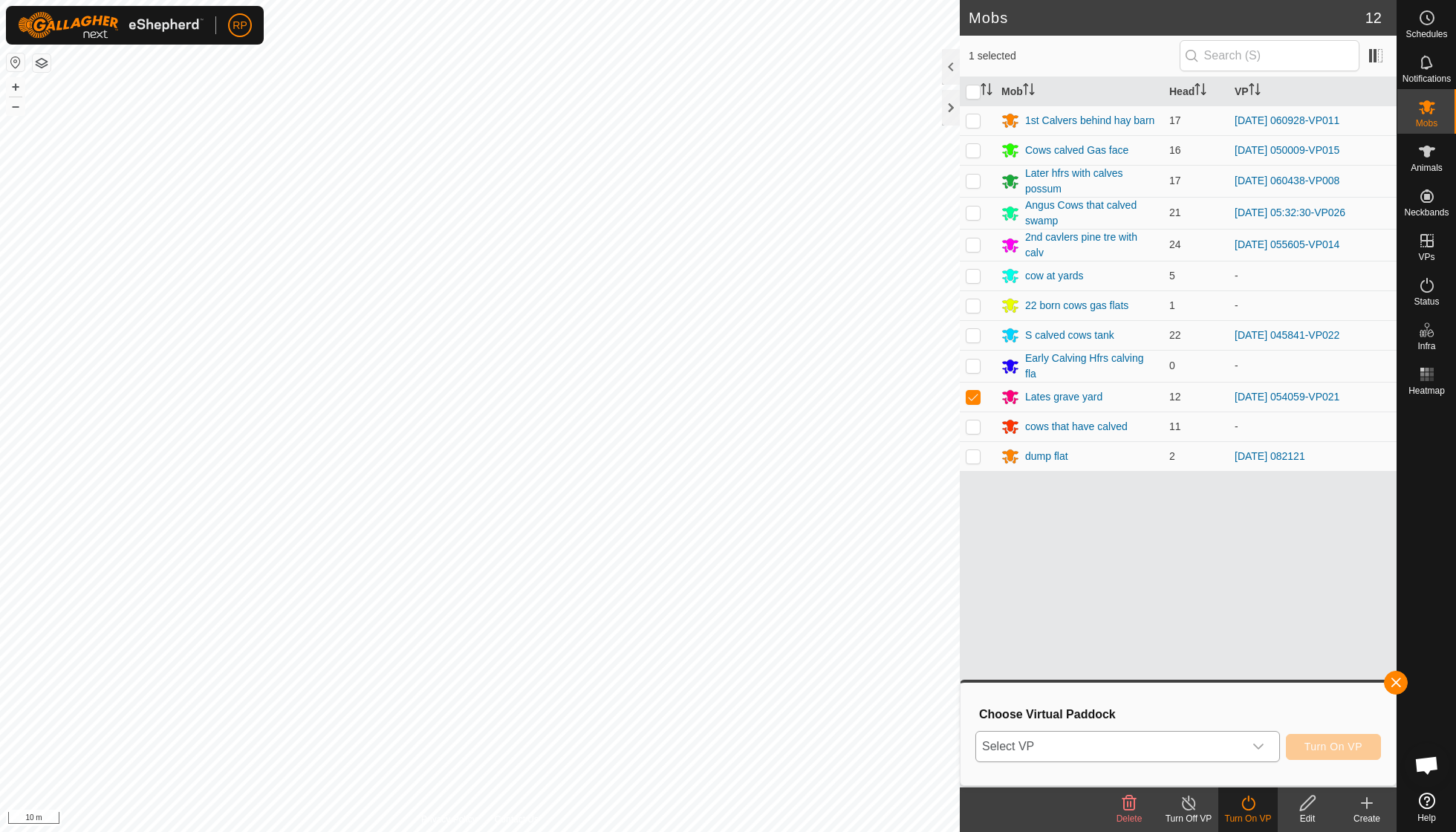
click at [1260, 741] on icon "dropdown trigger" at bounding box center [1258, 746] width 12 height 12
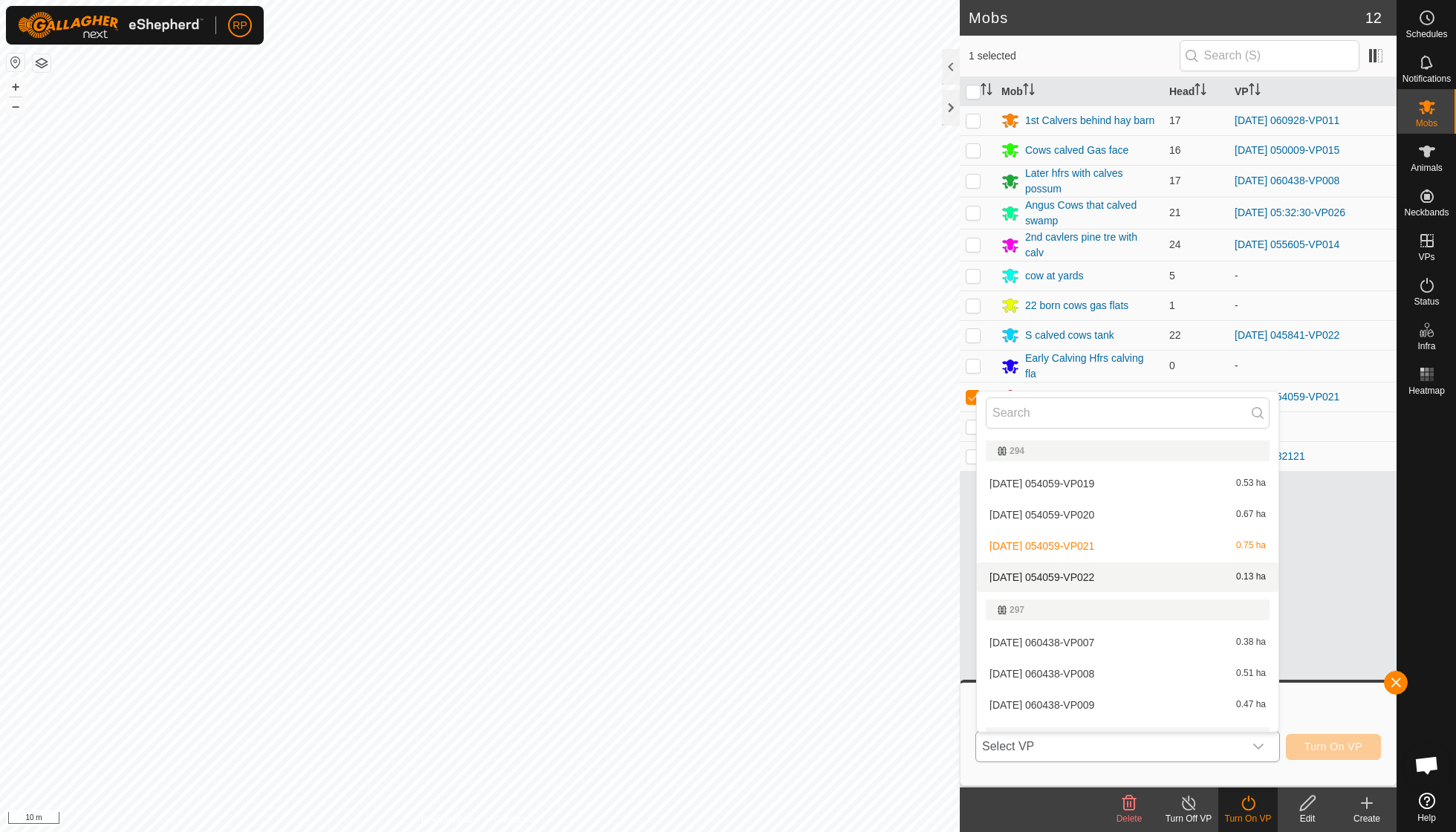
click at [1107, 576] on li "[DATE] 054059-VP022 0.13 ha" at bounding box center [1127, 576] width 302 height 30
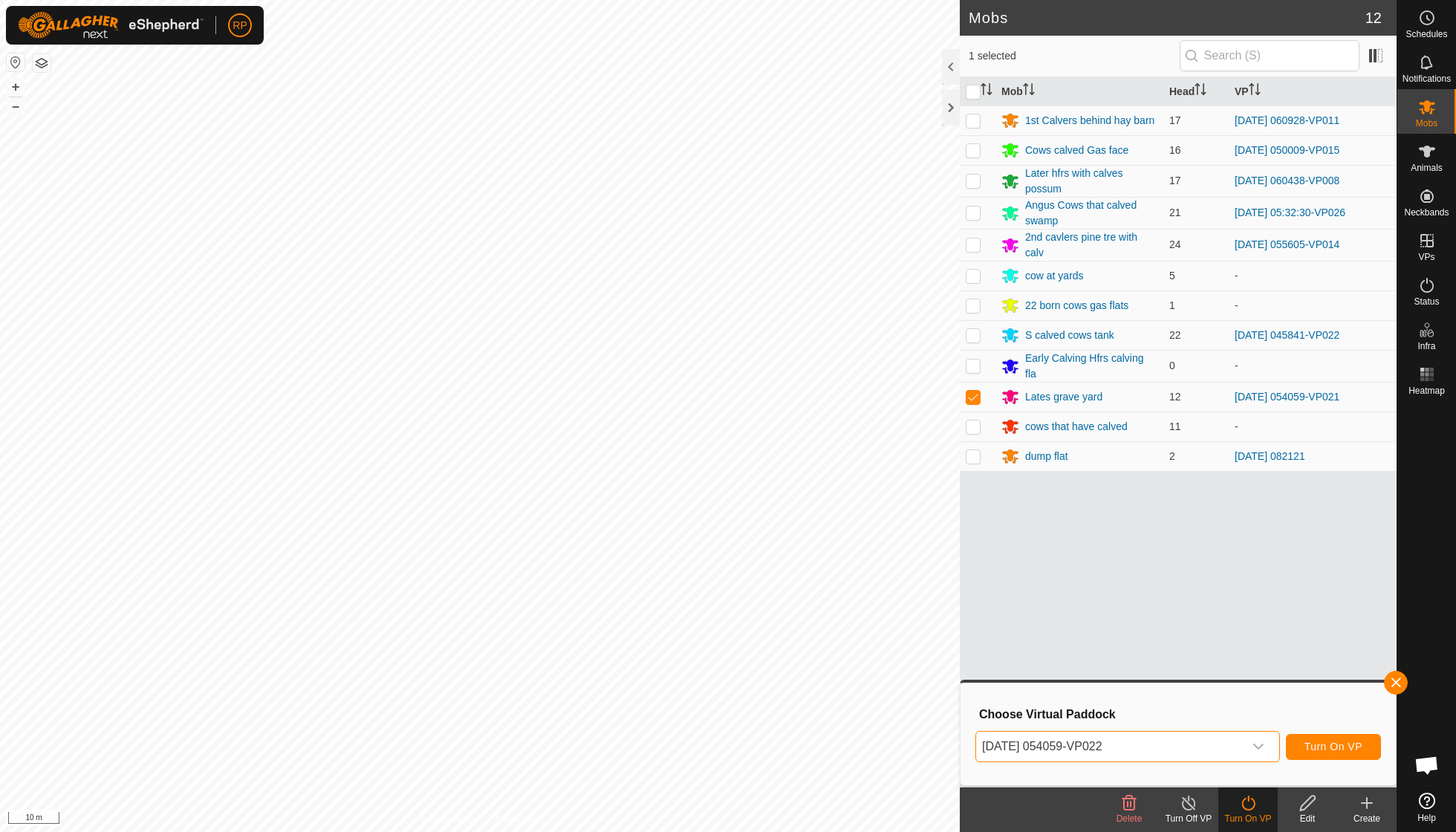
click at [1311, 749] on span "Turn On VP" at bounding box center [1333, 746] width 58 height 12
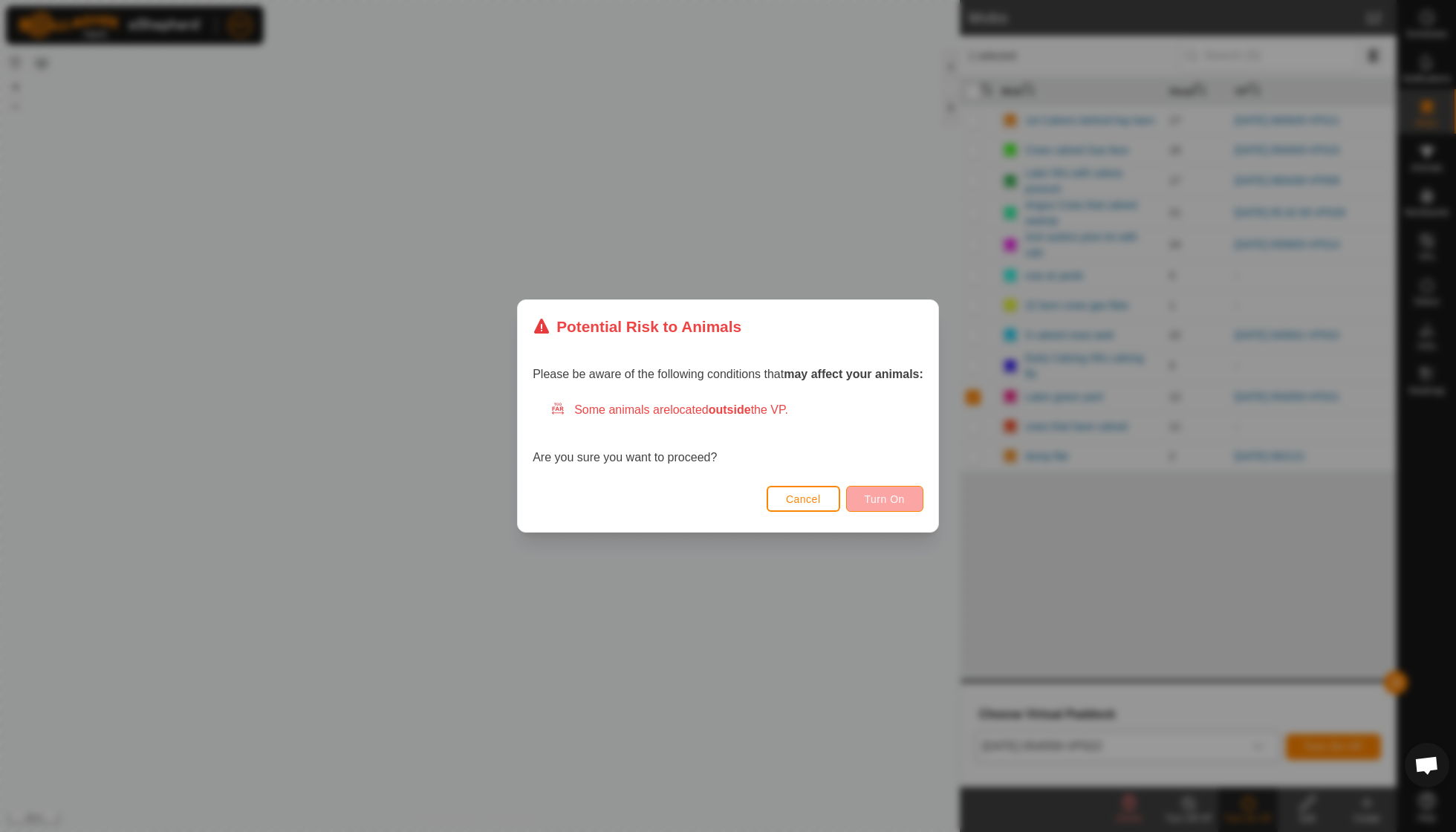
click at [893, 492] on button "Turn On" at bounding box center [885, 498] width 77 height 26
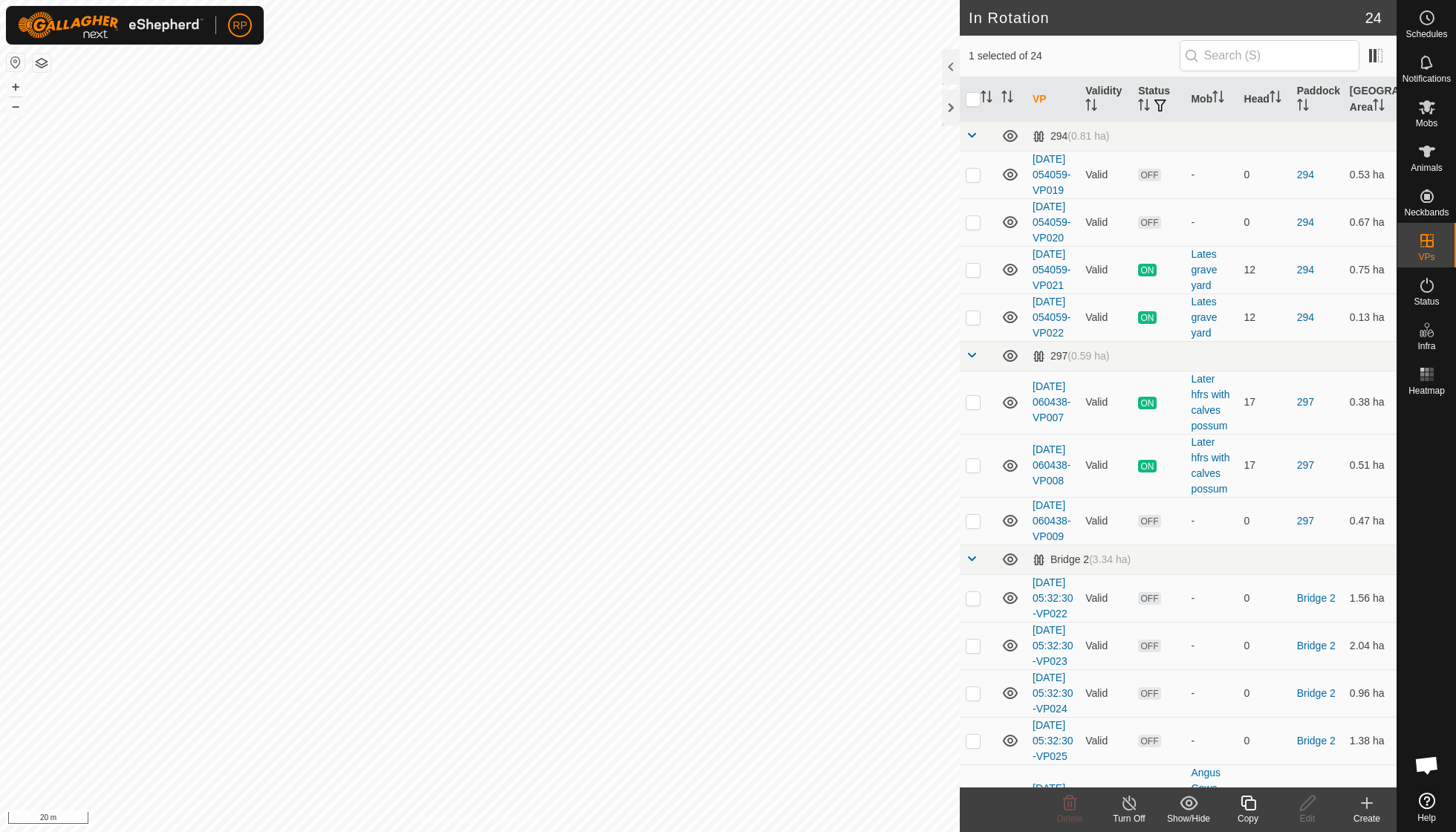
click at [1255, 812] on div "Copy" at bounding box center [1248, 819] width 59 height 13
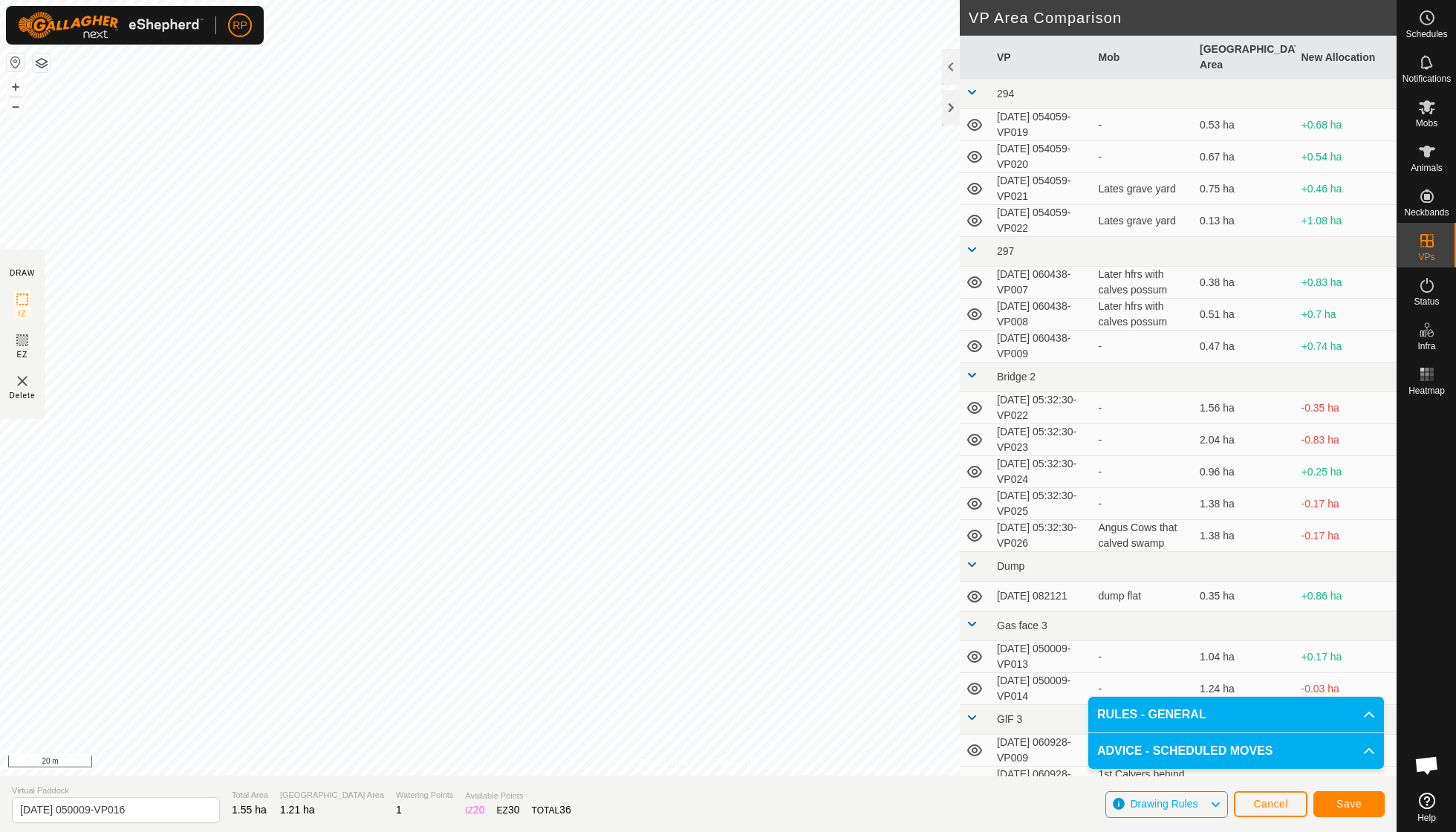
click at [1342, 799] on span "Save" at bounding box center [1349, 803] width 25 height 12
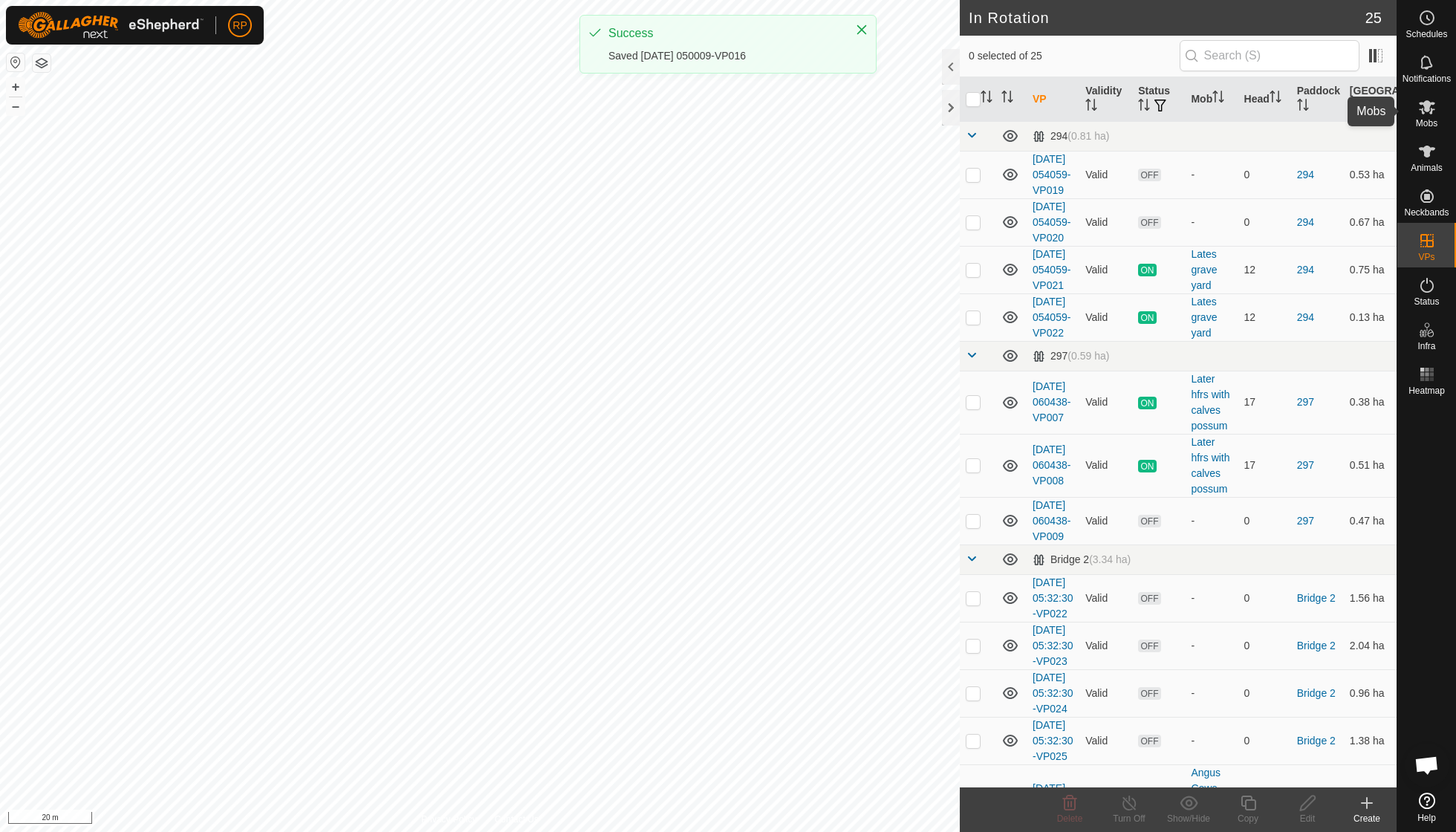
click at [1427, 120] on span "Mobs" at bounding box center [1426, 123] width 22 height 9
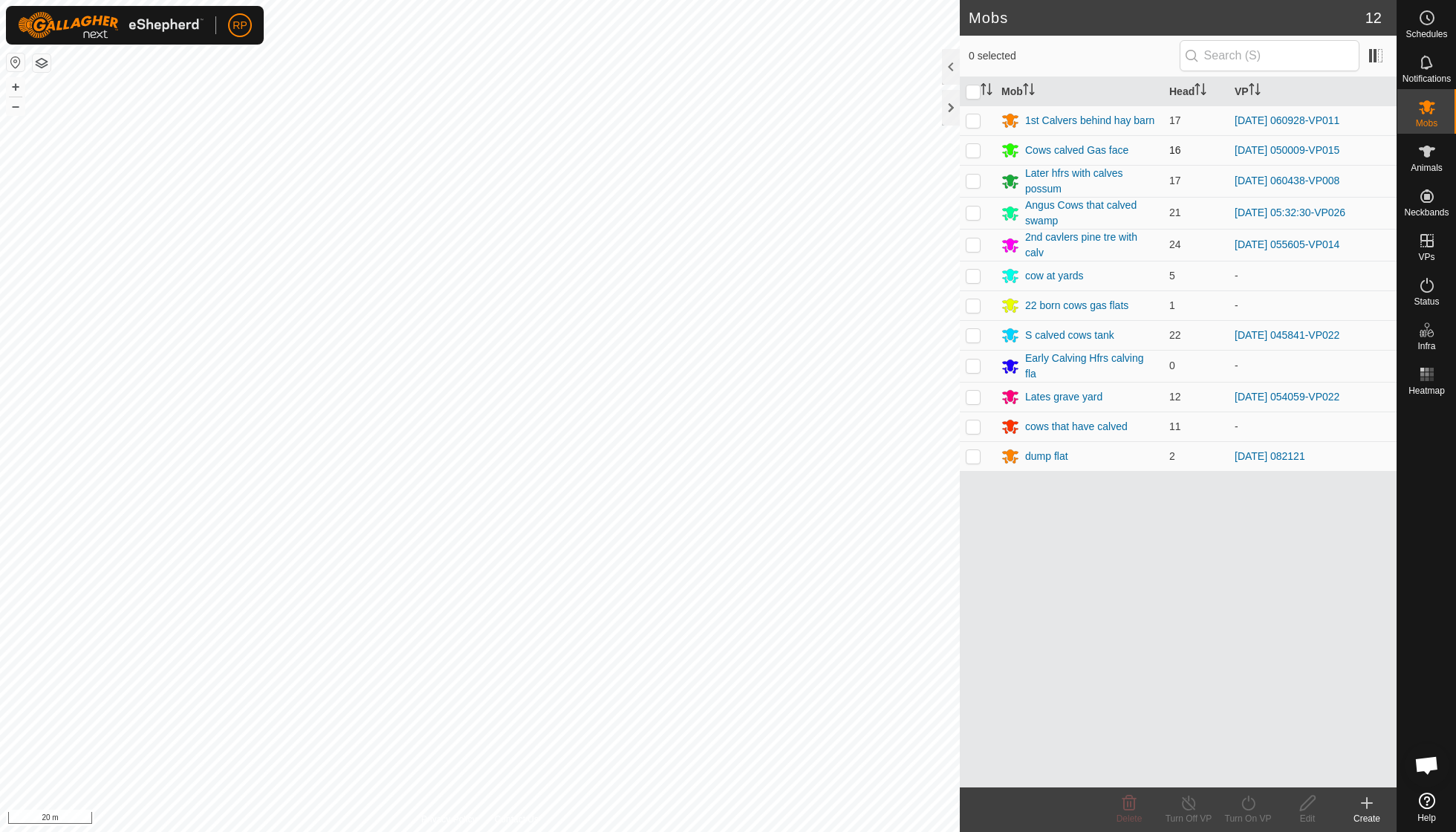
click at [971, 145] on p-checkbox at bounding box center [973, 150] width 15 height 12
checkbox input "true"
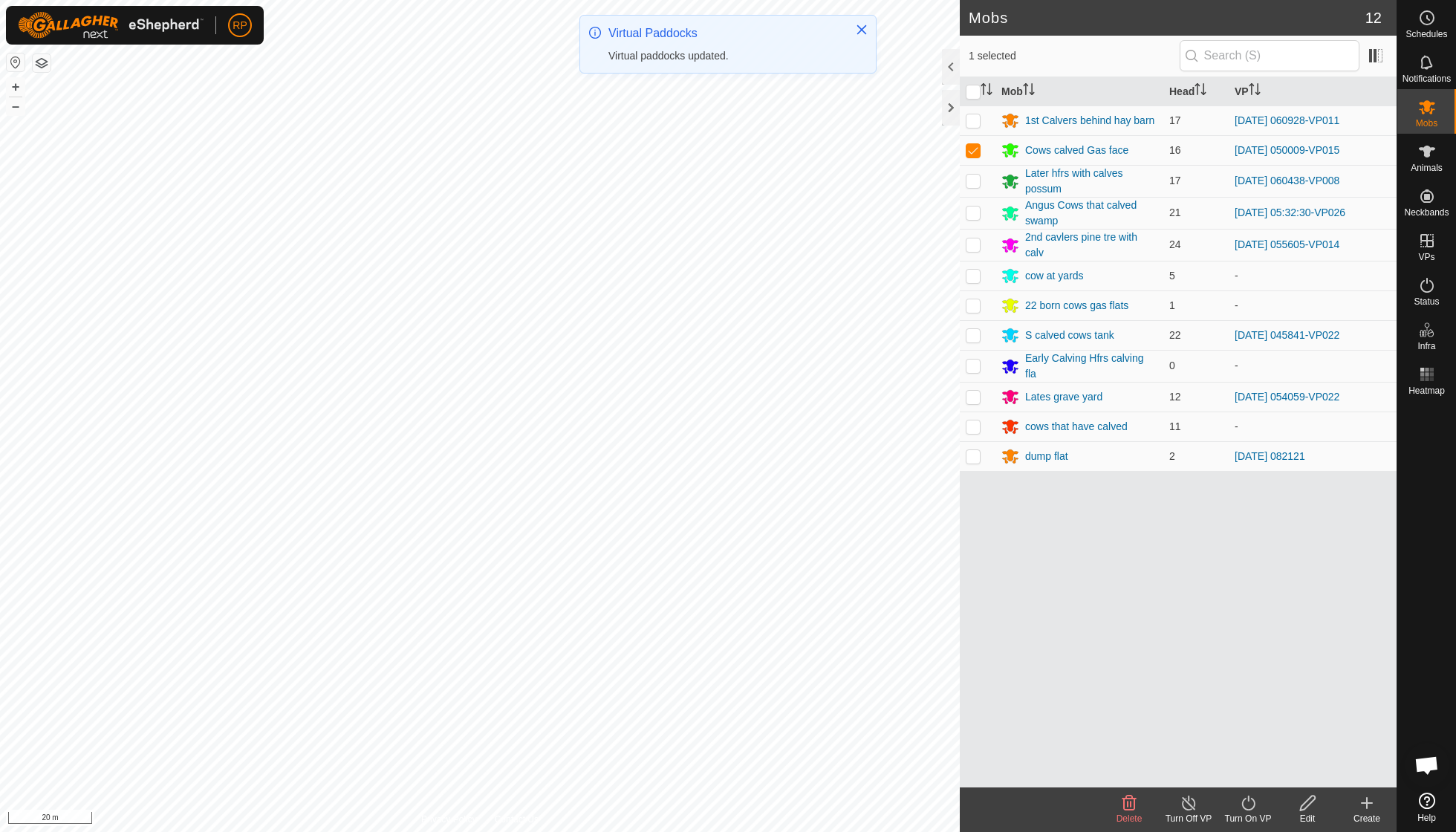
click at [1251, 815] on div "Turn On VP" at bounding box center [1248, 819] width 59 height 13
click at [1245, 771] on link "Now" at bounding box center [1293, 769] width 147 height 30
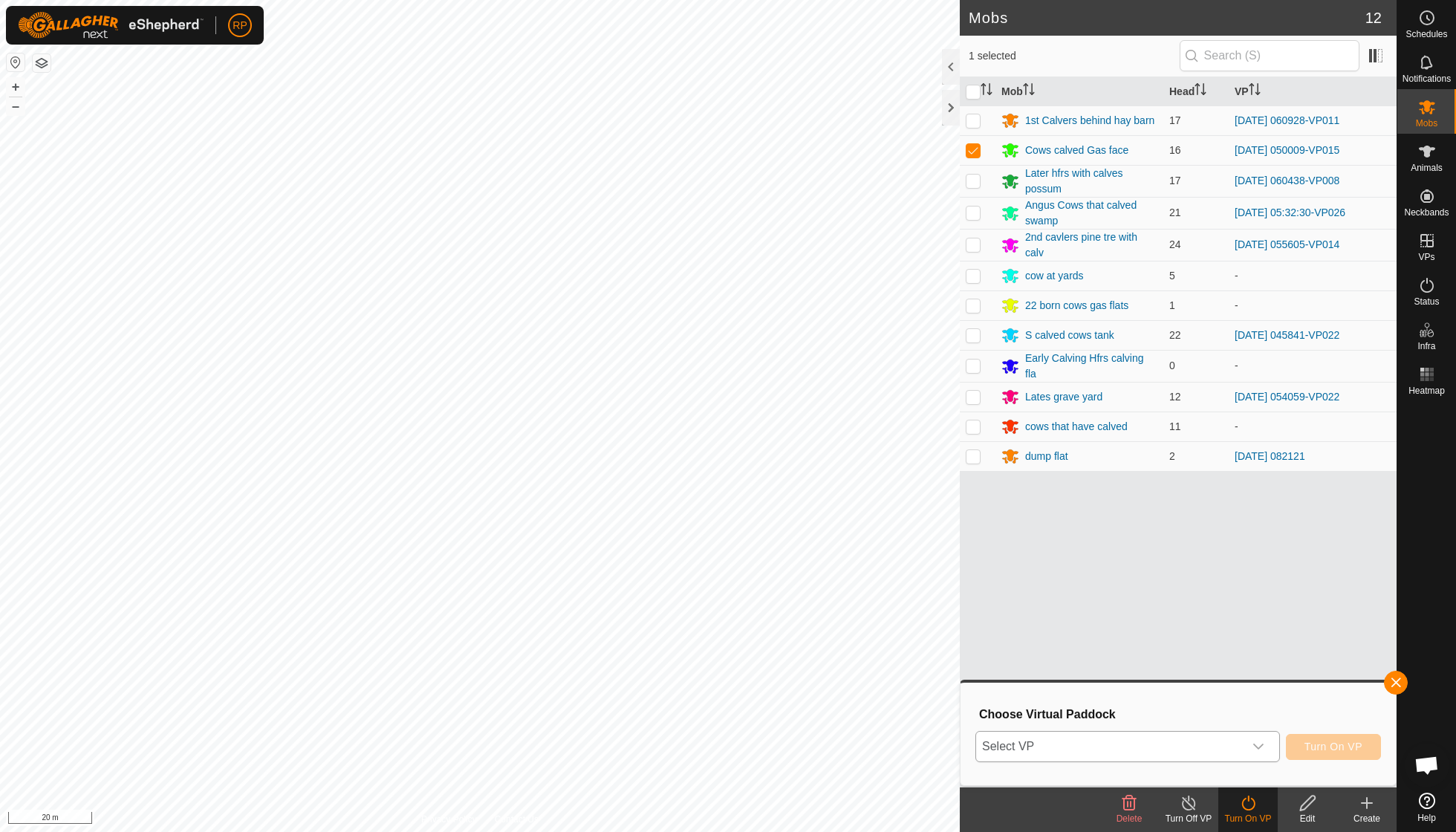
click at [1252, 749] on icon "dropdown trigger" at bounding box center [1258, 746] width 12 height 12
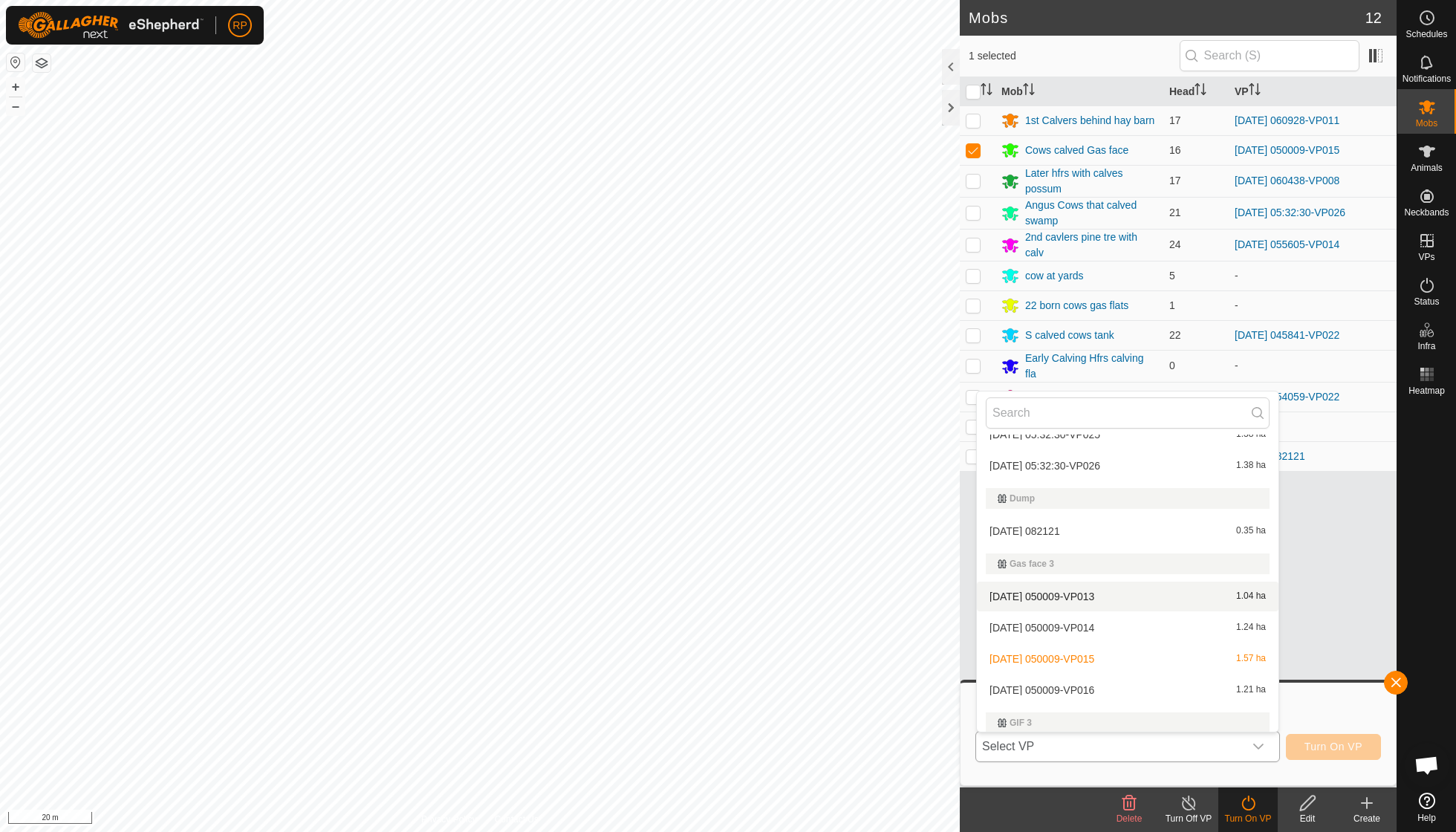
scroll to position [465, 0]
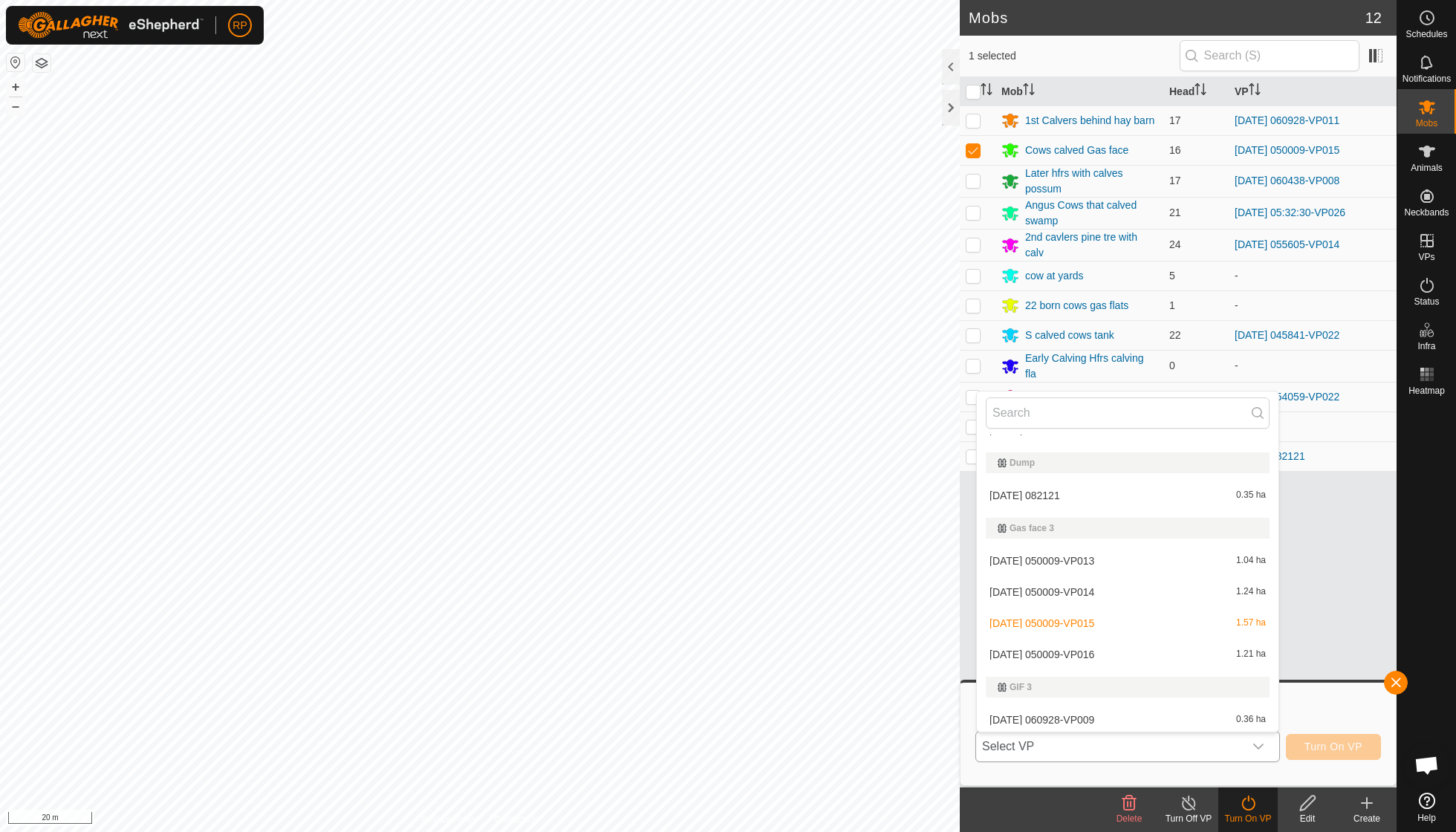
click at [1101, 646] on li "[DATE] 050009-VP016 1.21 ha" at bounding box center [1127, 654] width 302 height 30
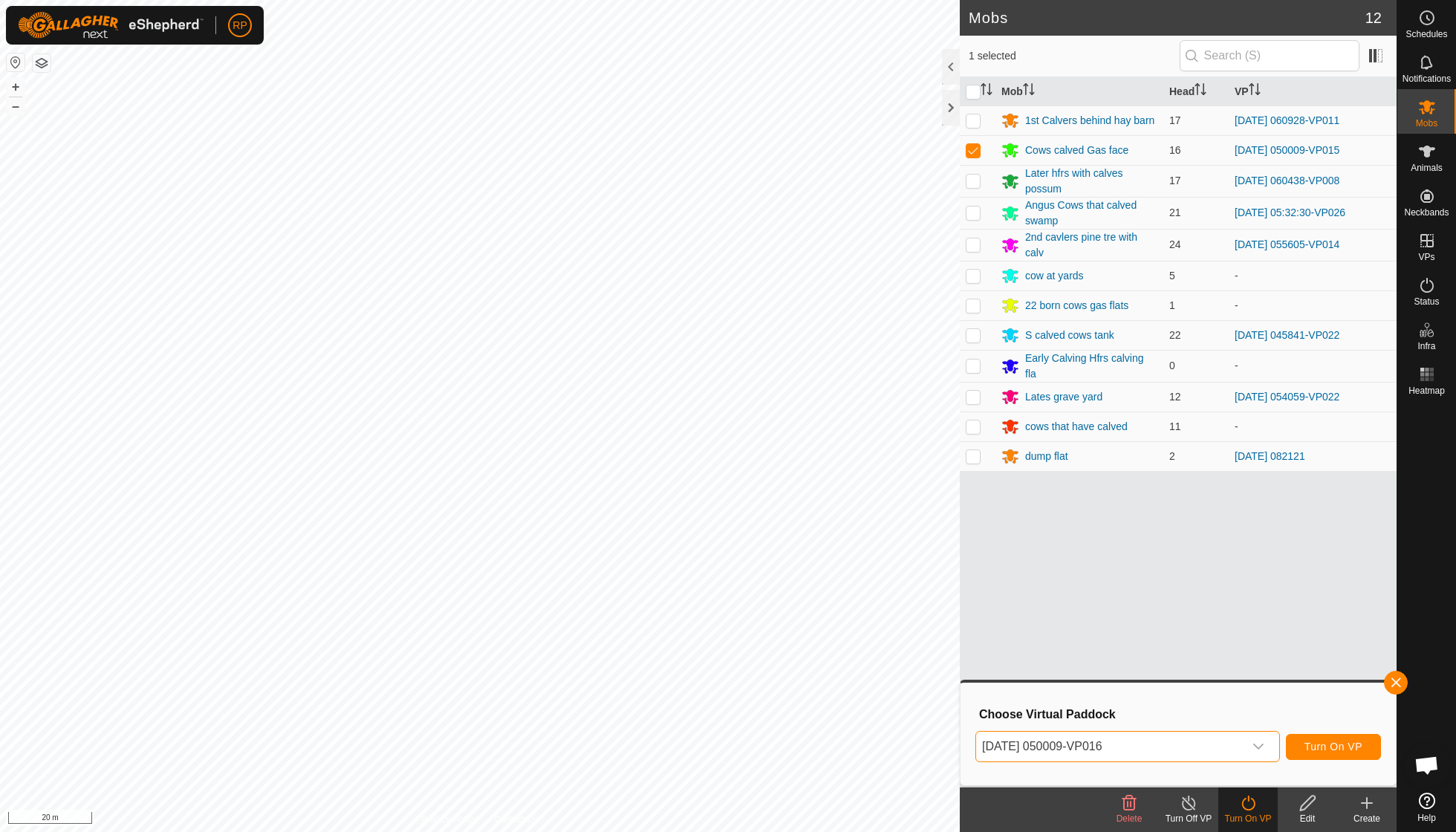
click at [1308, 747] on span "Turn On VP" at bounding box center [1333, 746] width 58 height 12
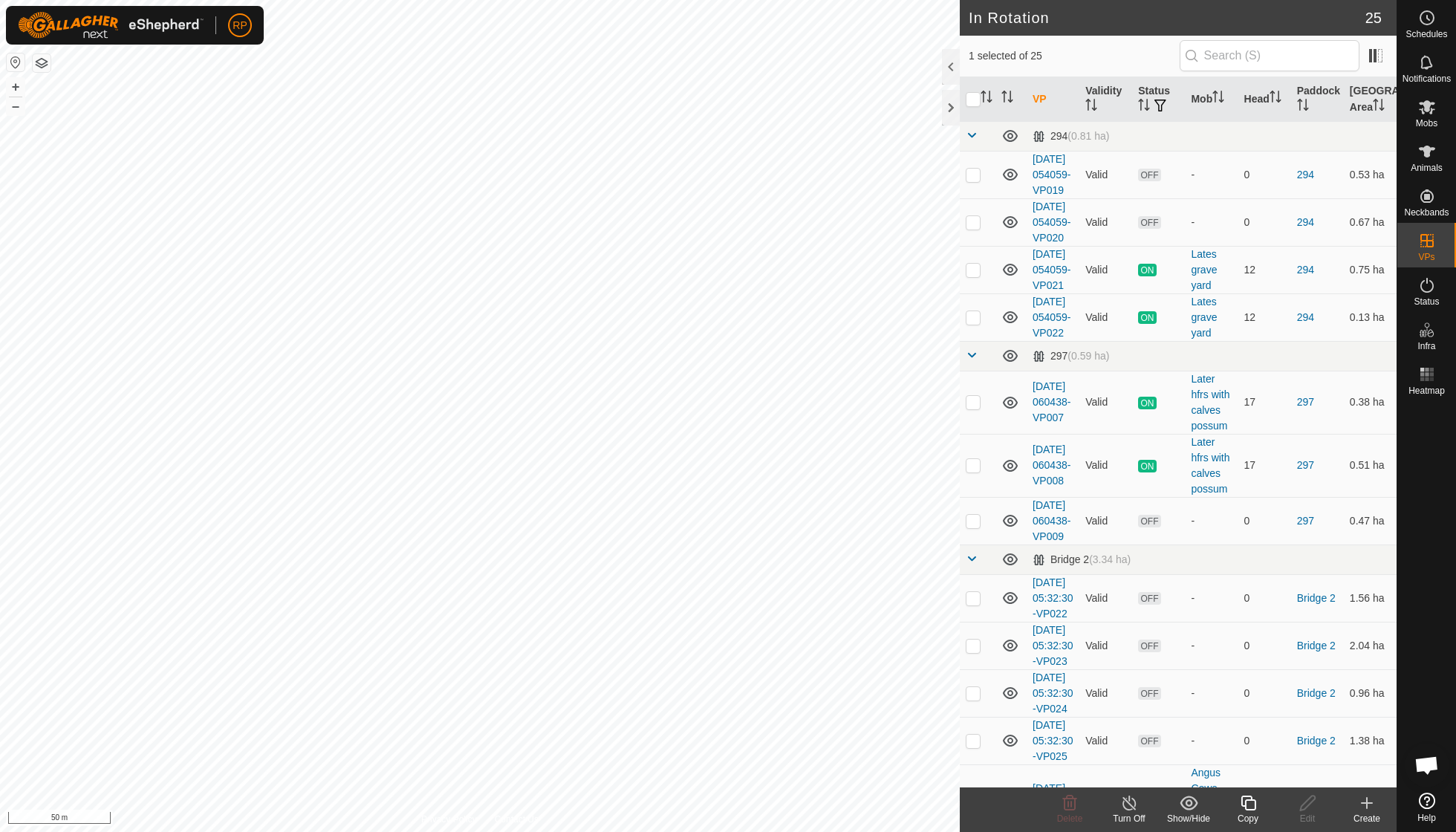
click at [1233, 805] on copy-svg-icon at bounding box center [1248, 803] width 59 height 18
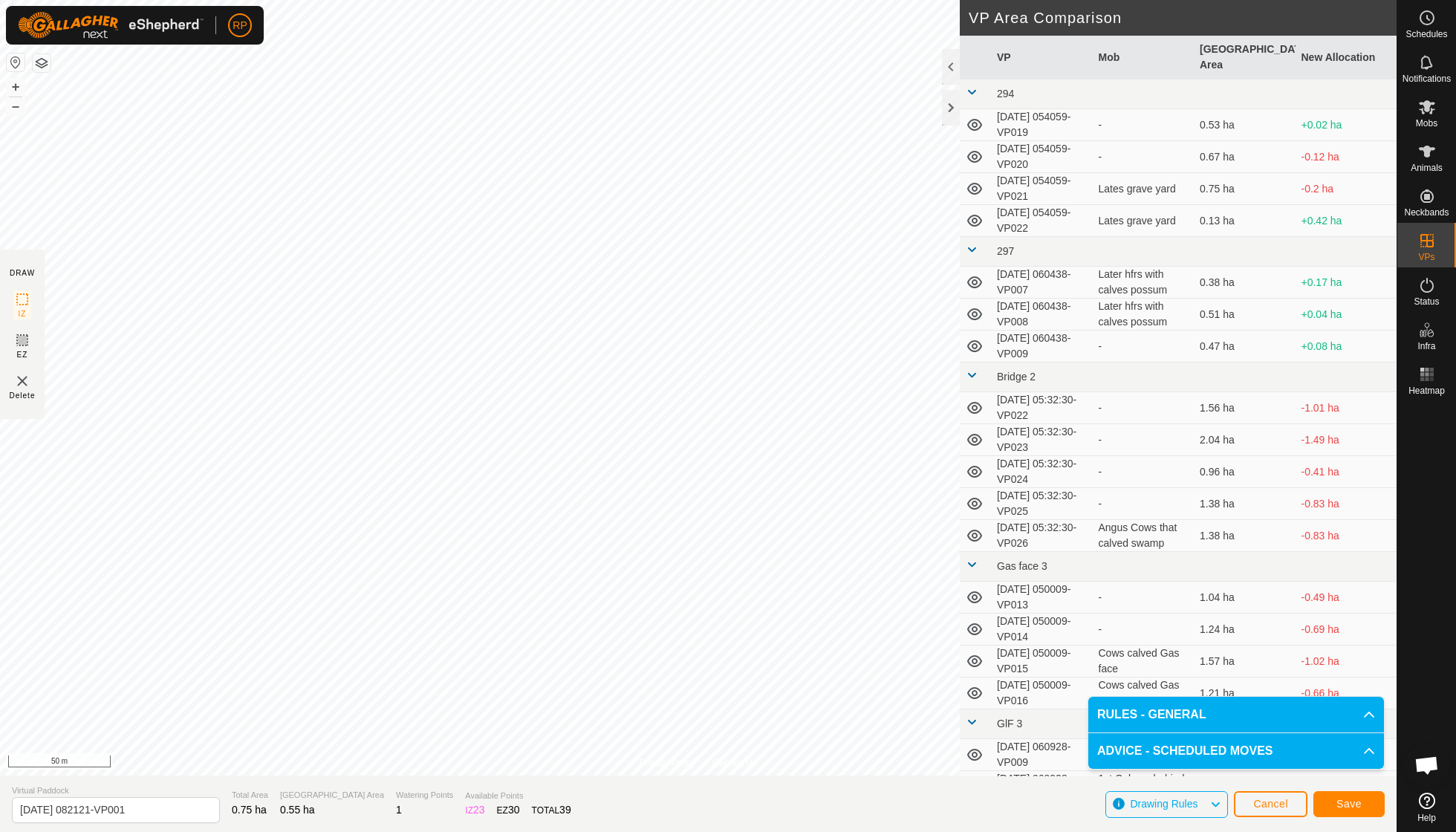
click at [1335, 808] on button "Save" at bounding box center [1348, 803] width 71 height 26
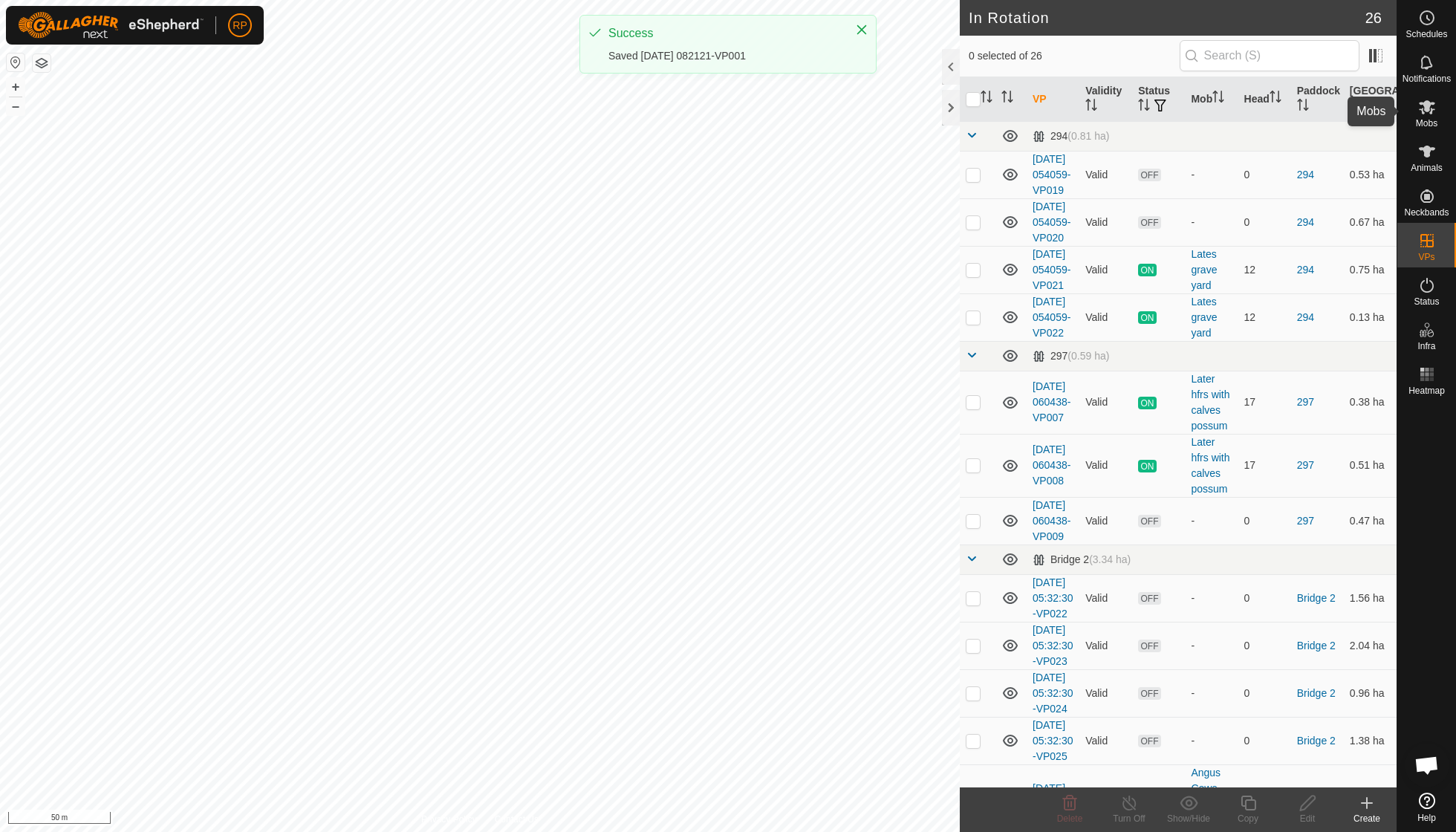
click at [1431, 116] on es-mob-svg-icon at bounding box center [1427, 107] width 27 height 23
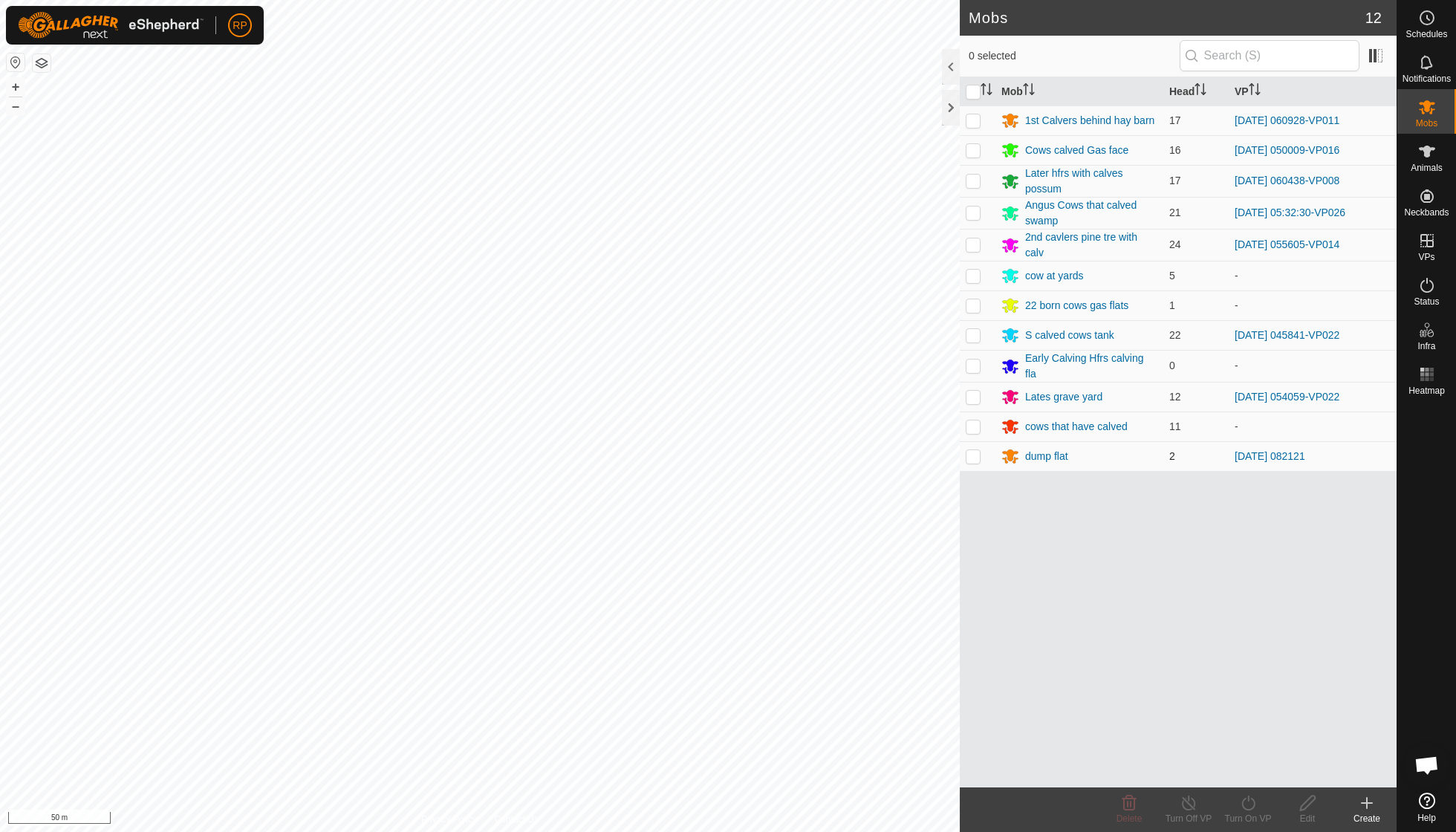
click at [968, 451] on p-checkbox at bounding box center [973, 456] width 15 height 12
checkbox input "true"
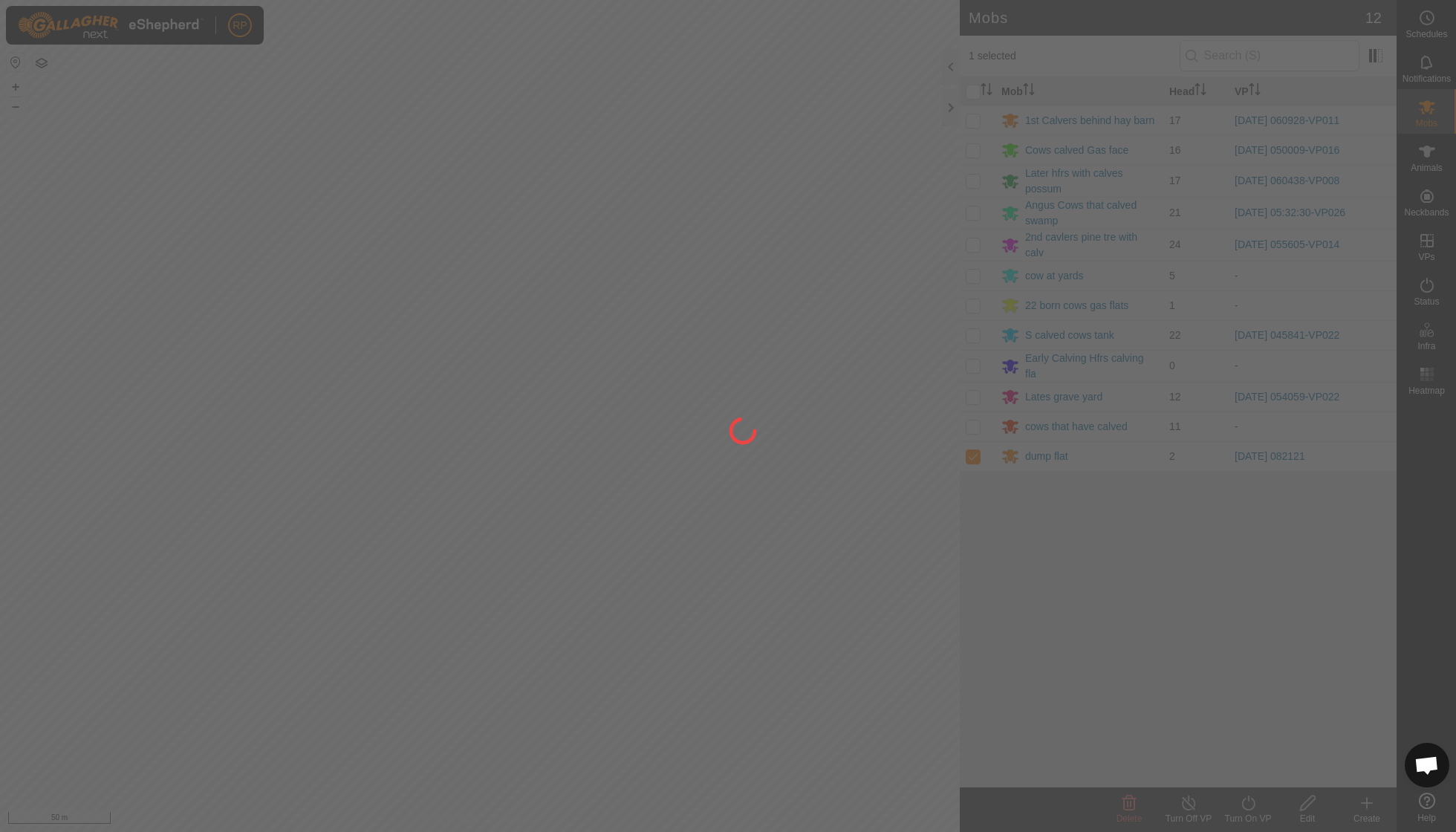
click at [1245, 805] on div at bounding box center [728, 416] width 1456 height 832
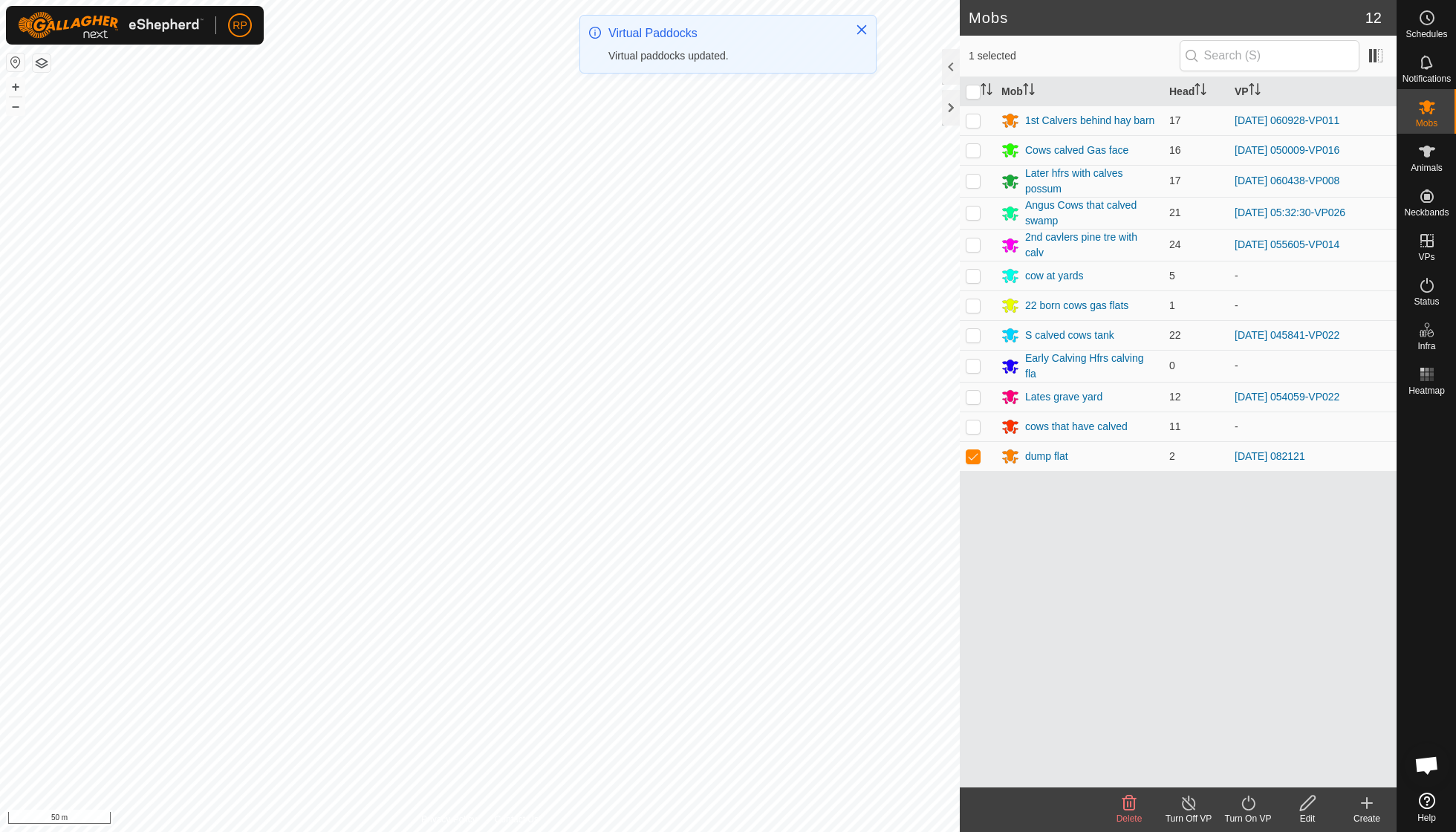
click at [1252, 817] on div "Turn On VP" at bounding box center [1248, 819] width 59 height 13
click at [1243, 773] on link "Now" at bounding box center [1293, 769] width 147 height 30
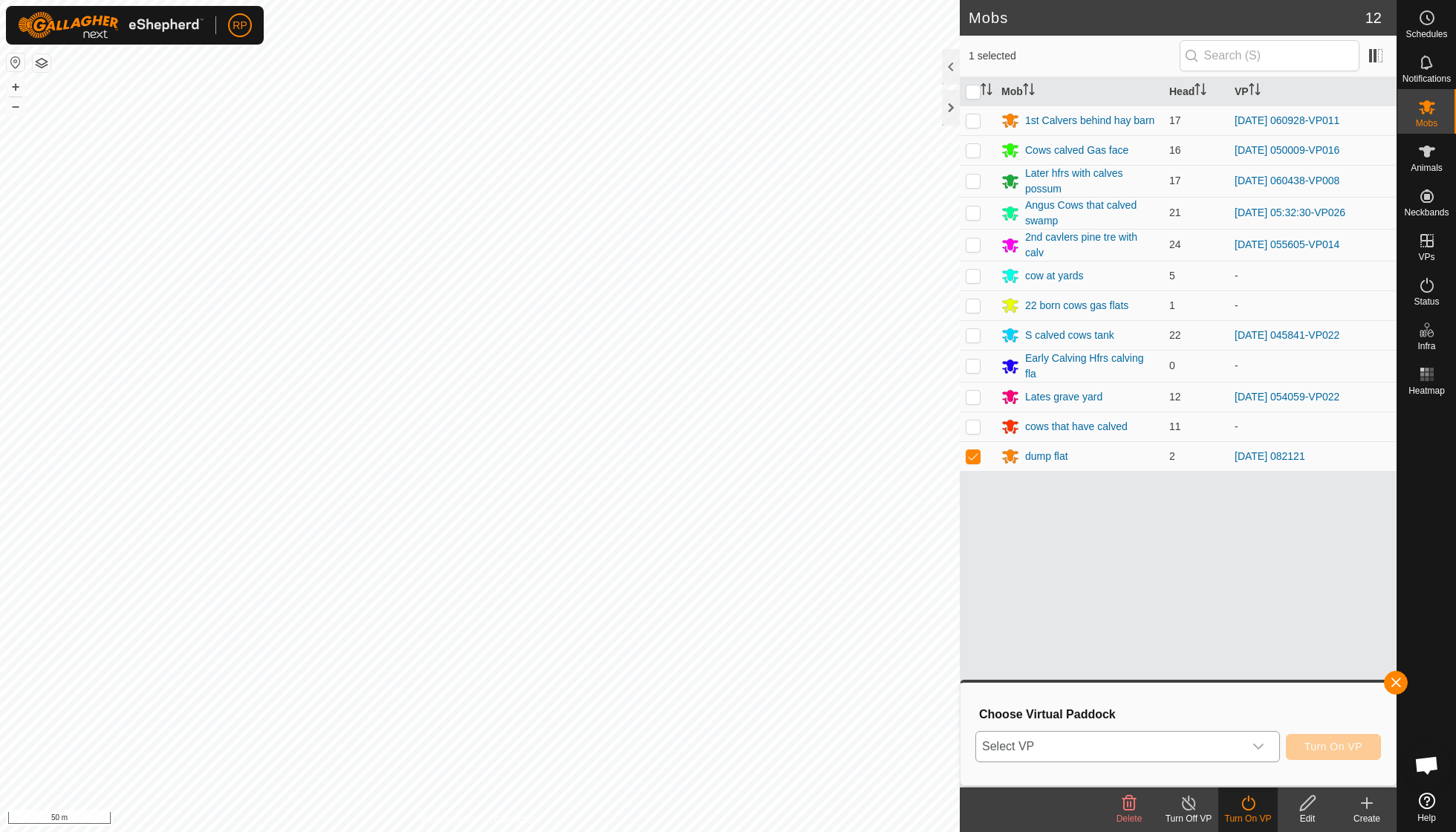
click at [1259, 741] on icon "dropdown trigger" at bounding box center [1258, 746] width 12 height 12
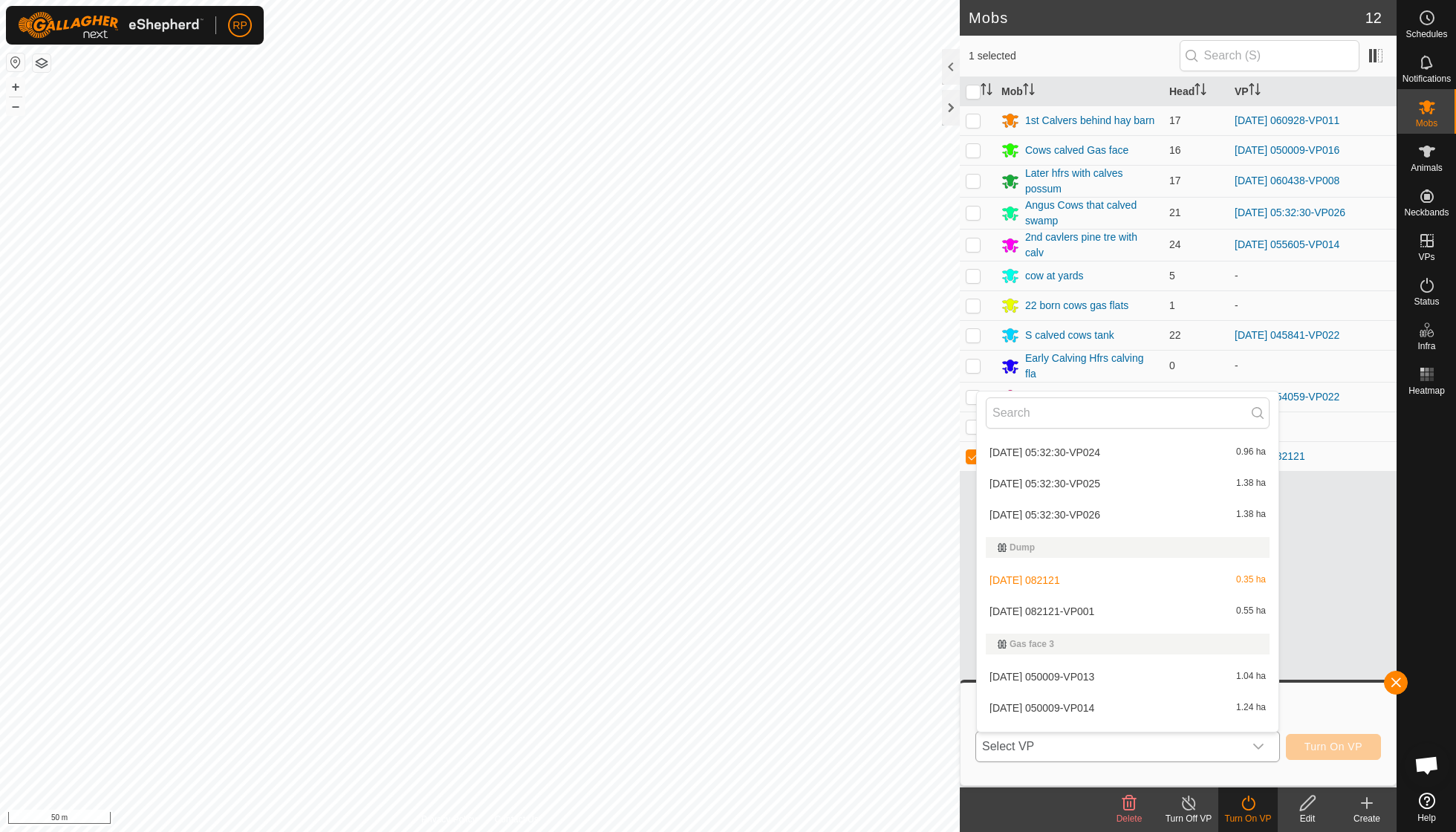
scroll to position [384, 0]
click at [1100, 604] on li "[DATE] 082121-VP001 0.55 ha" at bounding box center [1127, 607] width 302 height 30
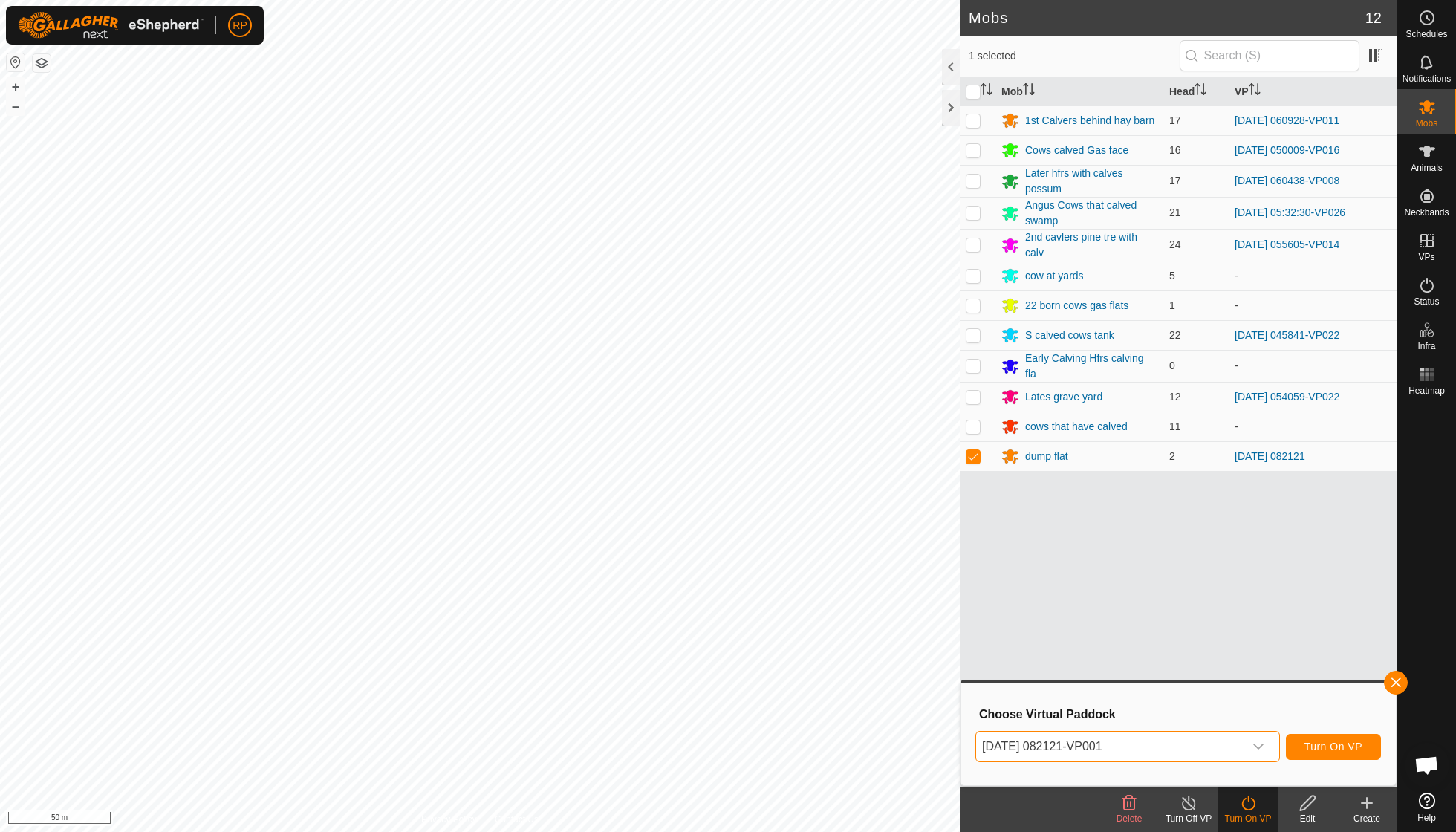
click at [1324, 743] on span "Turn On VP" at bounding box center [1333, 746] width 58 height 12
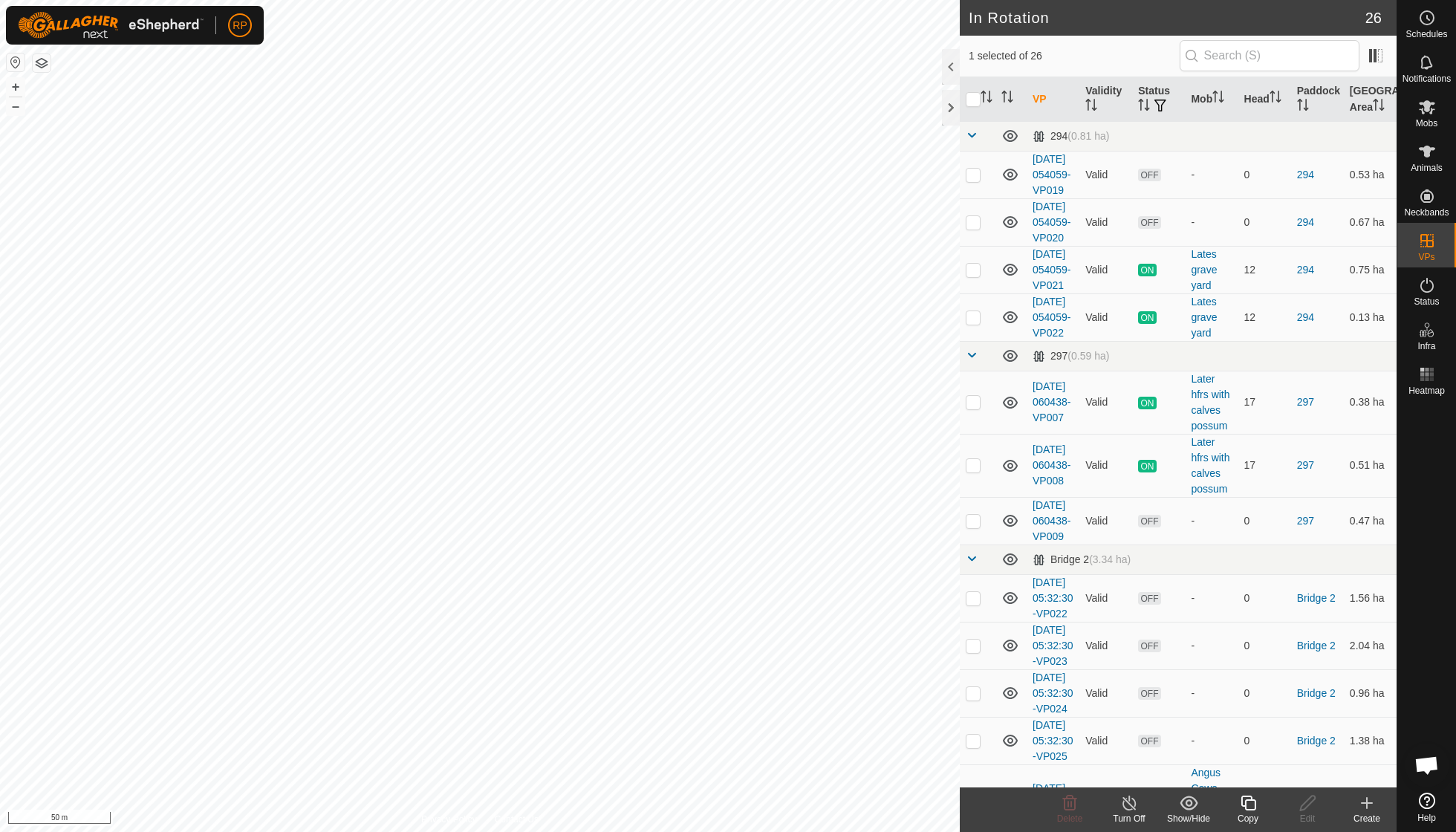
click at [1246, 811] on icon at bounding box center [1248, 803] width 19 height 18
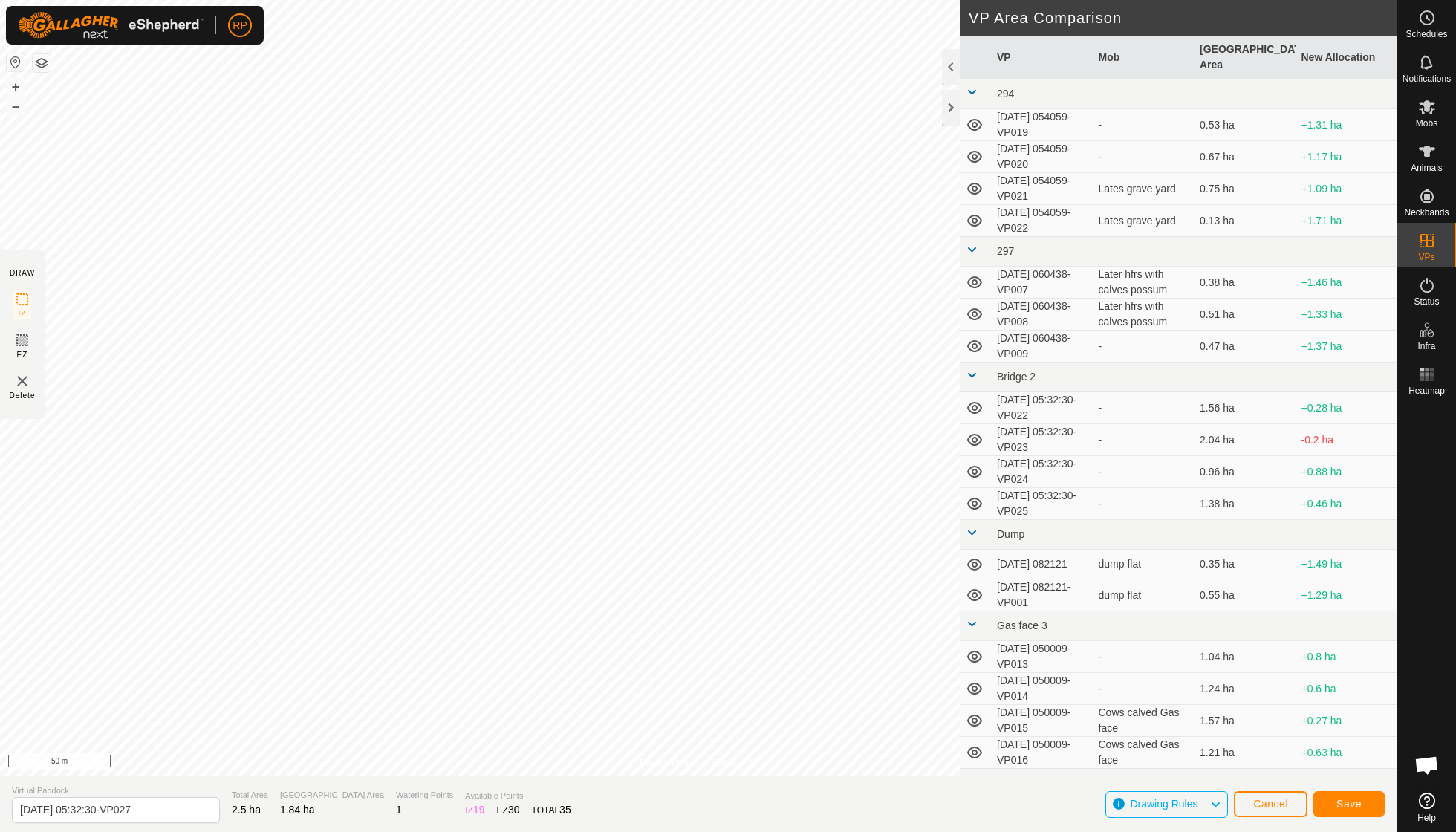
click at [1343, 798] on span "Save" at bounding box center [1349, 803] width 25 height 12
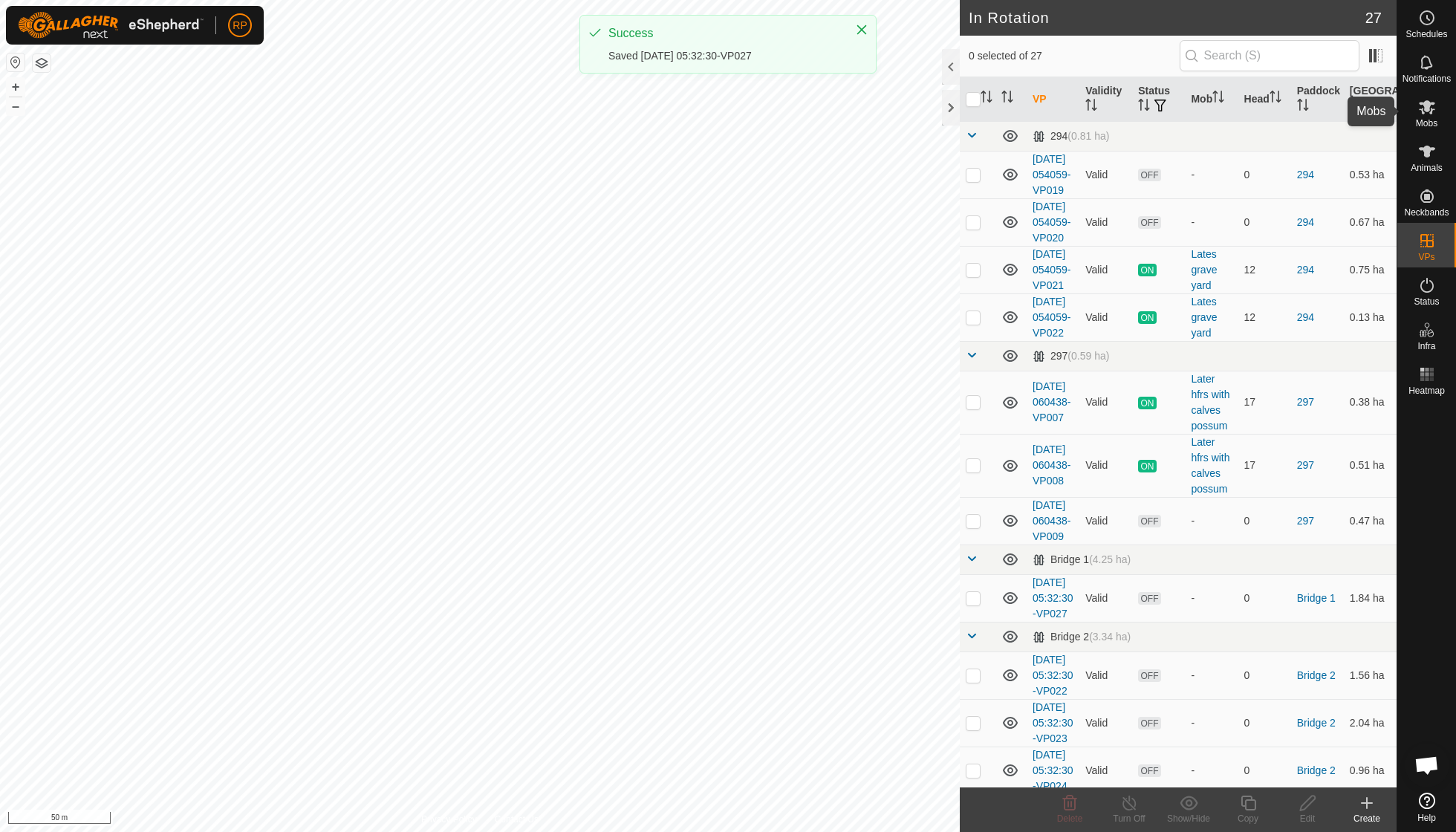
click at [1424, 118] on span "Mobs" at bounding box center [1426, 123] width 22 height 9
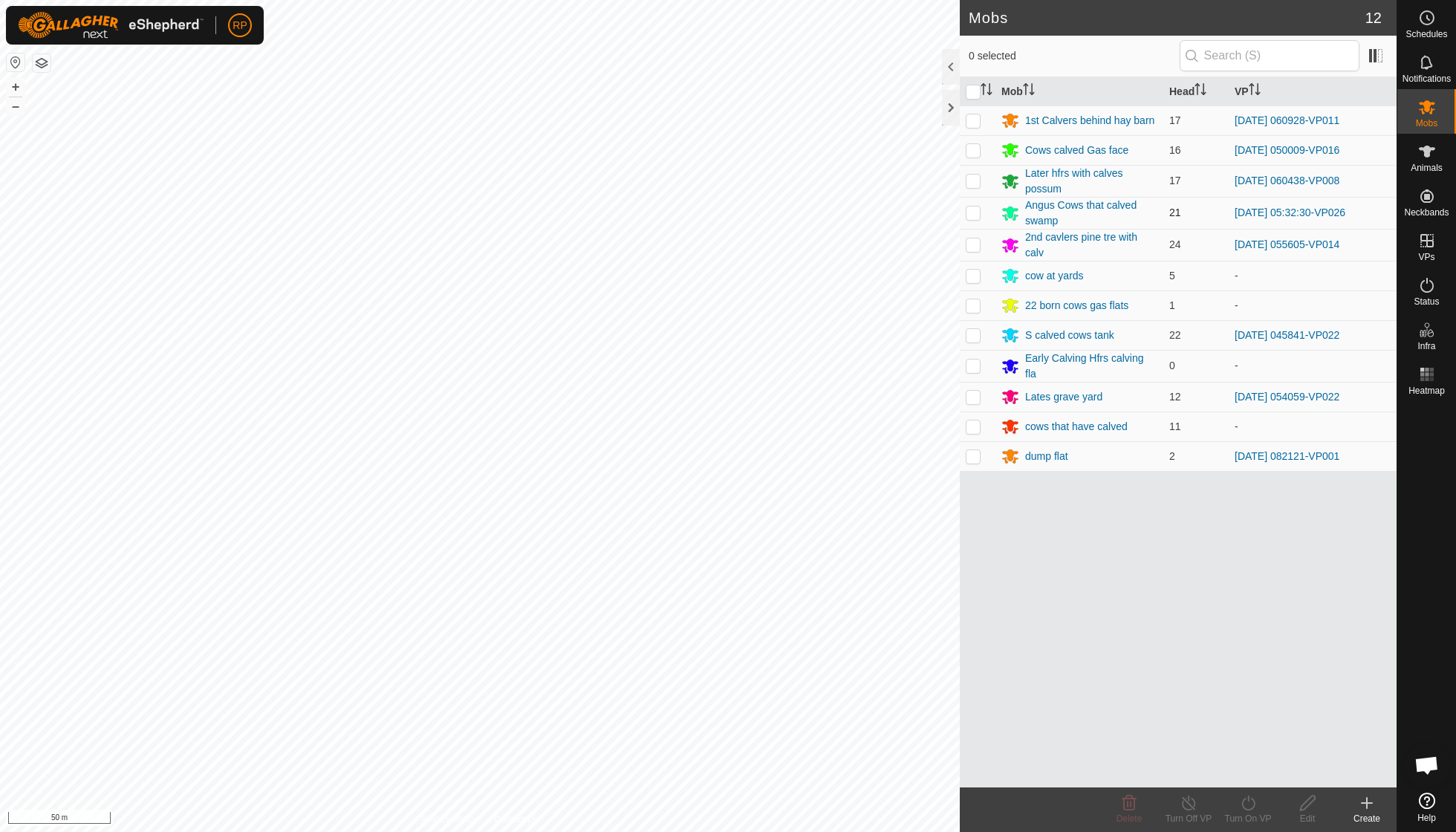
click at [976, 209] on p-checkbox at bounding box center [973, 212] width 15 height 12
checkbox input "true"
click at [1251, 808] on icon at bounding box center [1248, 803] width 19 height 18
click at [1248, 771] on link "Now" at bounding box center [1293, 769] width 147 height 30
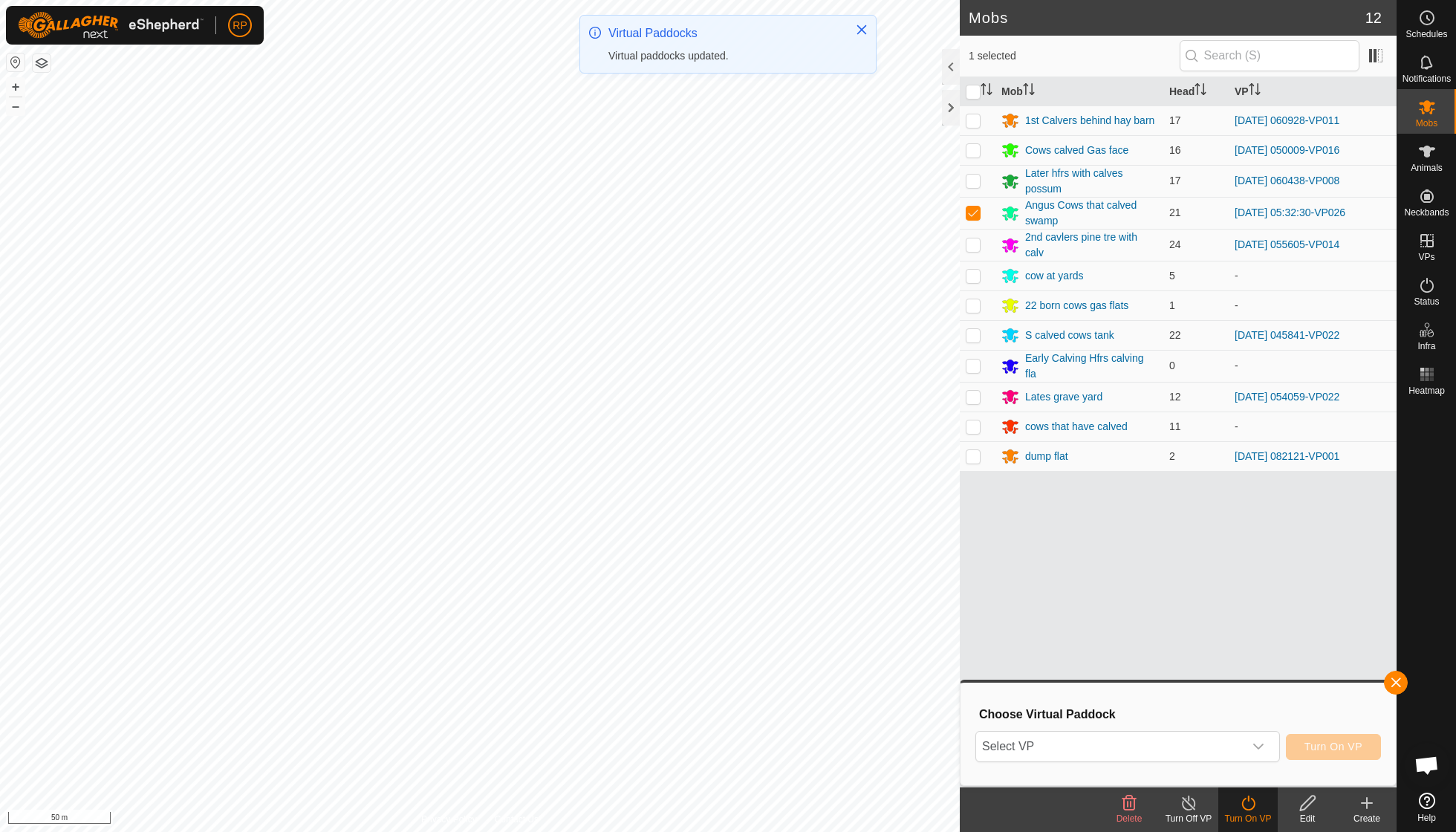
click at [1259, 743] on icon "dropdown trigger" at bounding box center [1258, 746] width 12 height 12
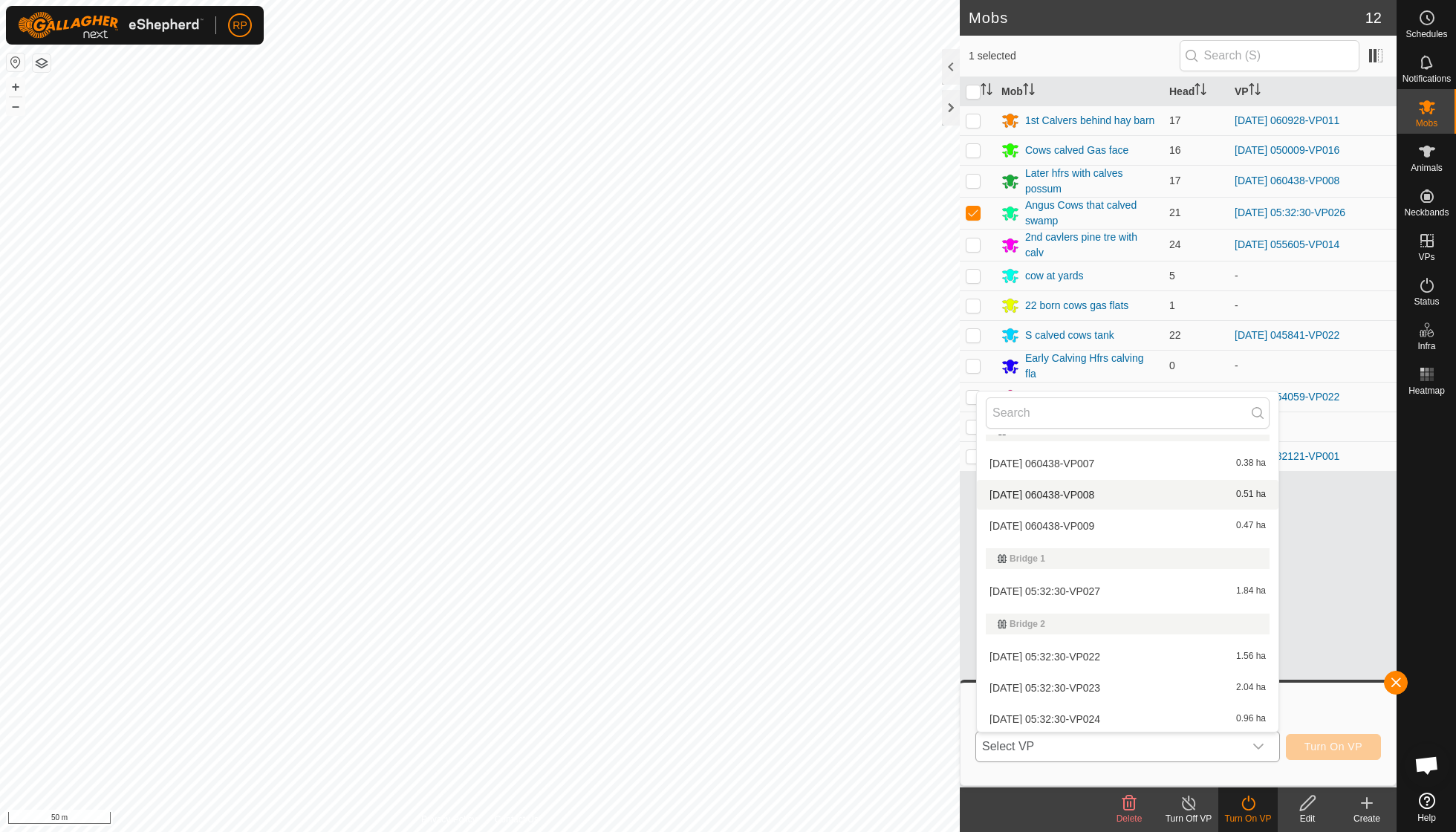
scroll to position [180, 0]
click at [1105, 589] on li "[DATE] 05:32:30-VP027 1.84 ha" at bounding box center [1127, 590] width 302 height 30
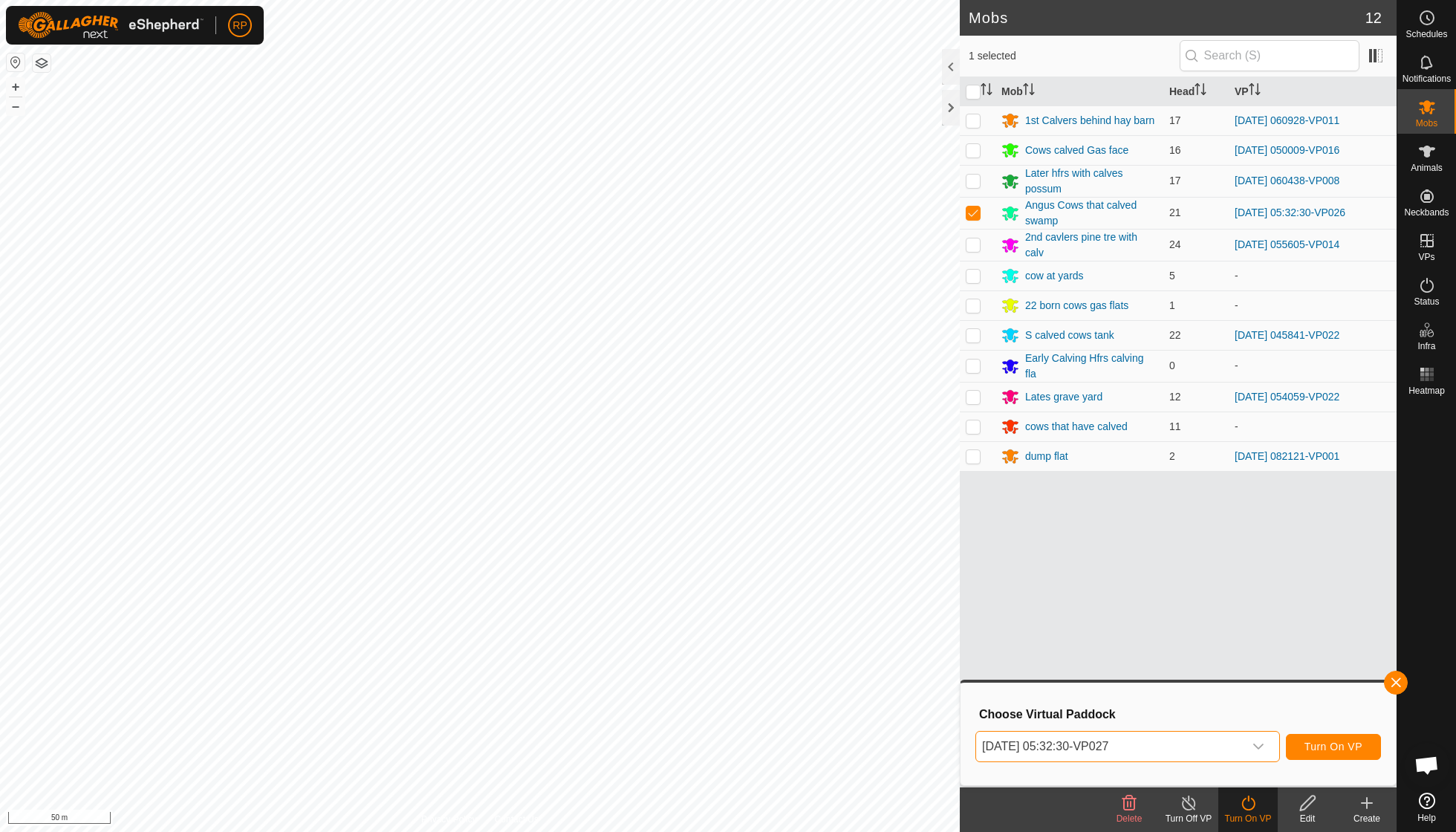
click at [1324, 743] on span "Turn On VP" at bounding box center [1333, 746] width 58 height 12
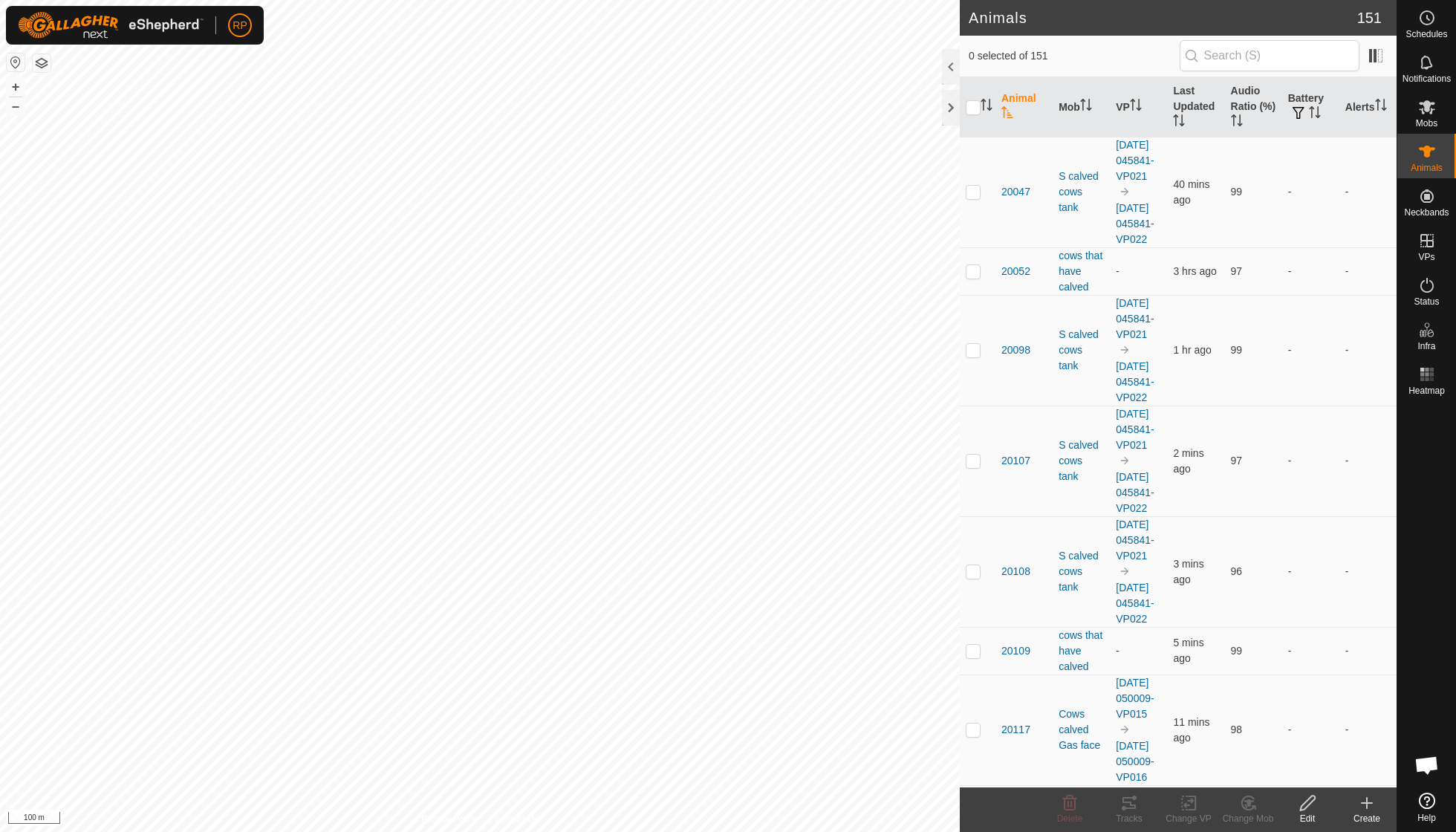
scroll to position [127, 0]
click at [1192, 109] on th "Last Updated" at bounding box center [1196, 107] width 57 height 60
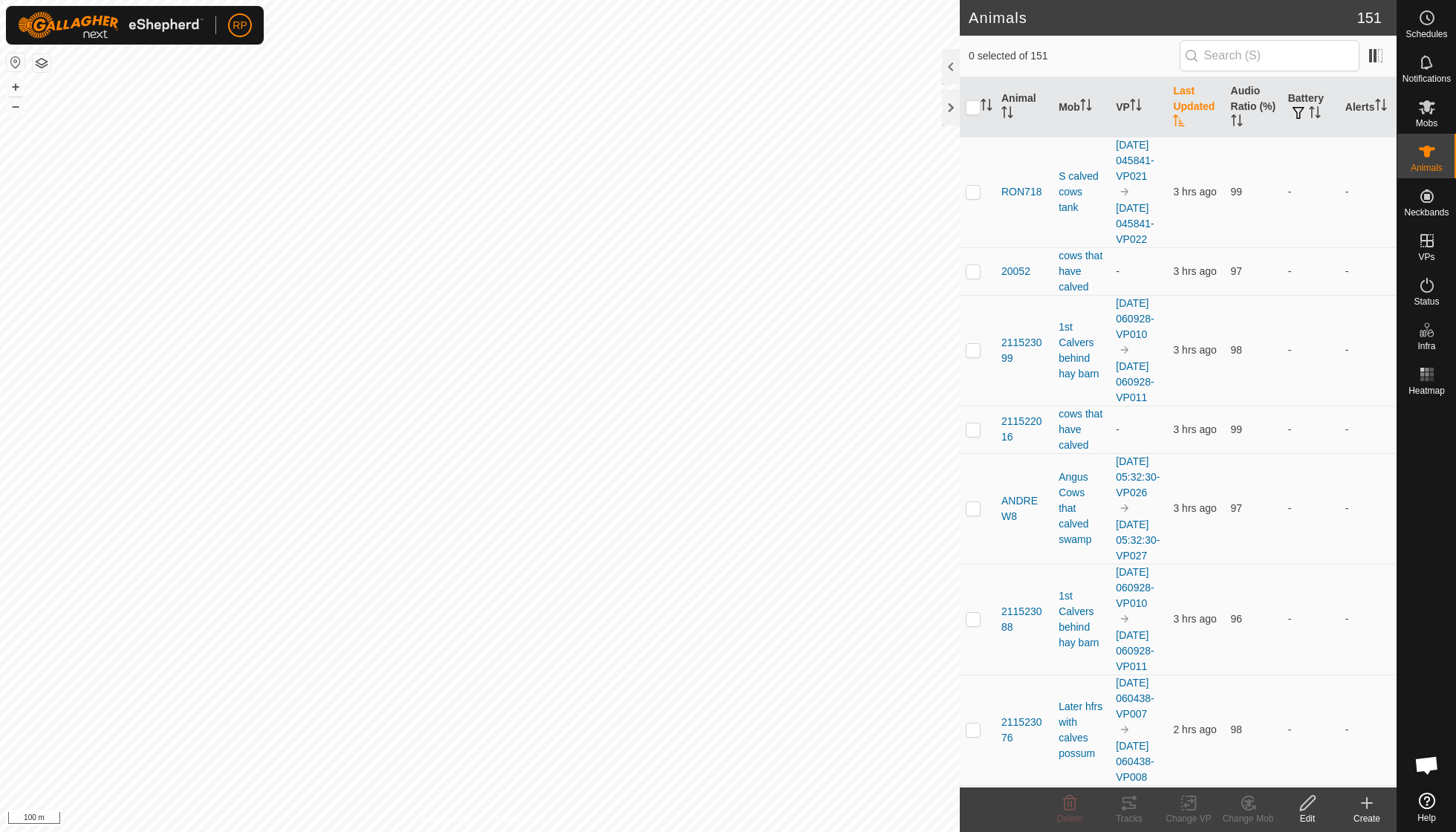
scroll to position [127, 0]
click at [1188, 114] on th "Last Updated" at bounding box center [1196, 107] width 57 height 60
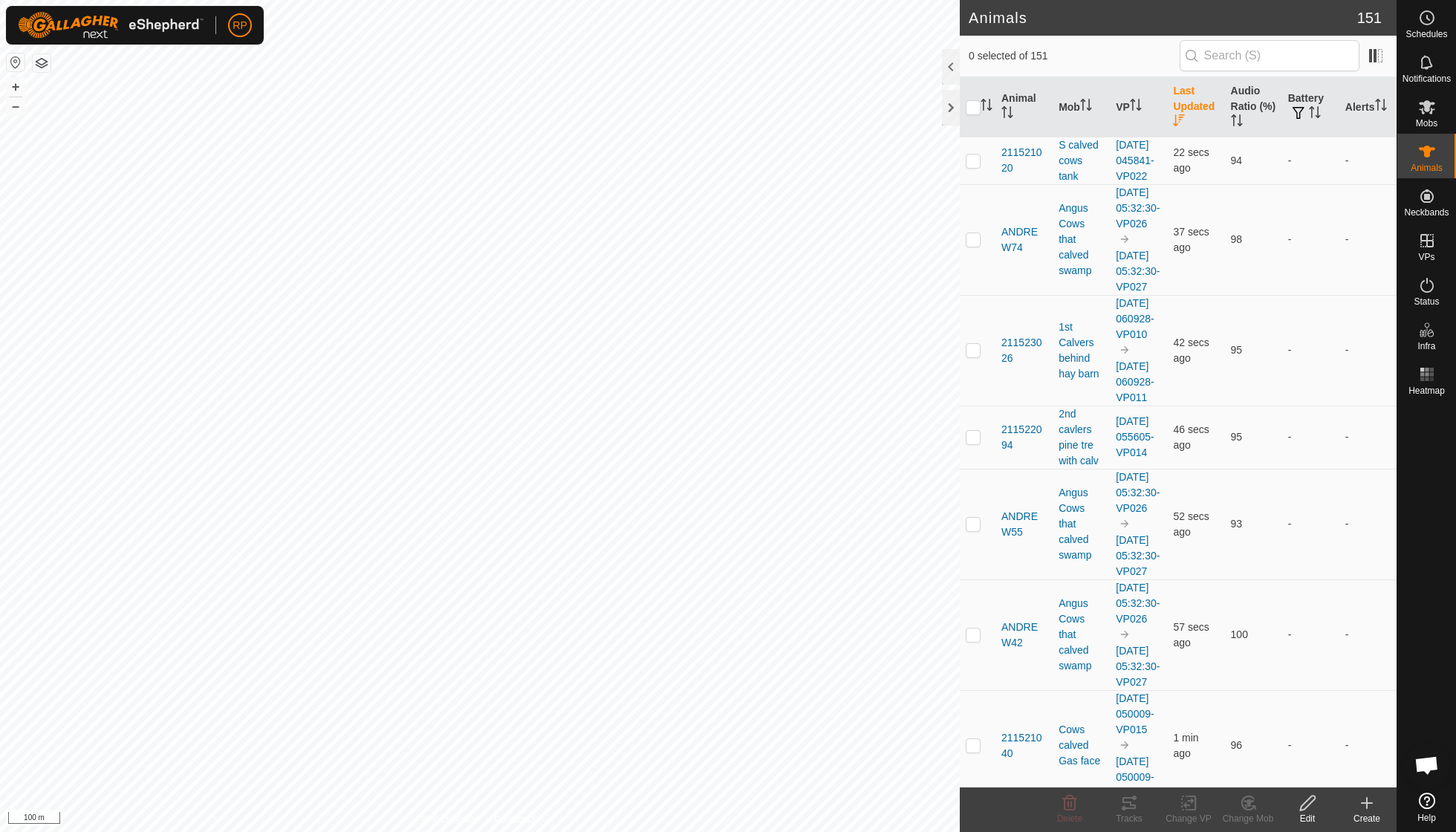
click at [1188, 114] on th "Last Updated" at bounding box center [1196, 107] width 57 height 60
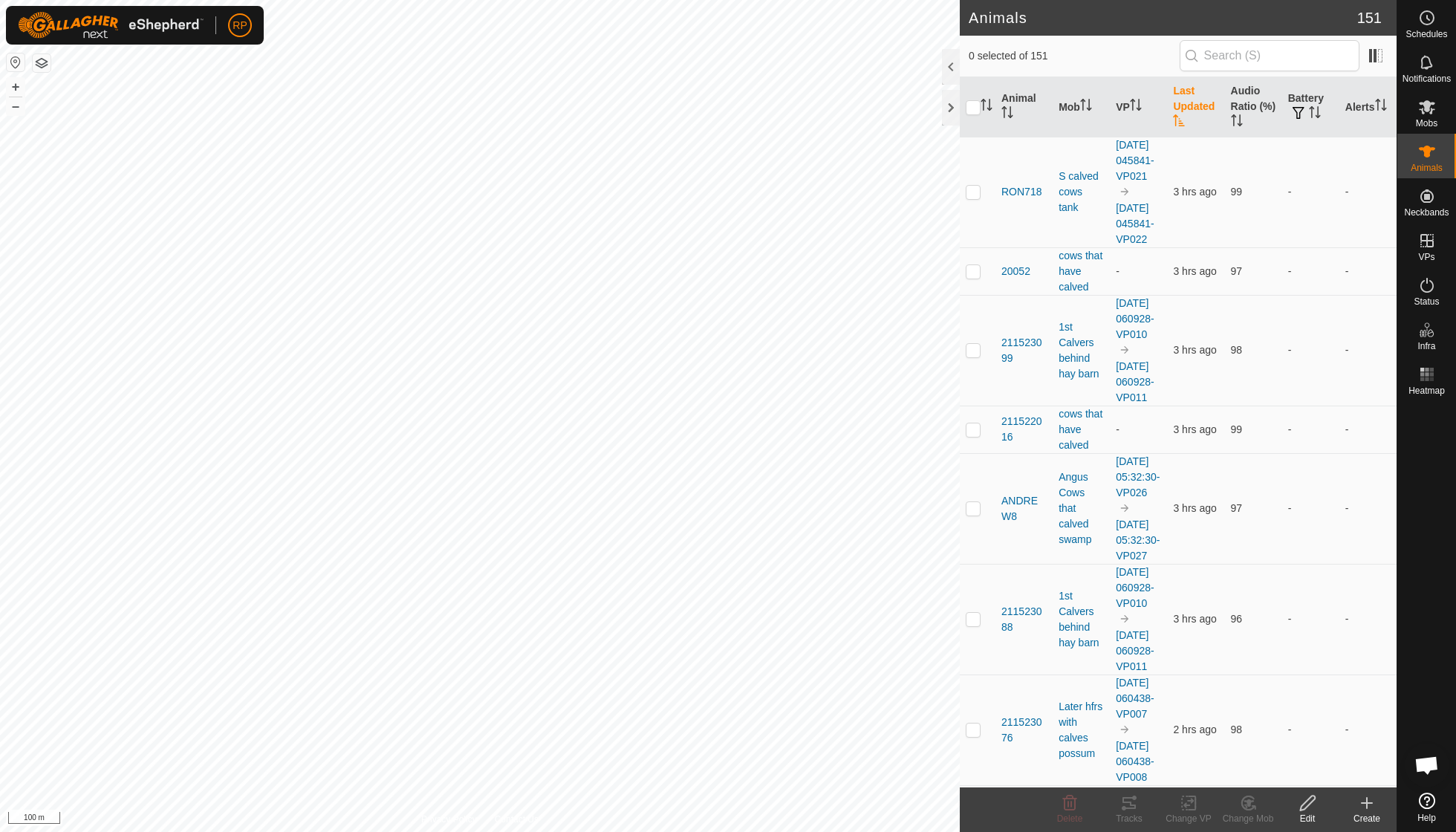
click at [1188, 114] on th "Last Updated" at bounding box center [1196, 107] width 57 height 60
